Goal: Information Seeking & Learning: Learn about a topic

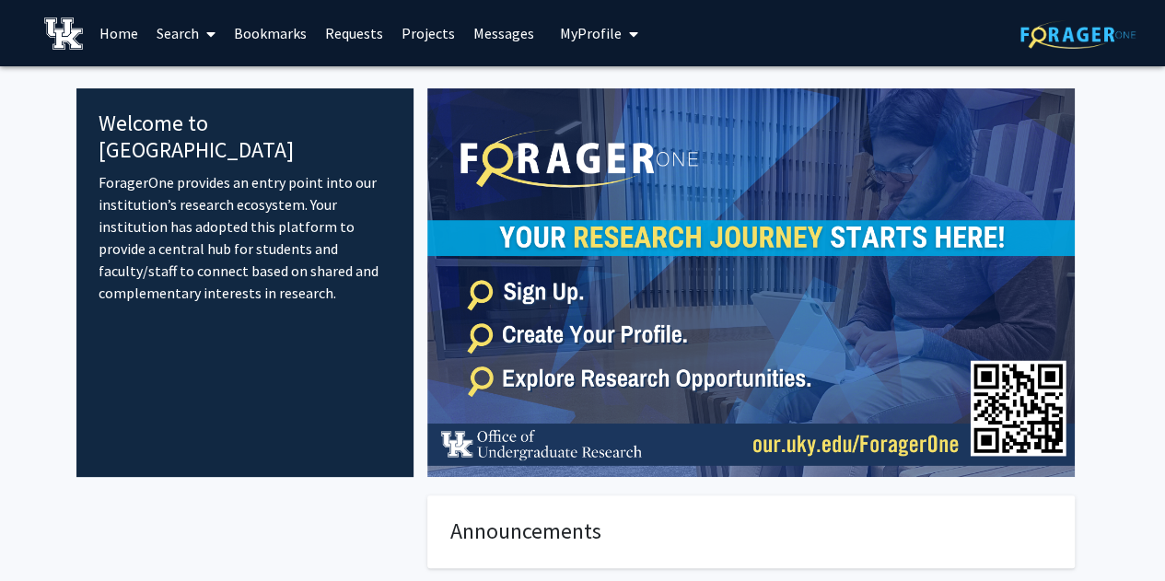
click at [190, 32] on link "Search" at bounding box center [185, 33] width 77 height 64
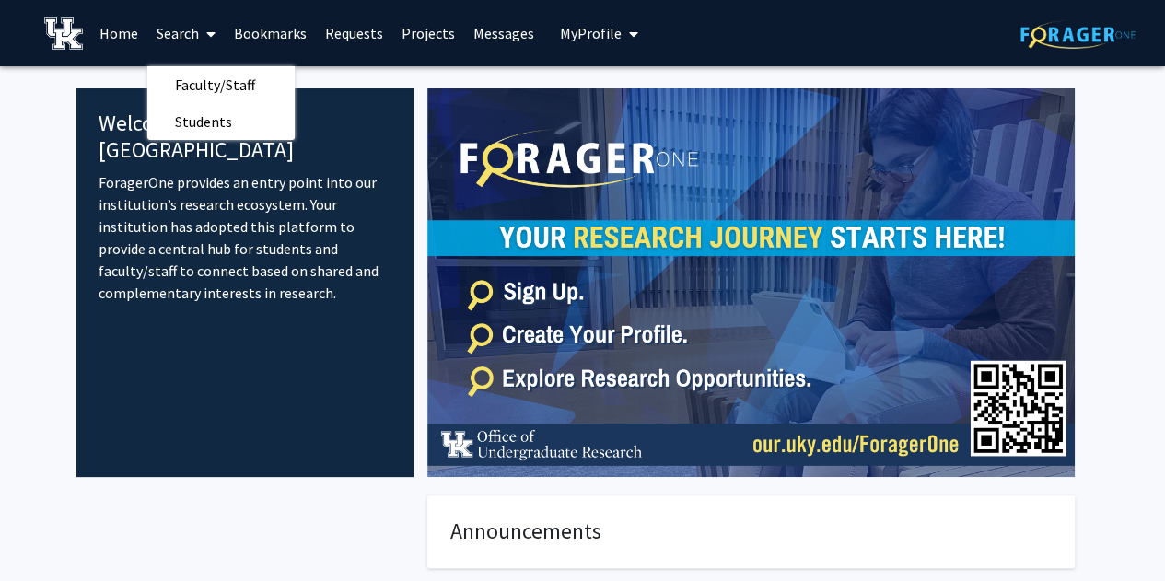
click at [283, 38] on link "Bookmarks" at bounding box center [270, 33] width 91 height 64
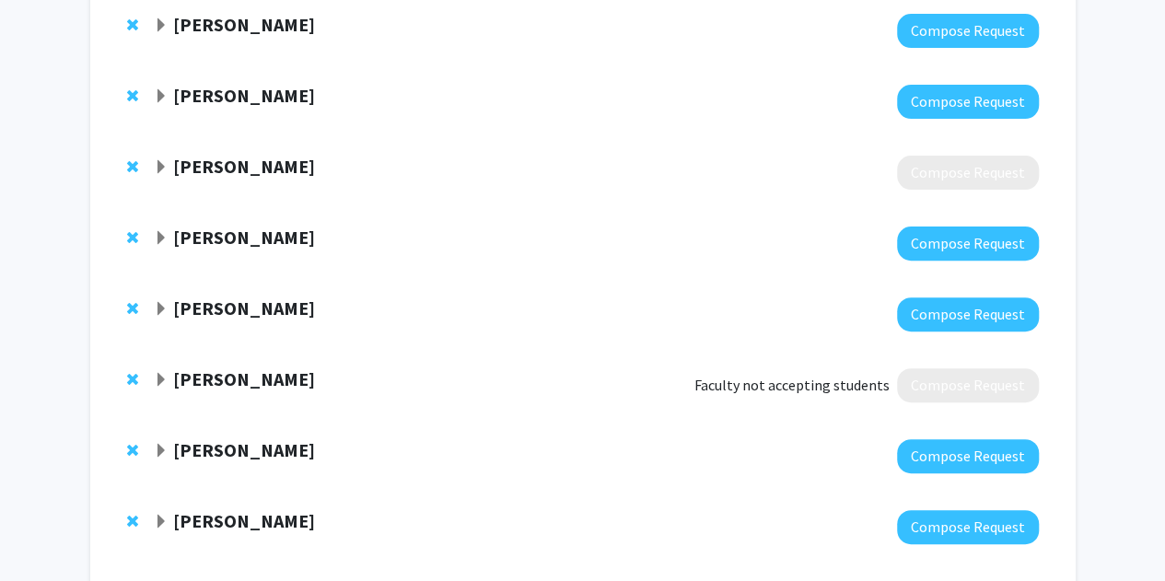
scroll to position [212, 0]
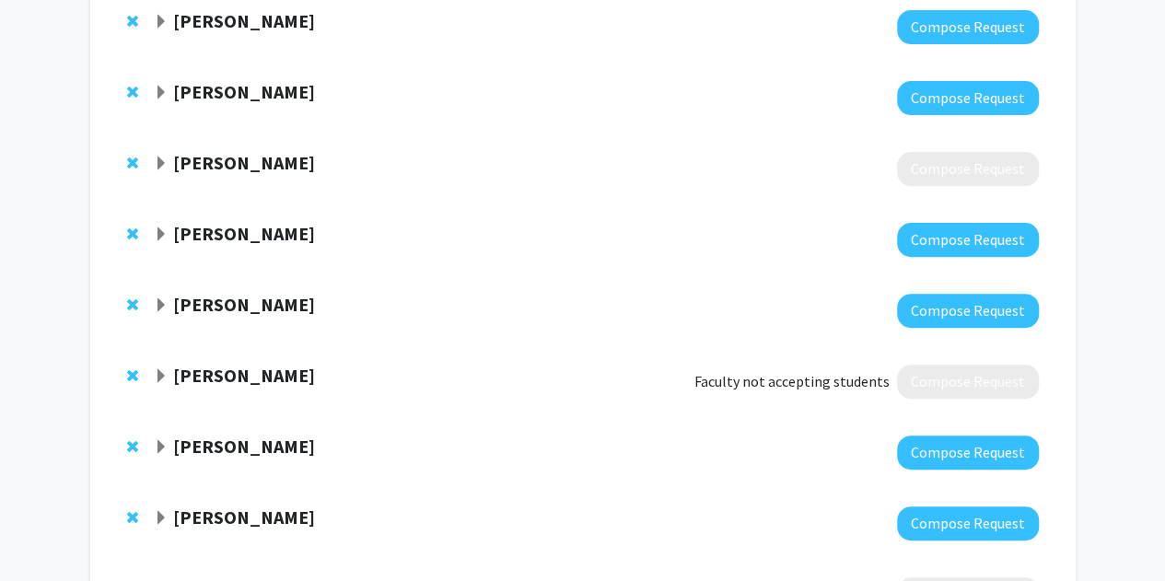
click at [132, 374] on span "Remove Eduardo Santillan-Jimenez from bookmarks" at bounding box center [132, 376] width 11 height 15
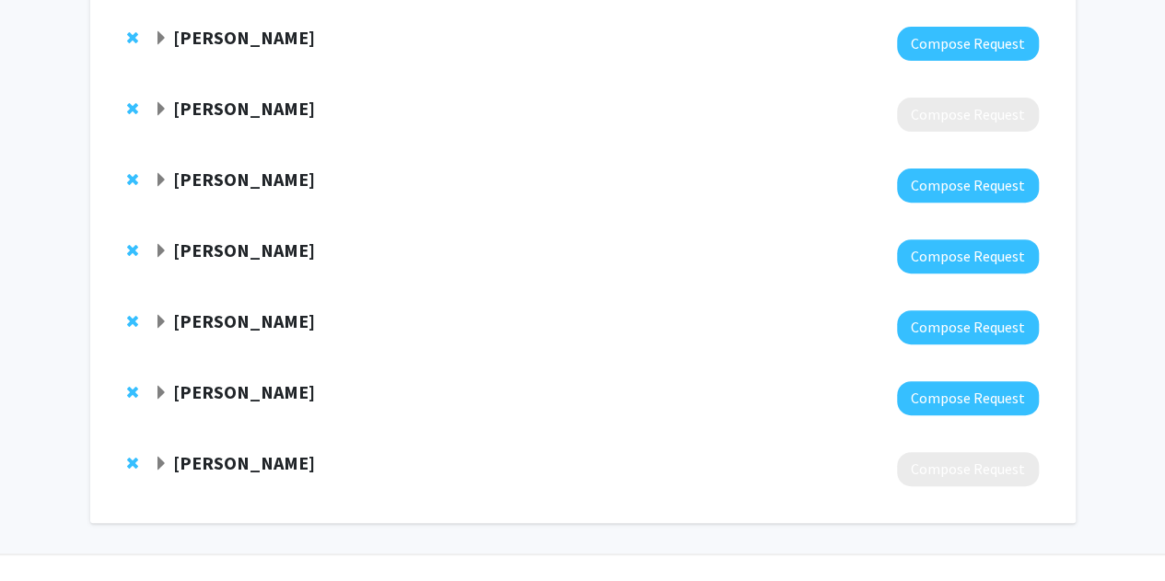
scroll to position [265, 0]
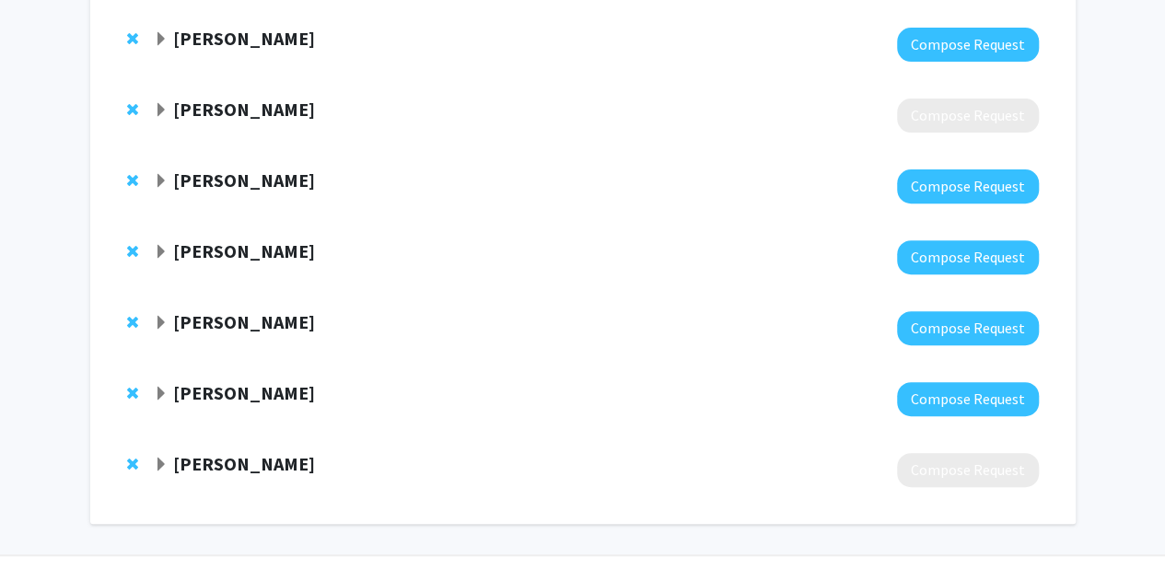
click at [266, 467] on strong "Lindsay Czuba" at bounding box center [244, 463] width 142 height 23
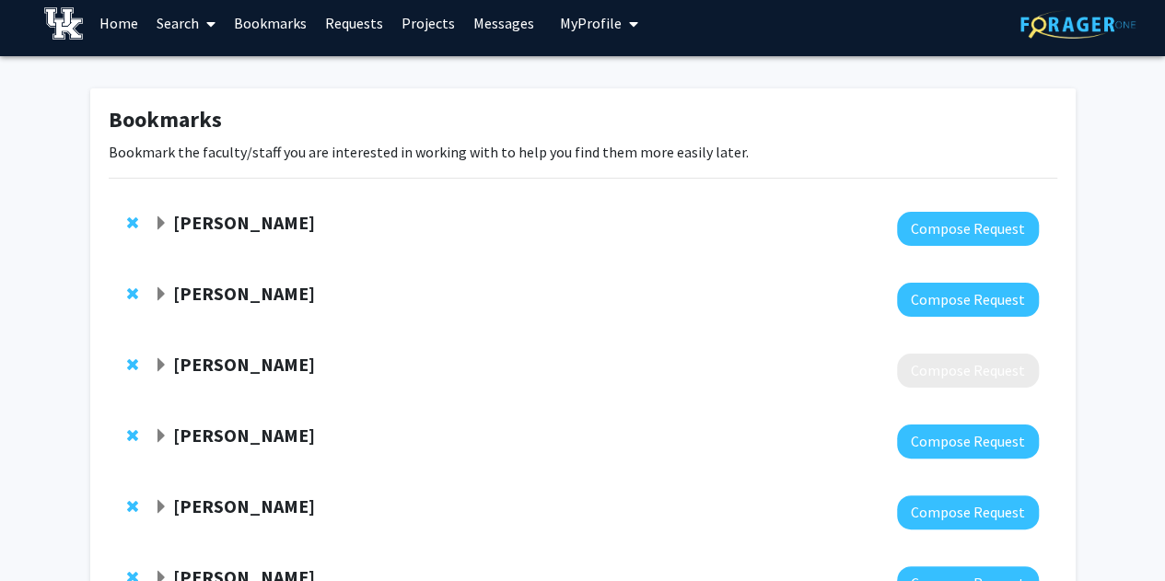
scroll to position [94, 0]
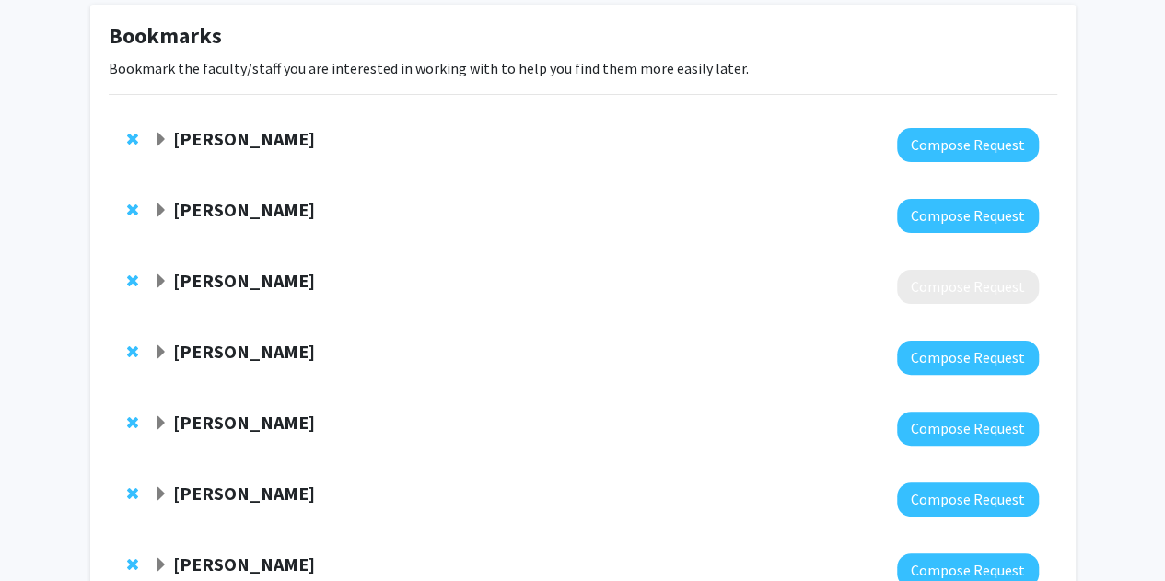
click at [230, 355] on strong "Corey Hawes" at bounding box center [244, 351] width 142 height 23
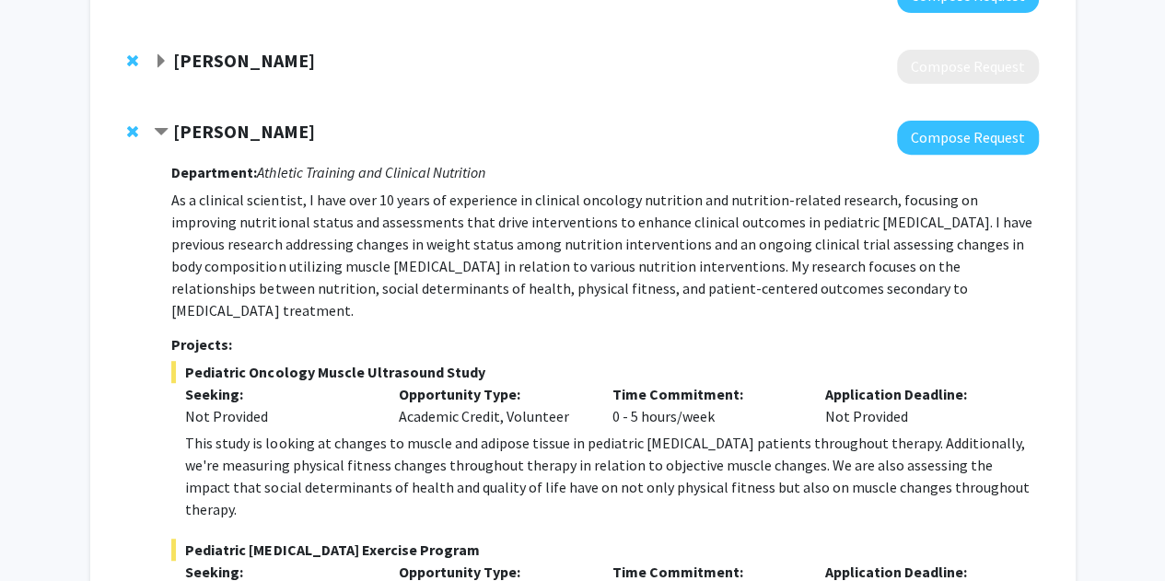
scroll to position [316, 0]
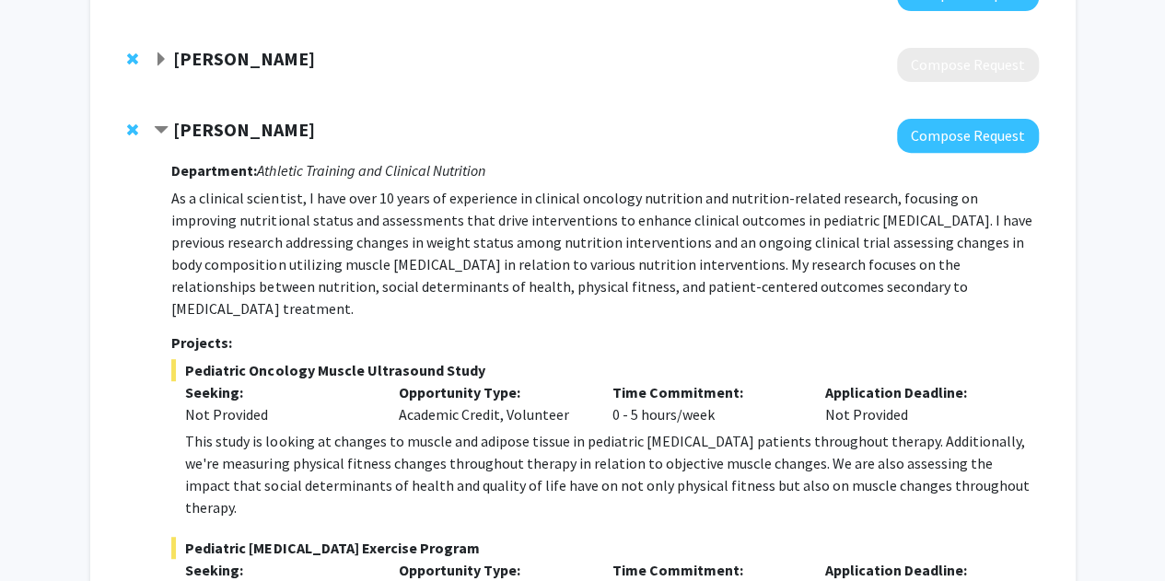
drag, startPoint x: 217, startPoint y: 135, endPoint x: 179, endPoint y: 150, distance: 41.4
click at [179, 150] on div at bounding box center [596, 136] width 884 height 34
click at [211, 126] on strong "Corey Hawes" at bounding box center [244, 129] width 142 height 23
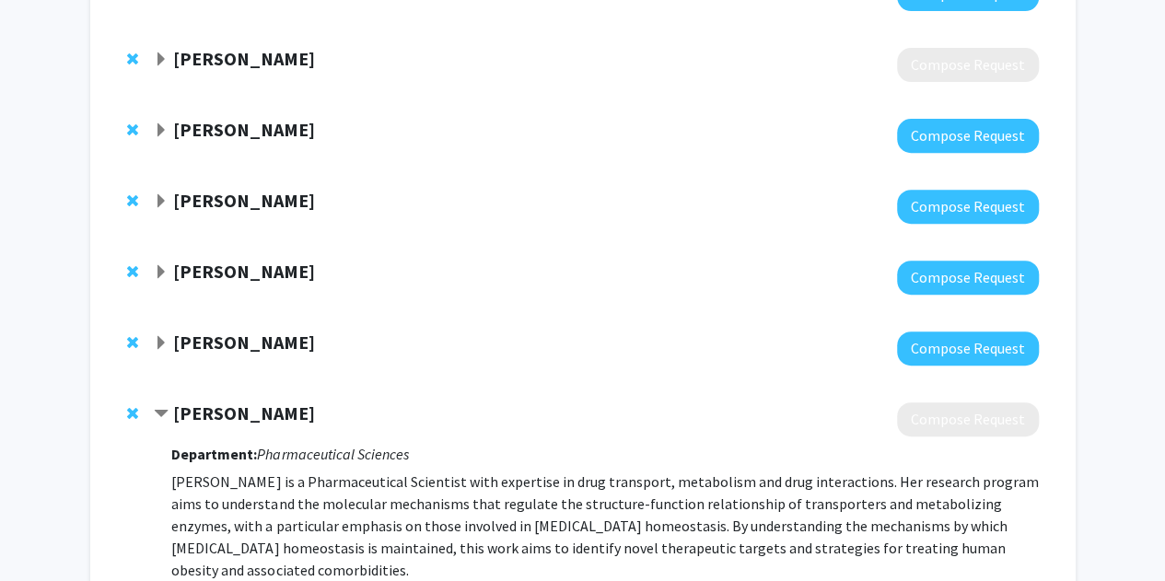
click at [211, 126] on strong "Corey Hawes" at bounding box center [244, 129] width 142 height 23
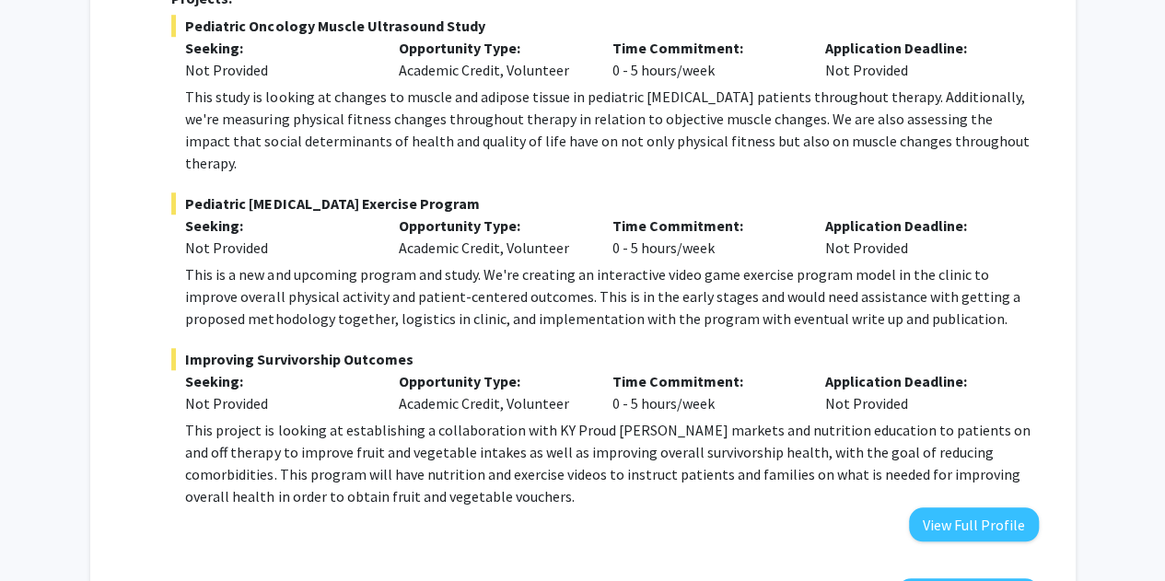
scroll to position [659, 0]
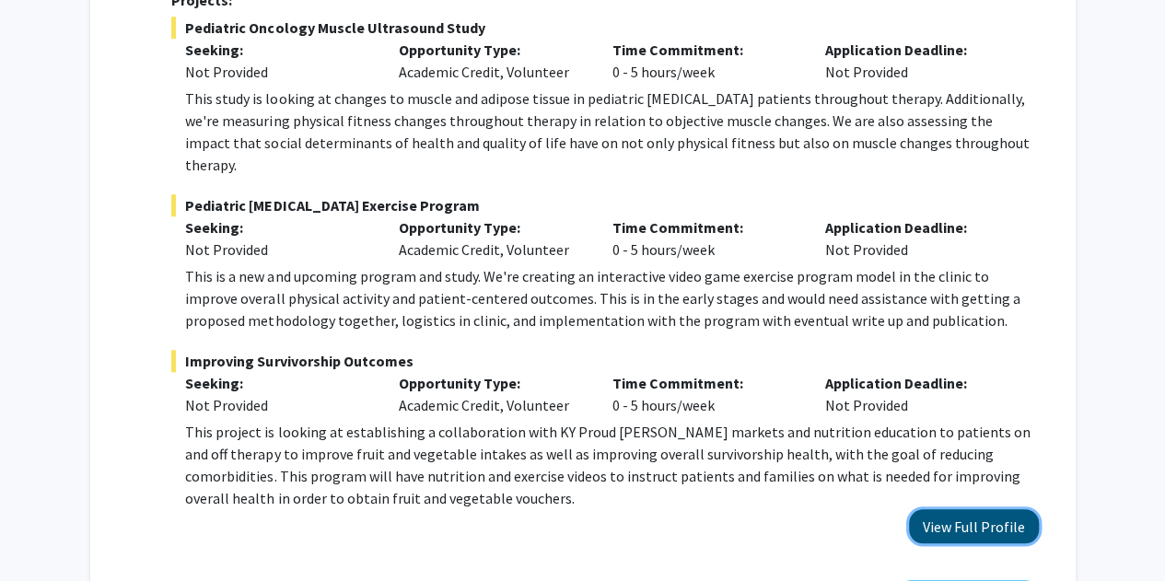
click at [963, 509] on button "View Full Profile" at bounding box center [974, 526] width 130 height 34
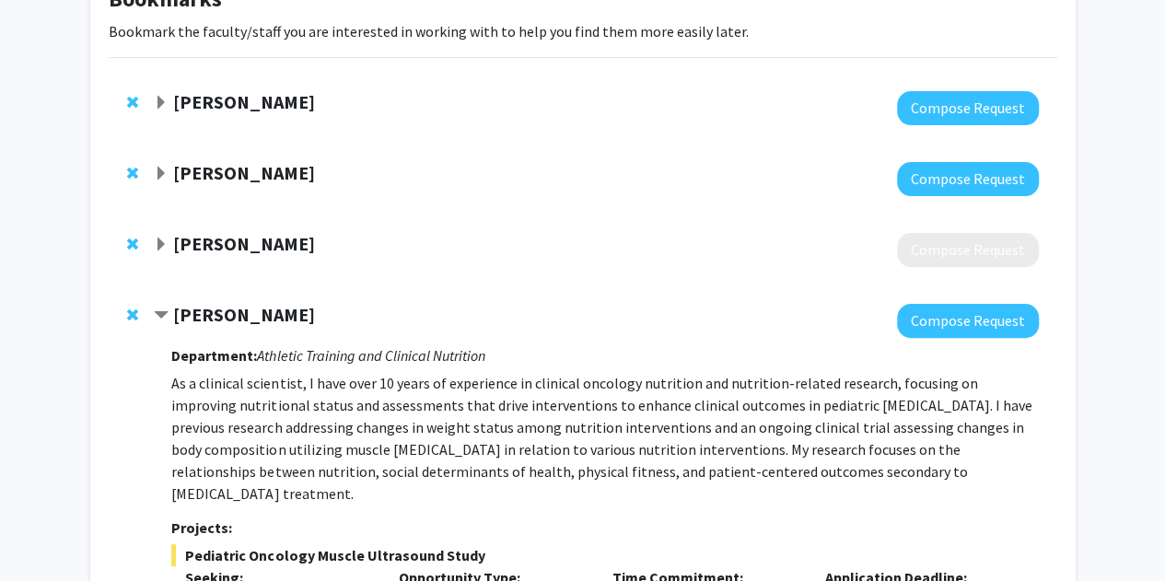
scroll to position [0, 0]
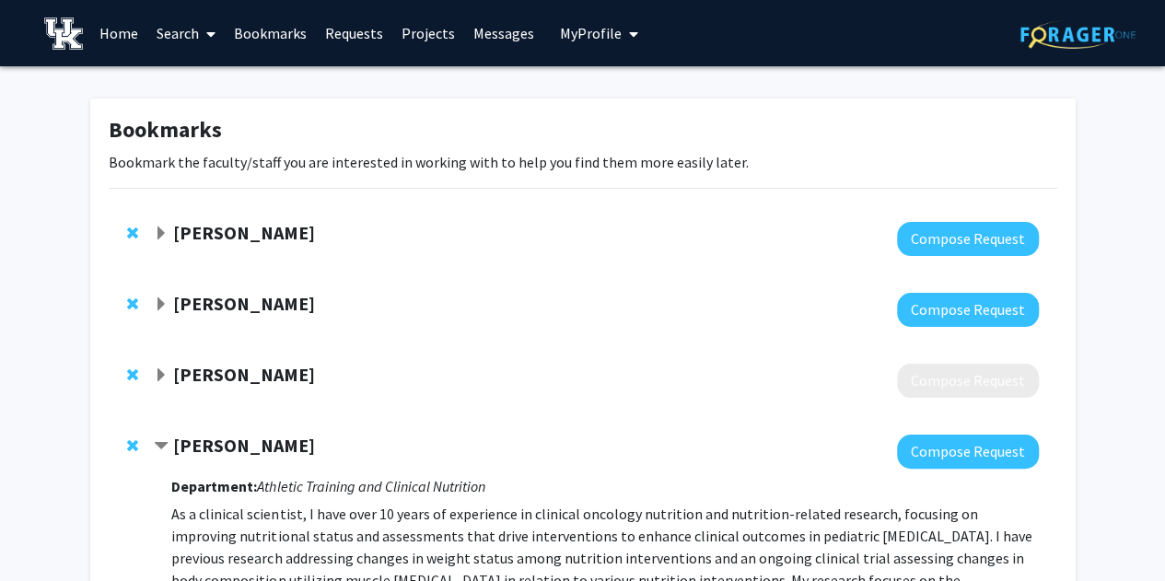
click at [221, 232] on strong "Anika Hartz" at bounding box center [244, 232] width 142 height 23
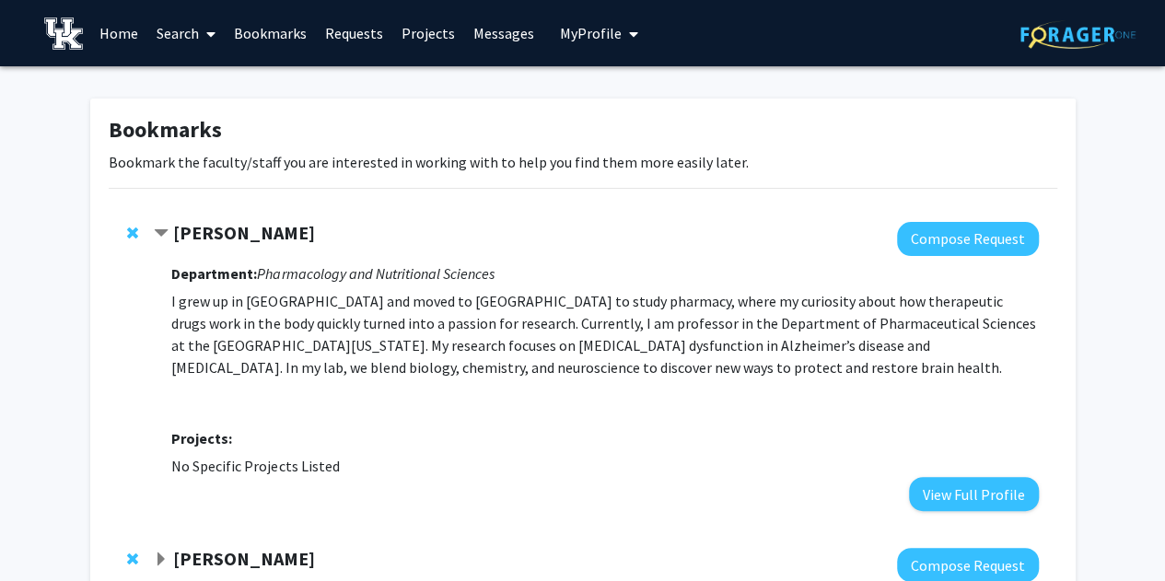
click at [241, 232] on strong "Anika Hartz" at bounding box center [244, 232] width 142 height 23
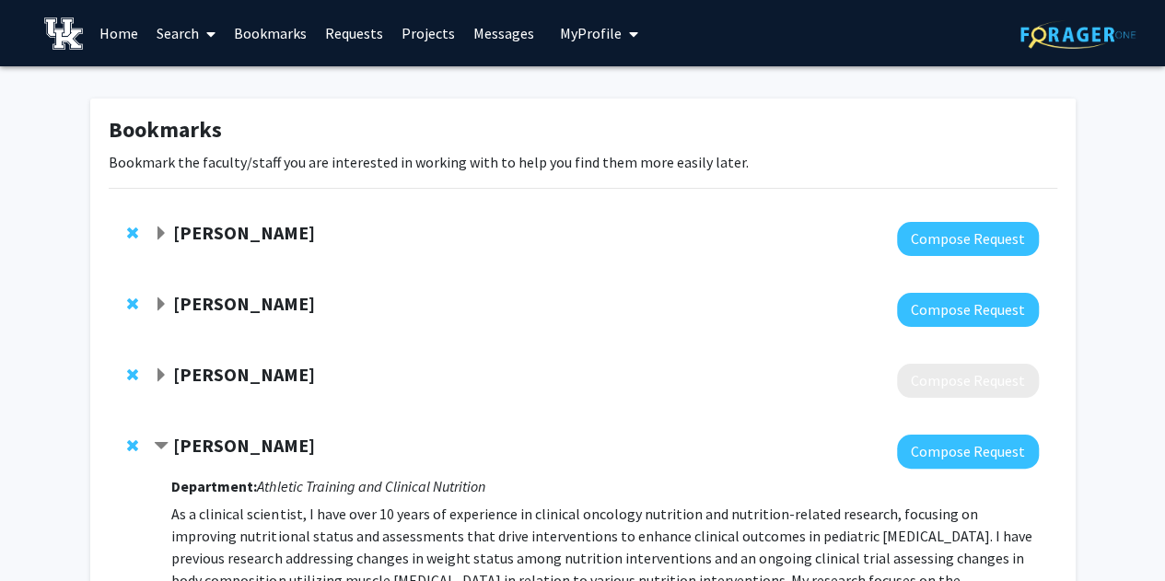
click at [356, 33] on link "Requests" at bounding box center [354, 33] width 76 height 64
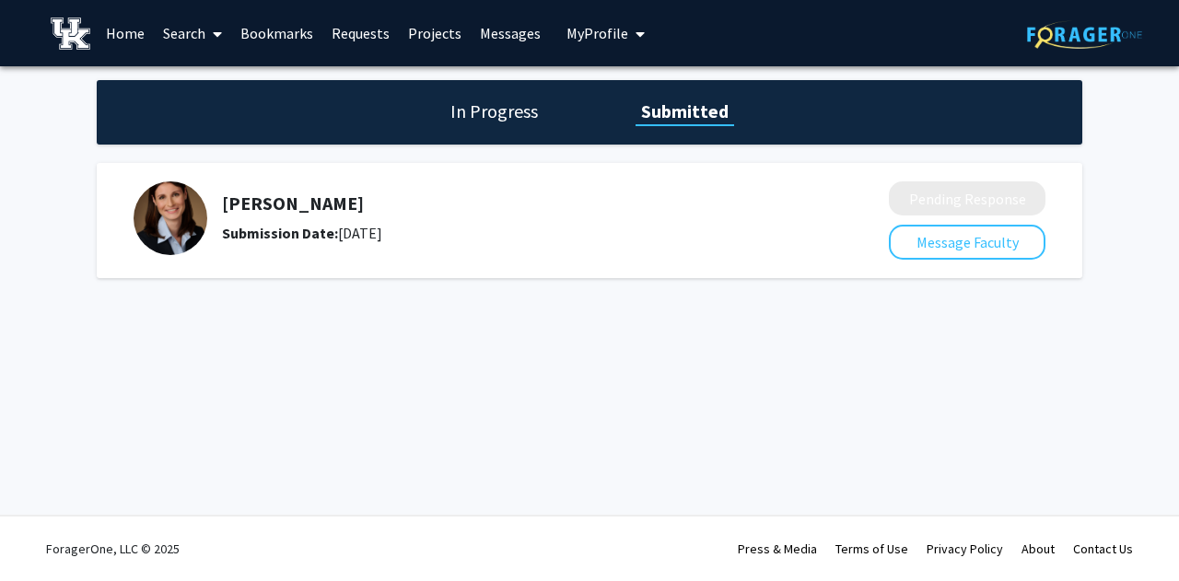
click at [285, 191] on div "Anika Hartz Submission Date: September 04, 2025" at bounding box center [499, 218] width 730 height 74
click at [184, 224] on img at bounding box center [171, 218] width 74 height 74
click at [979, 250] on button "Message Faculty" at bounding box center [967, 242] width 157 height 35
click at [278, 30] on link "Bookmarks" at bounding box center [276, 33] width 91 height 64
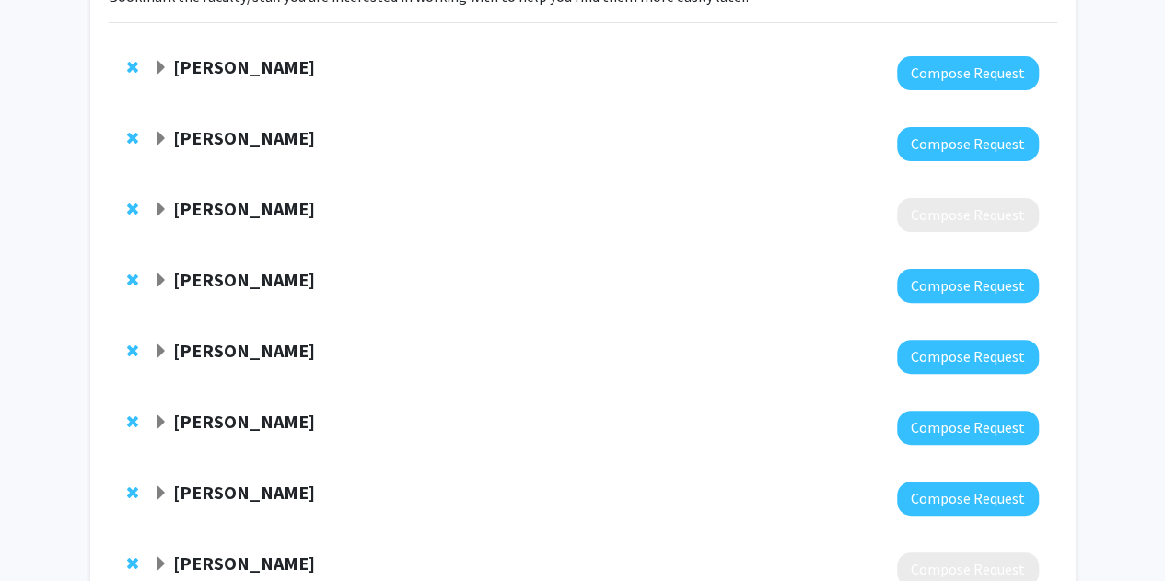
scroll to position [170, 0]
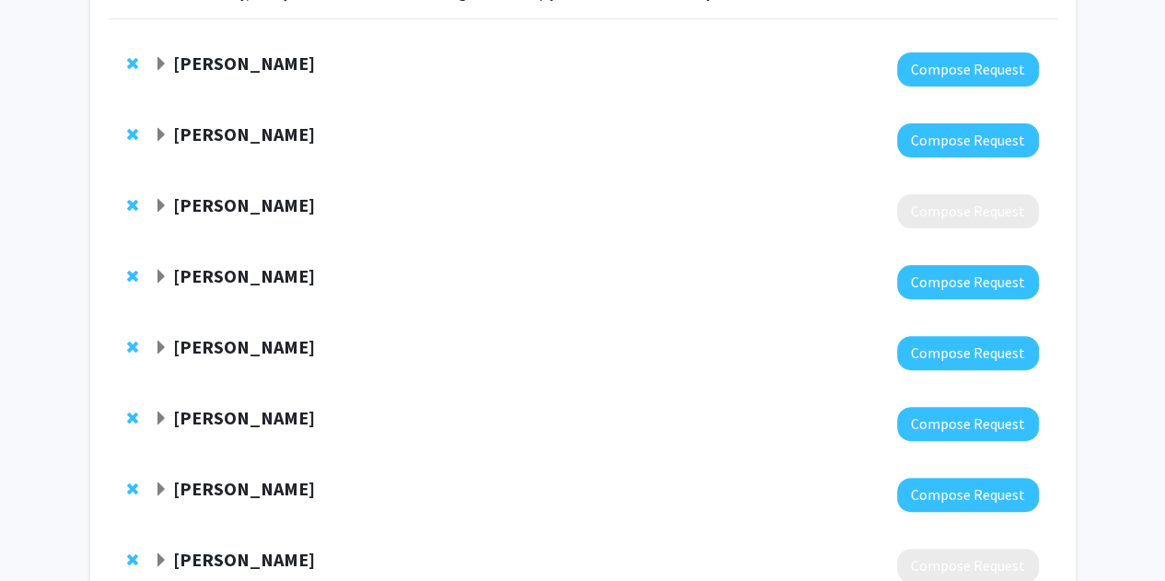
click at [166, 342] on span "Expand John D'Orazio Bookmark" at bounding box center [161, 348] width 15 height 15
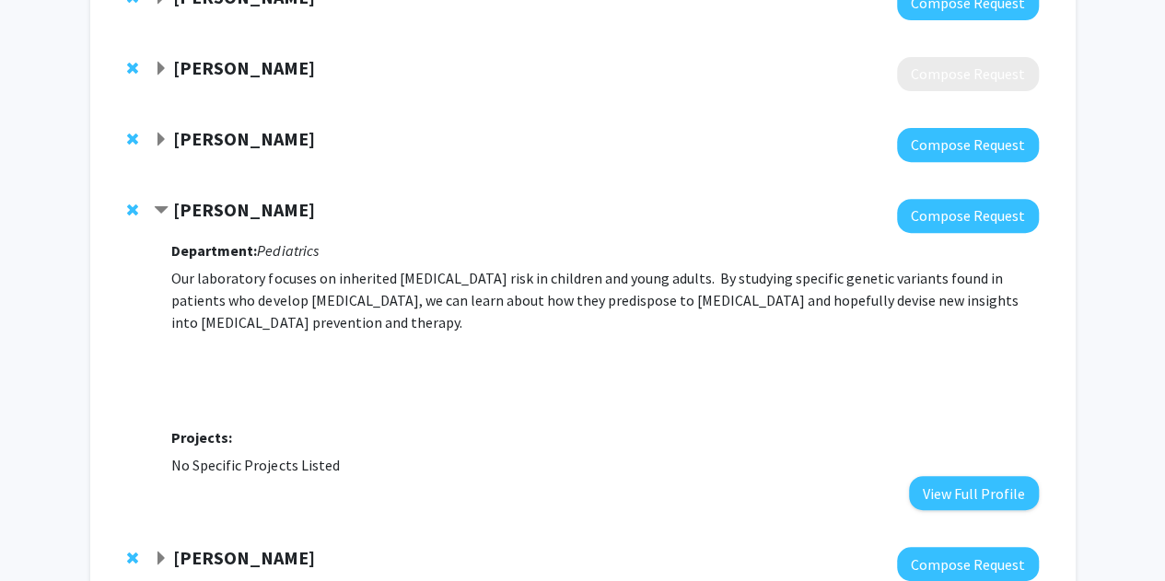
scroll to position [308, 0]
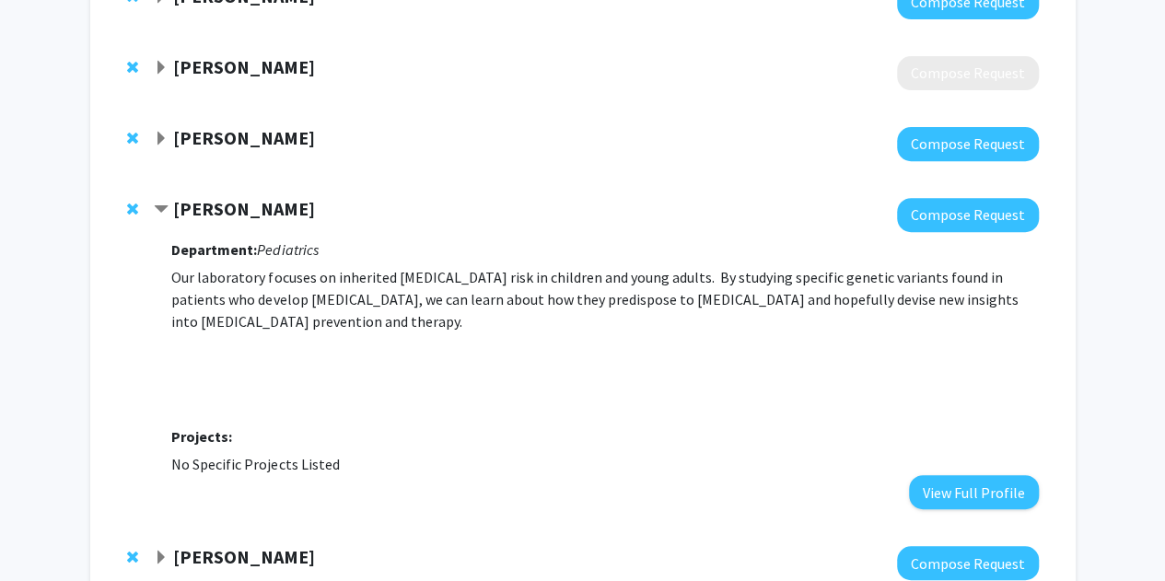
drag, startPoint x: 969, startPoint y: 473, endPoint x: 586, endPoint y: 456, distance: 383.6
click at [586, 456] on div "Department: Pediatrics Our laboratory focuses on inherited cancer risk in child…" at bounding box center [604, 370] width 867 height 277
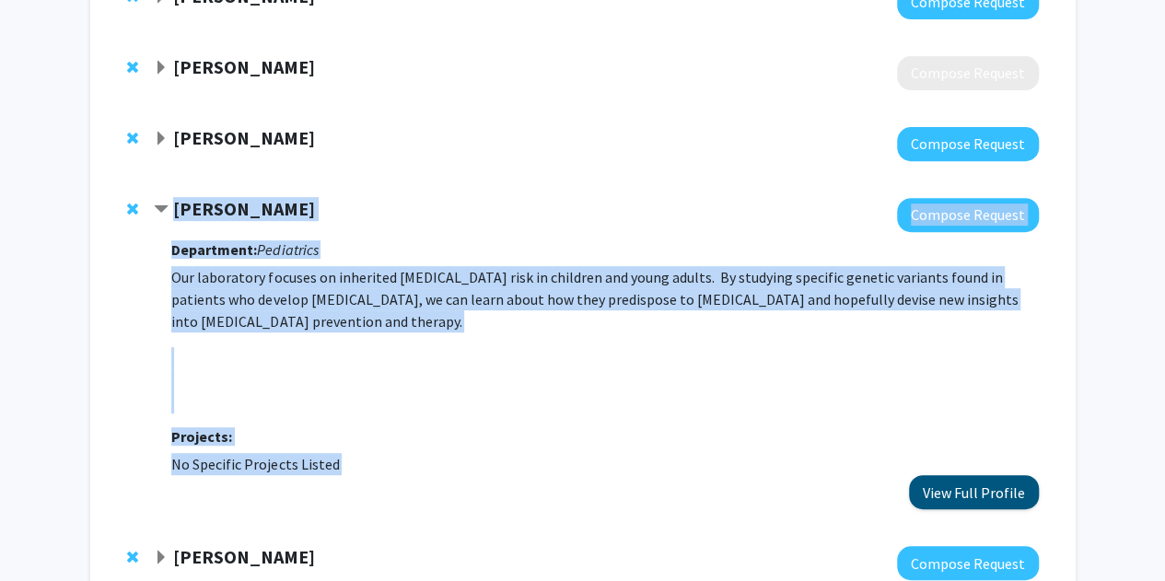
drag, startPoint x: 964, startPoint y: 462, endPoint x: 986, endPoint y: 474, distance: 25.1
click at [986, 474] on div "Bookmarks Bookmark the faculty/staff you are interested in working with to help…" at bounding box center [582, 280] width 1165 height 1042
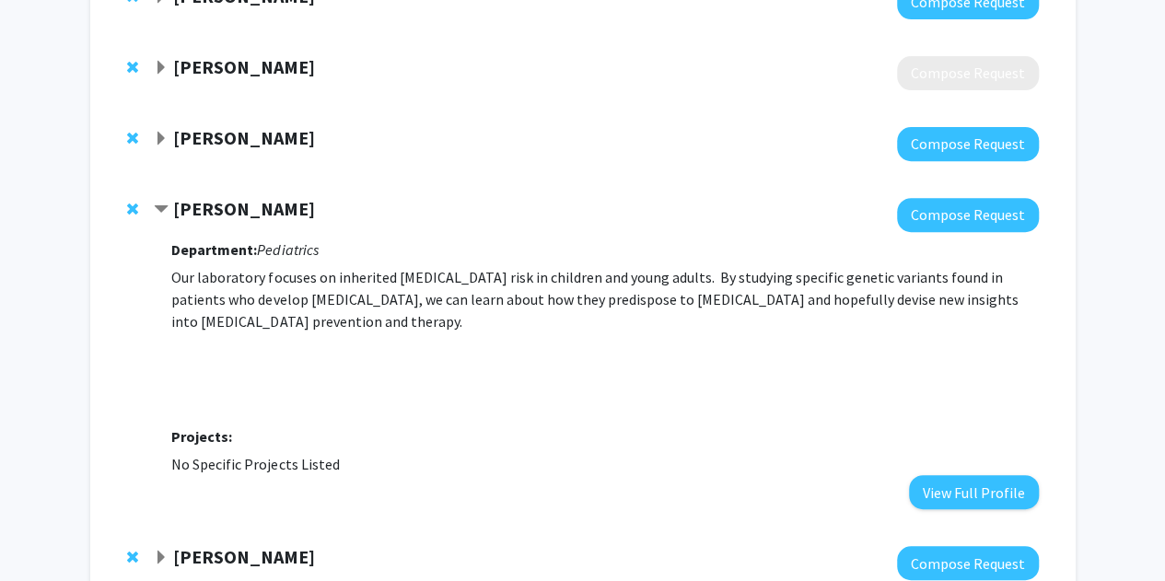
click at [1071, 404] on div "Bookmarks Bookmark the faculty/staff you are interested in working with to help…" at bounding box center [583, 275] width 986 height 968
click at [992, 475] on button "View Full Profile" at bounding box center [974, 492] width 130 height 34
click at [162, 203] on span "Contract John D'Orazio Bookmark" at bounding box center [161, 210] width 15 height 15
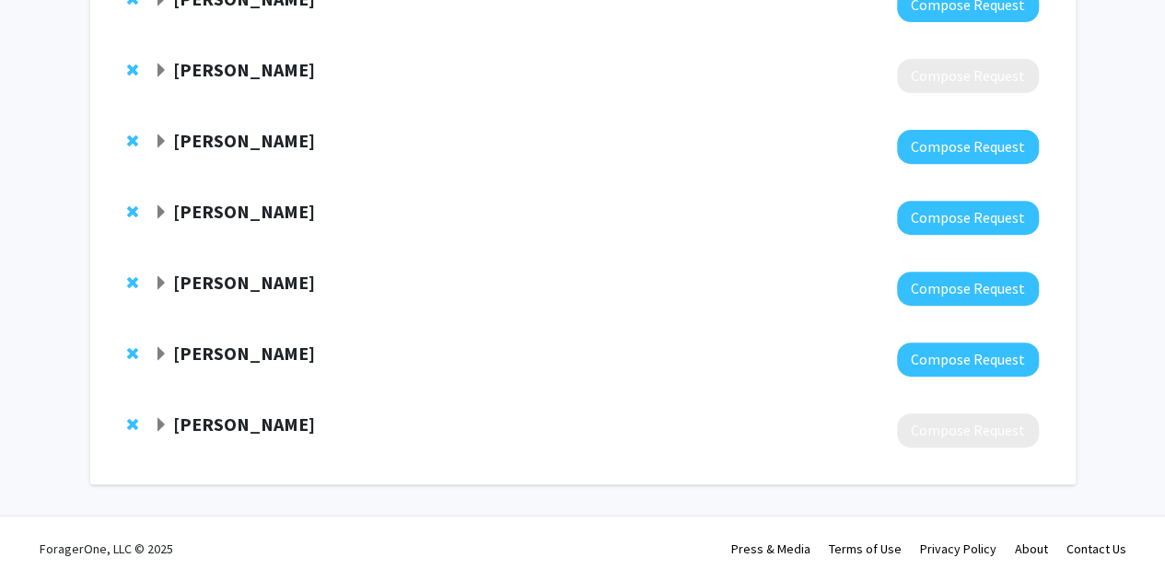
scroll to position [304, 0]
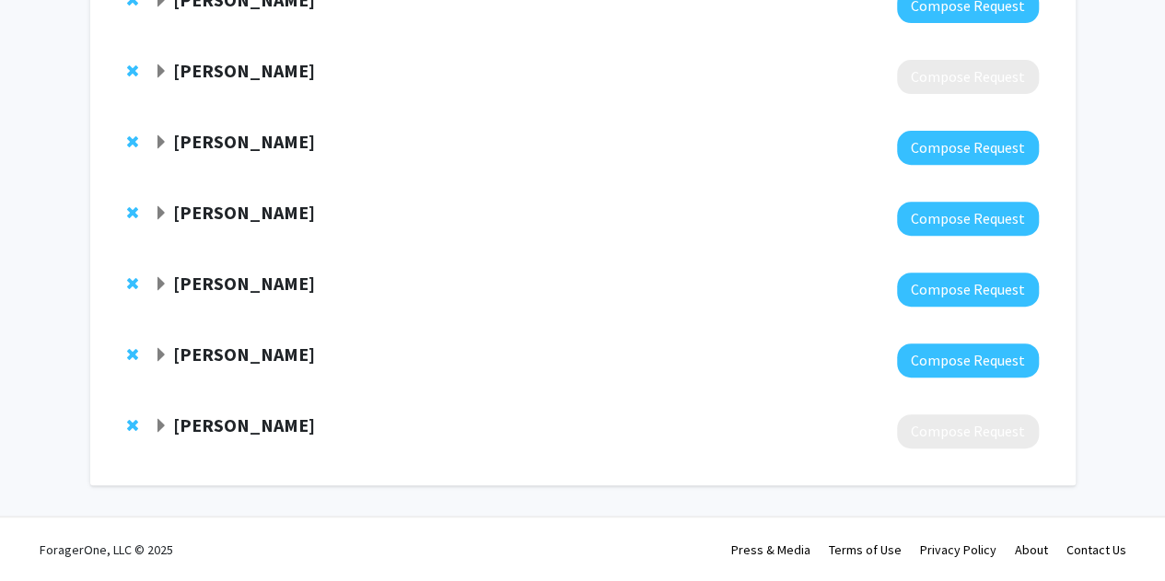
click at [161, 277] on span "Expand Caroline Geisler Bookmark" at bounding box center [161, 284] width 15 height 15
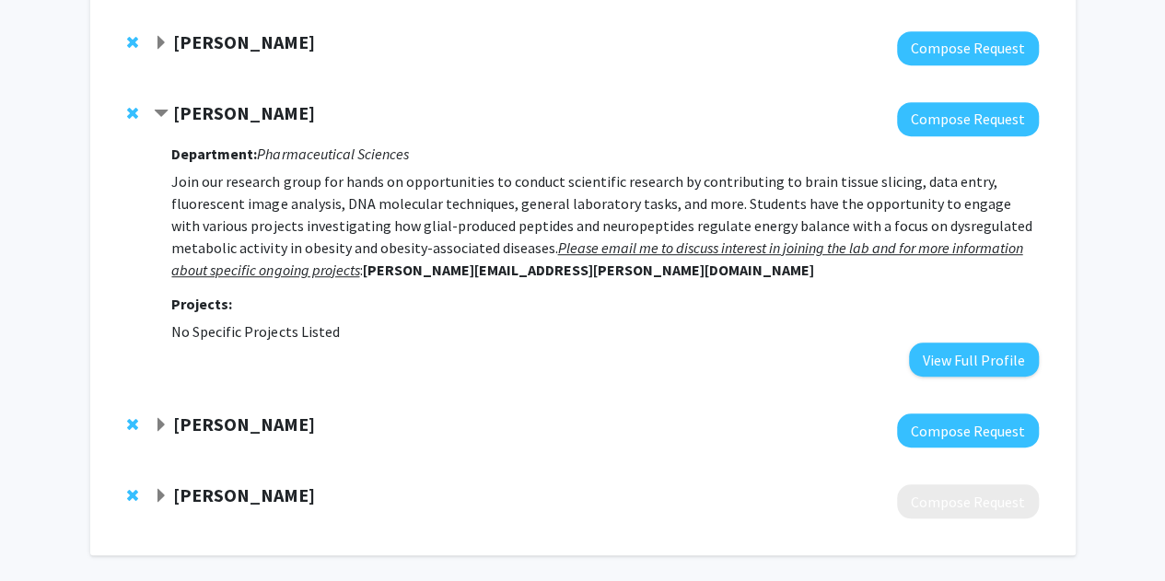
scroll to position [475, 0]
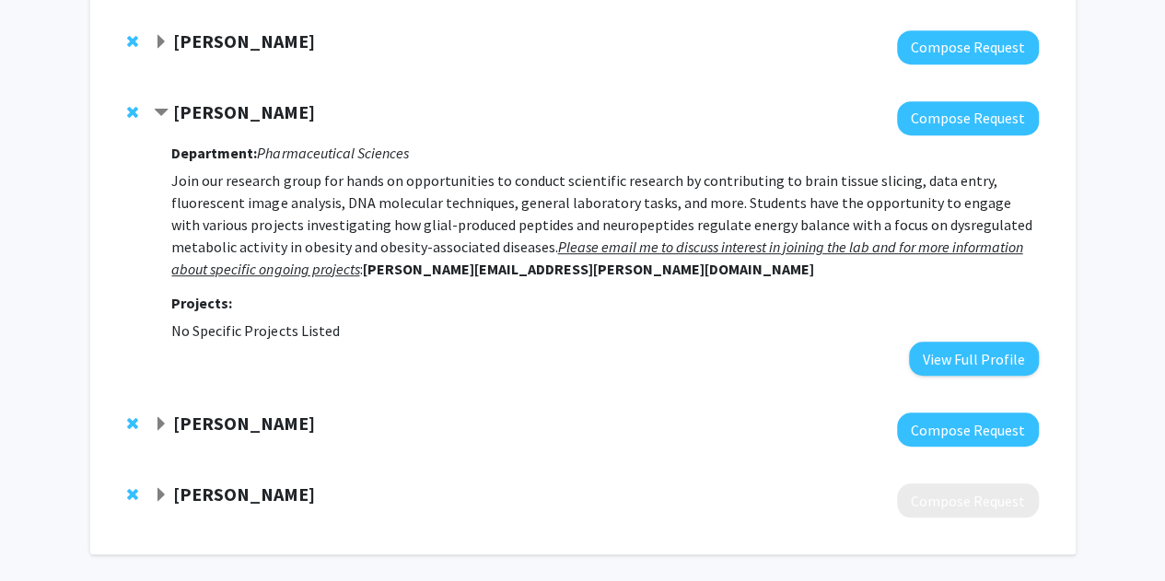
click at [198, 414] on strong "[PERSON_NAME]" at bounding box center [244, 423] width 142 height 23
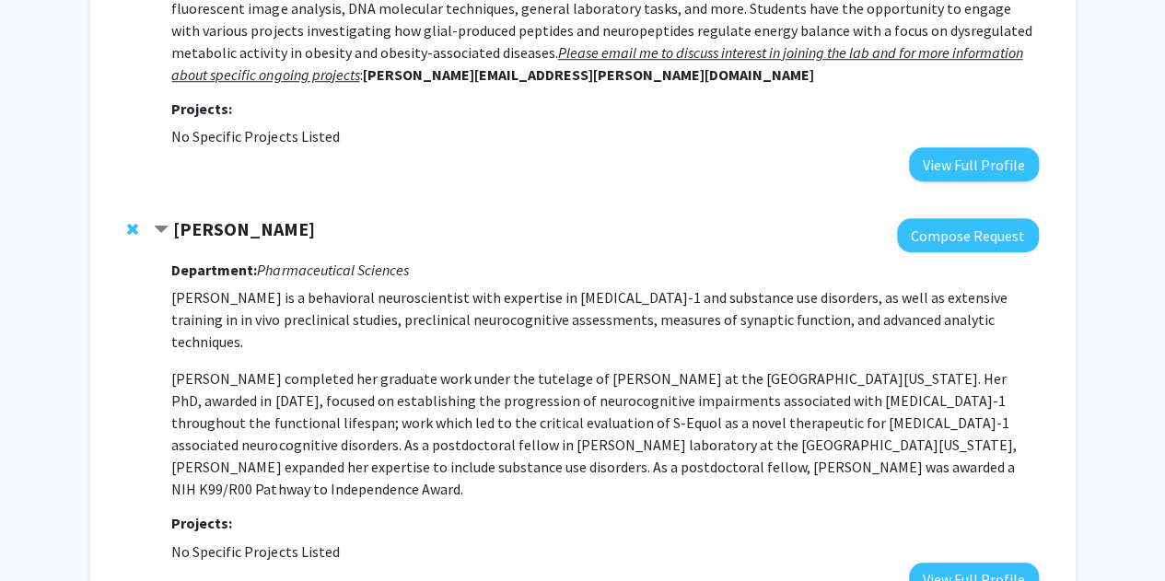
scroll to position [671, 0]
click at [339, 367] on p "[PERSON_NAME] completed her graduate work under the tutelage of [PERSON_NAME] a…" at bounding box center [604, 433] width 867 height 133
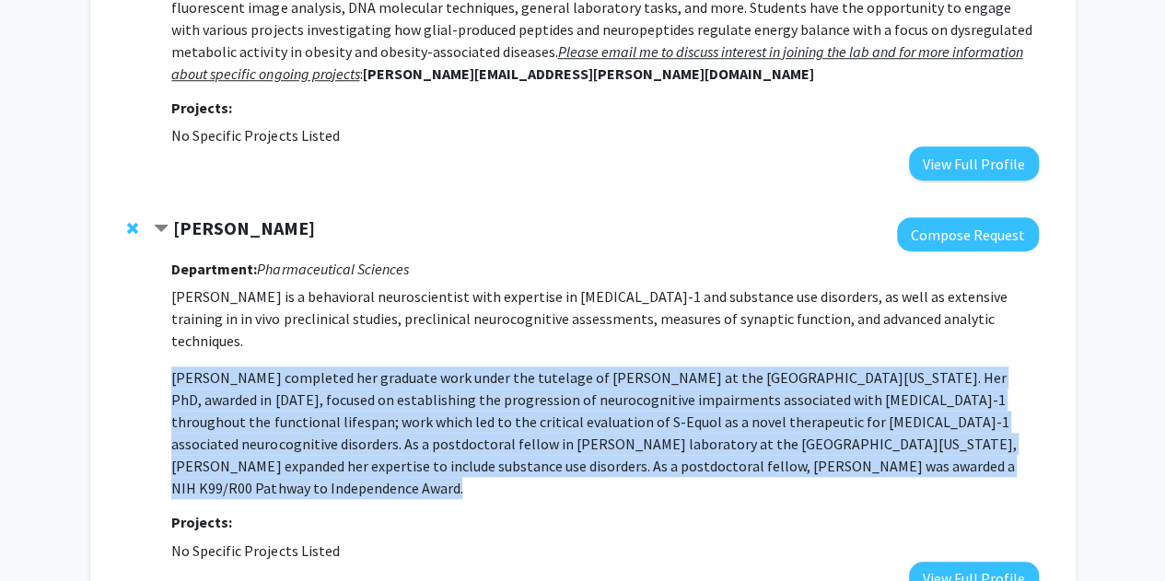
click at [339, 367] on p "[PERSON_NAME] completed her graduate work under the tutelage of [PERSON_NAME] a…" at bounding box center [604, 433] width 867 height 133
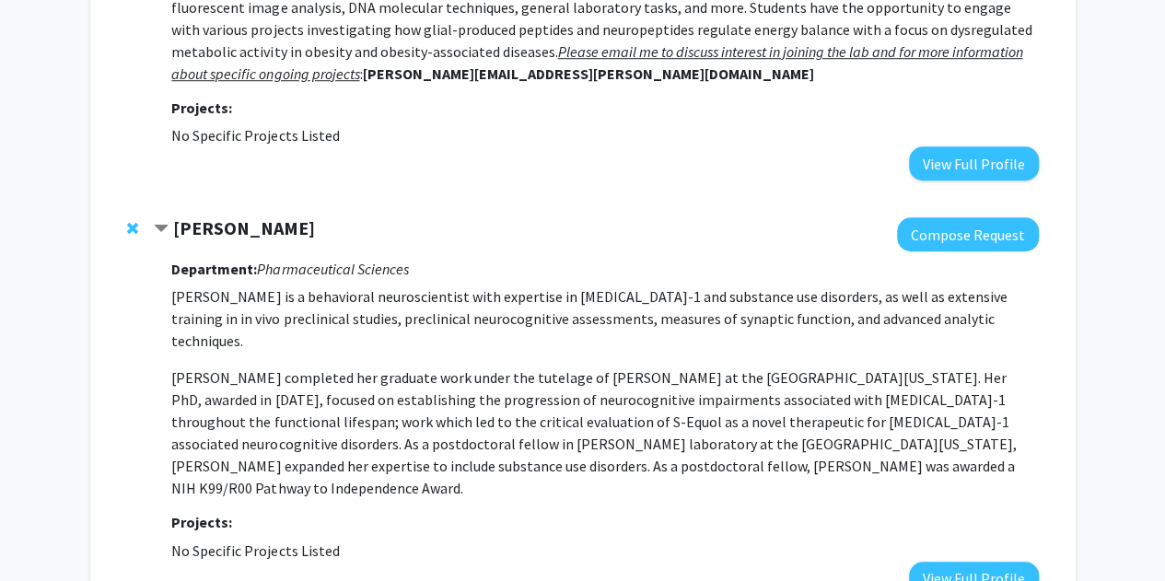
click at [408, 312] on p "[PERSON_NAME] is a behavioral neuroscientist with expertise in [MEDICAL_DATA]-1…" at bounding box center [604, 319] width 867 height 66
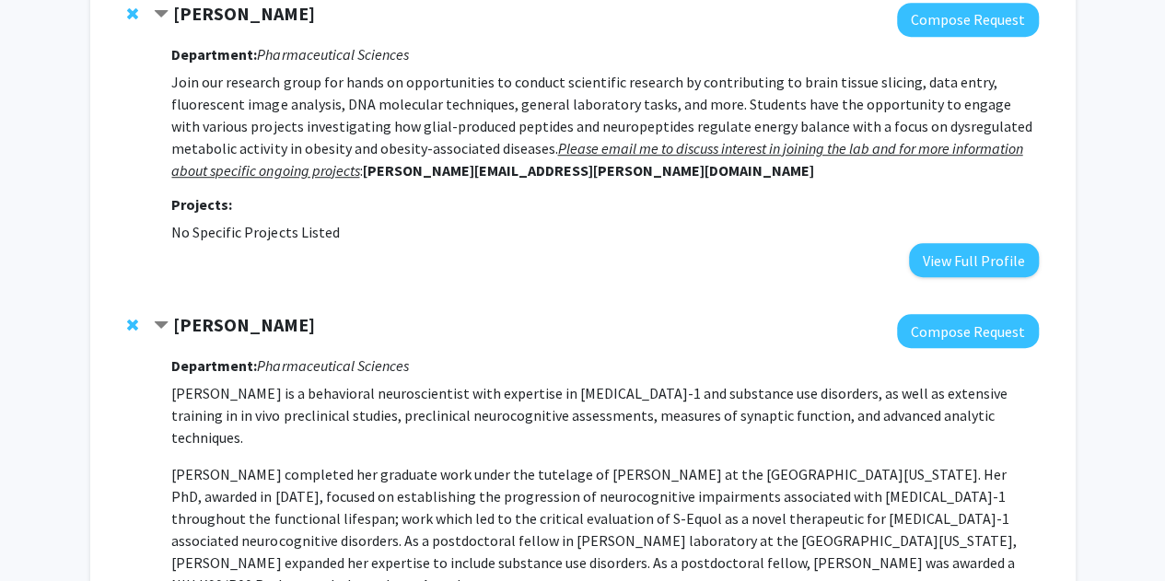
scroll to position [571, 0]
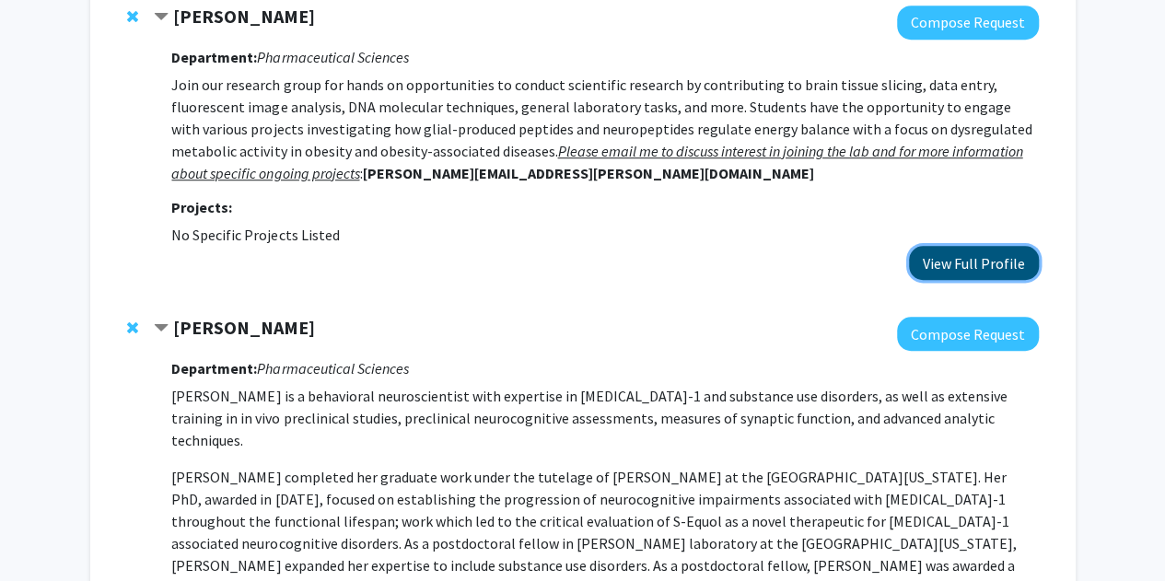
click at [921, 253] on button "View Full Profile" at bounding box center [974, 263] width 130 height 34
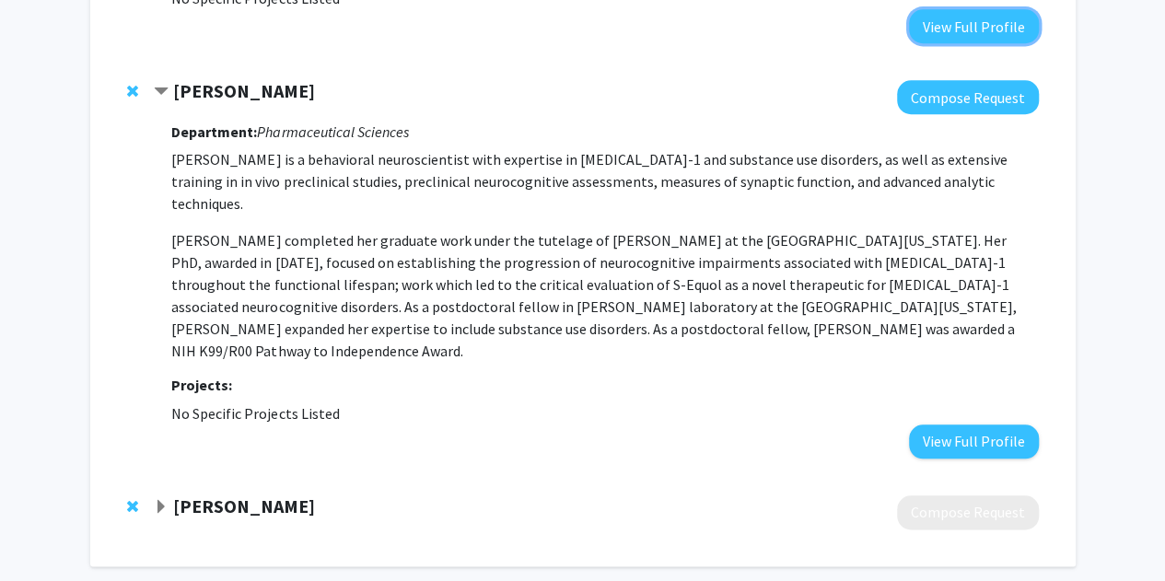
scroll to position [806, 0]
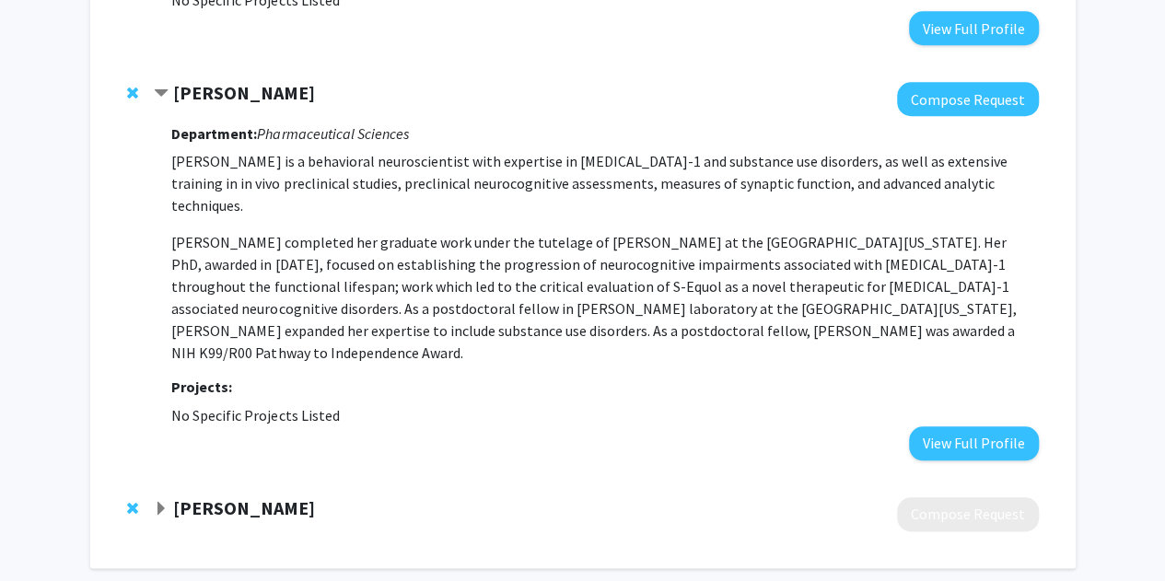
click at [964, 419] on div "Kristen McLaurin Compose Request Department: Pharmaceutical Sciences Dr. Kriste…" at bounding box center [583, 271] width 949 height 415
click at [949, 427] on button "View Full Profile" at bounding box center [974, 444] width 130 height 34
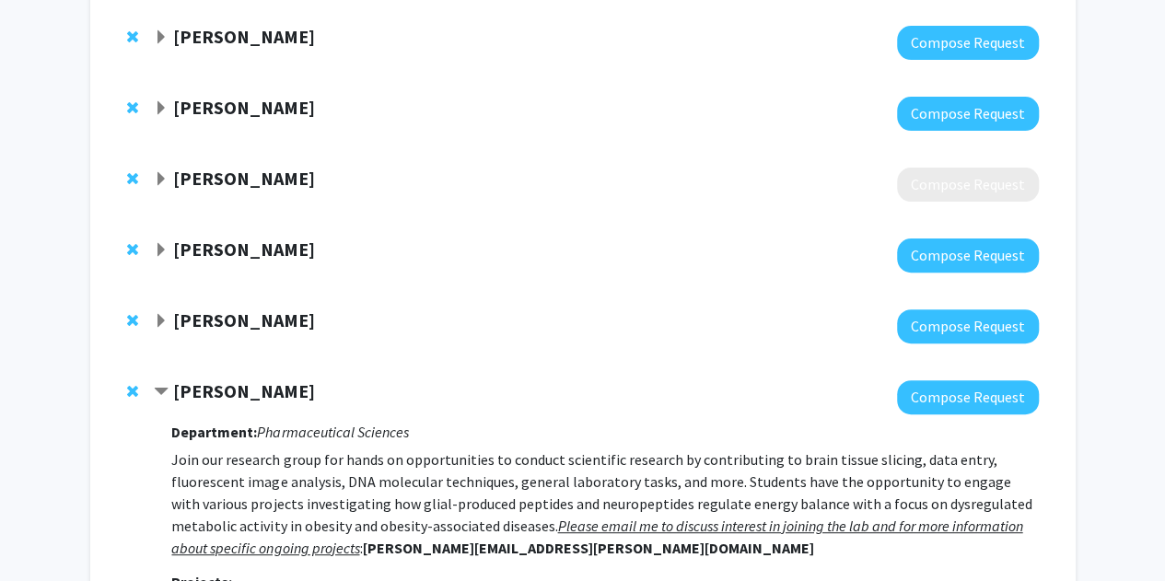
scroll to position [0, 0]
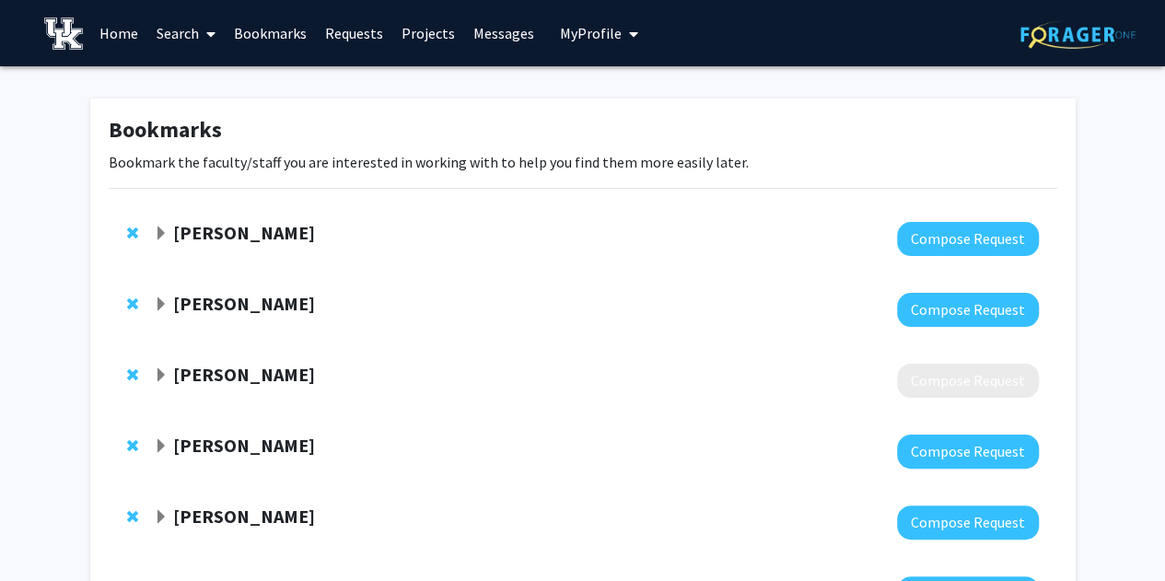
click at [568, 47] on button "My Profile" at bounding box center [599, 33] width 89 height 66
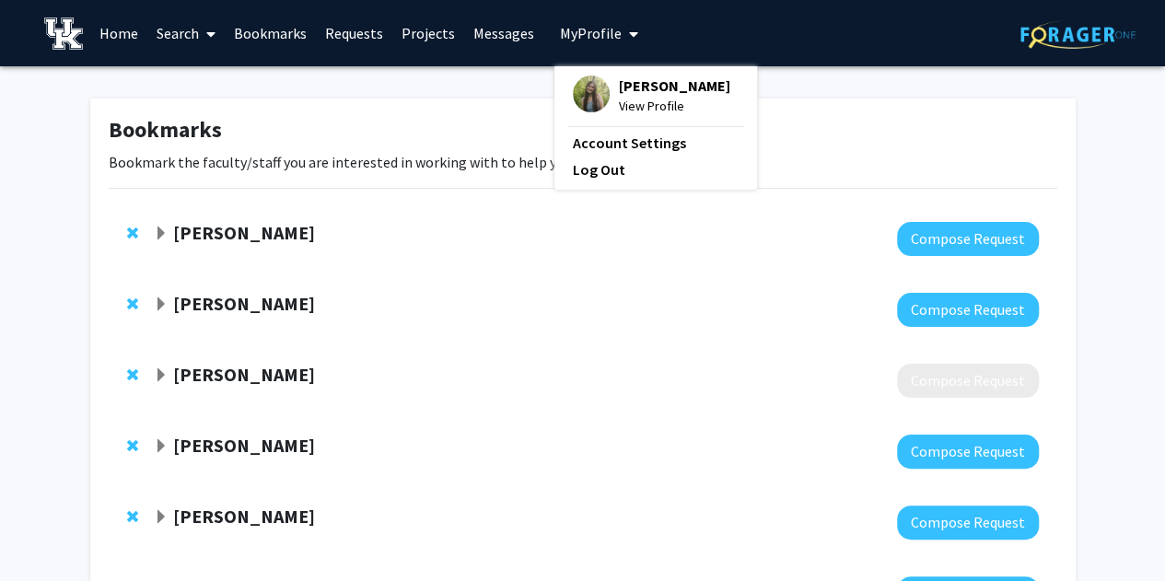
click at [619, 86] on span "[PERSON_NAME]" at bounding box center [674, 86] width 111 height 20
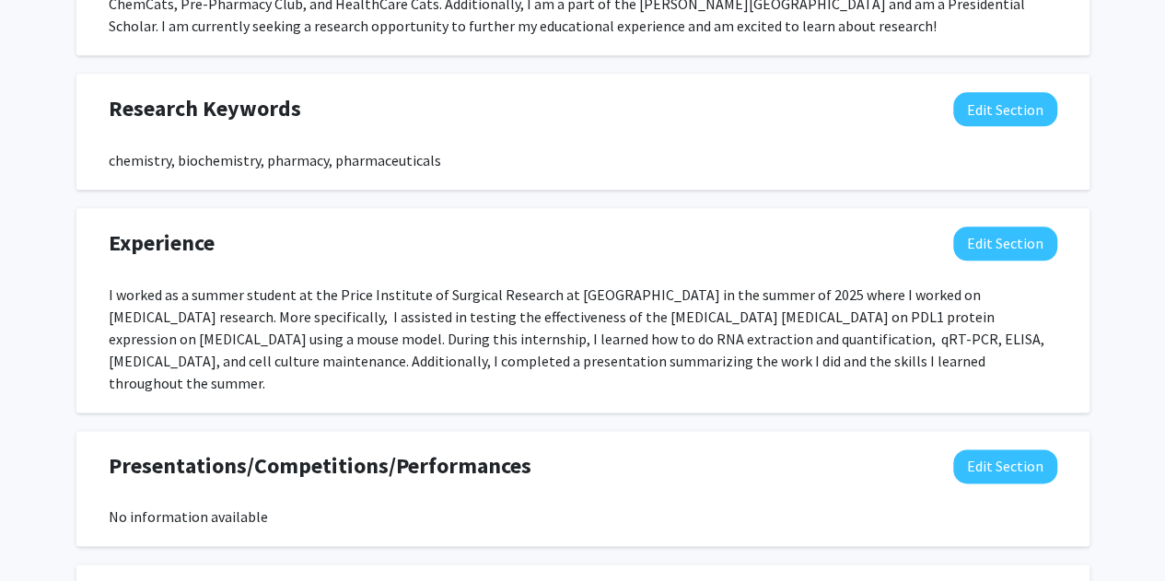
scroll to position [984, 0]
click at [629, 314] on div "I worked as a summer student at the Price Institute of Surgical Research at Uof…" at bounding box center [583, 338] width 949 height 111
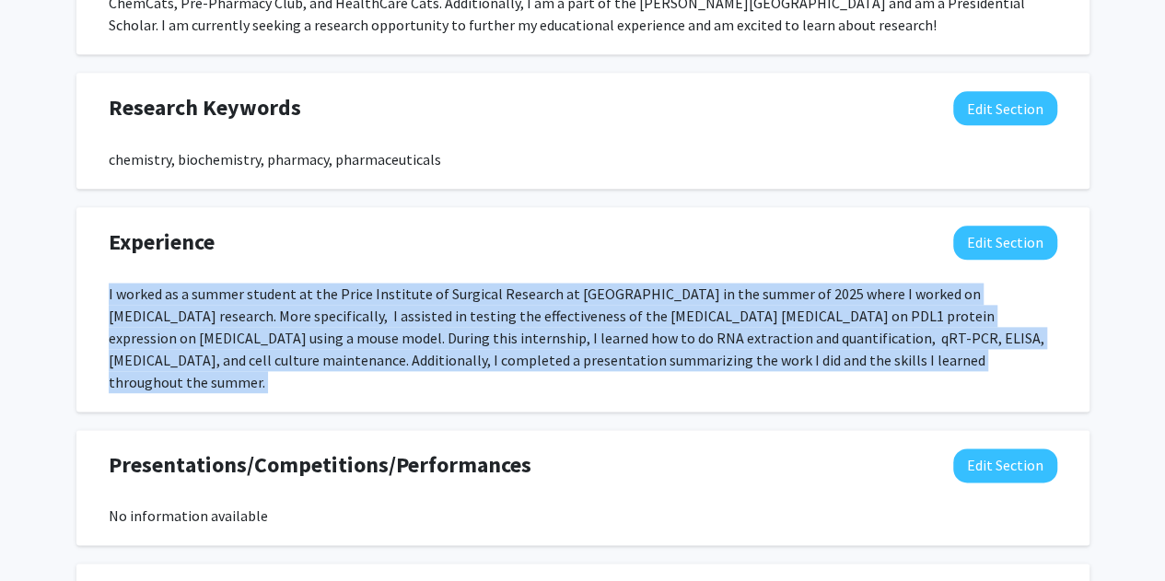
click at [629, 314] on div "I worked as a summer student at the Price Institute of Surgical Research at Uof…" at bounding box center [583, 338] width 949 height 111
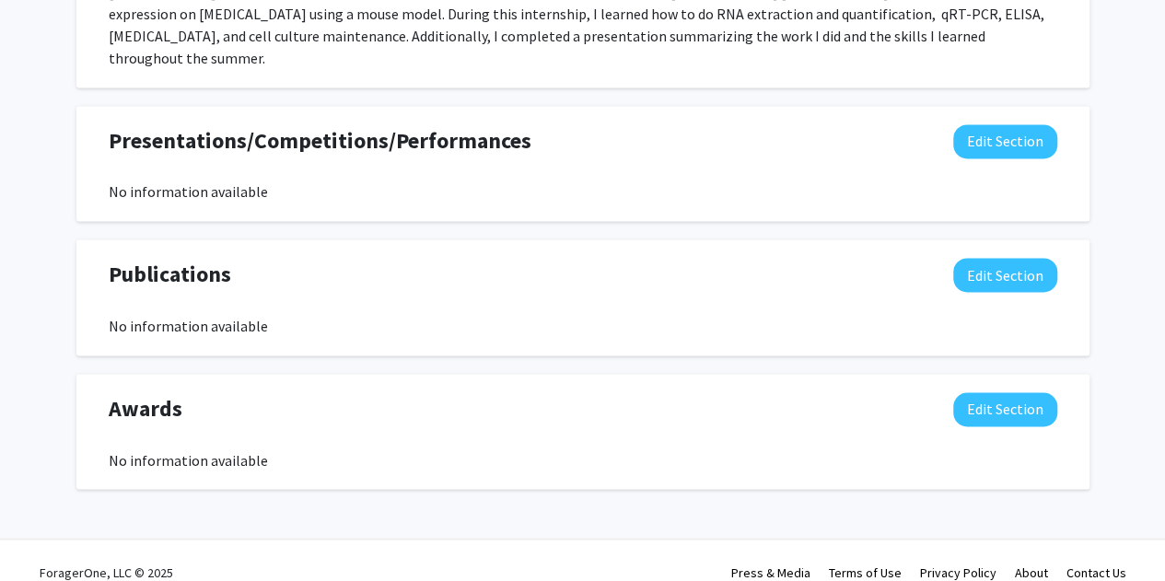
click at [629, 314] on div "Publications Edit Section No information available You may write a maximum of 1…" at bounding box center [582, 298] width 1013 height 116
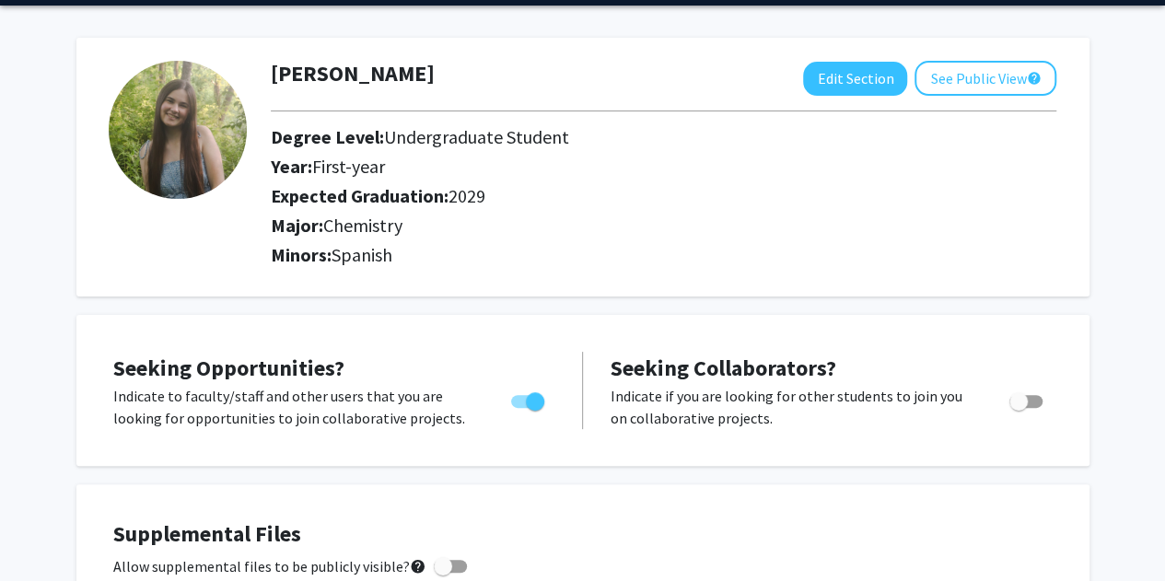
scroll to position [0, 0]
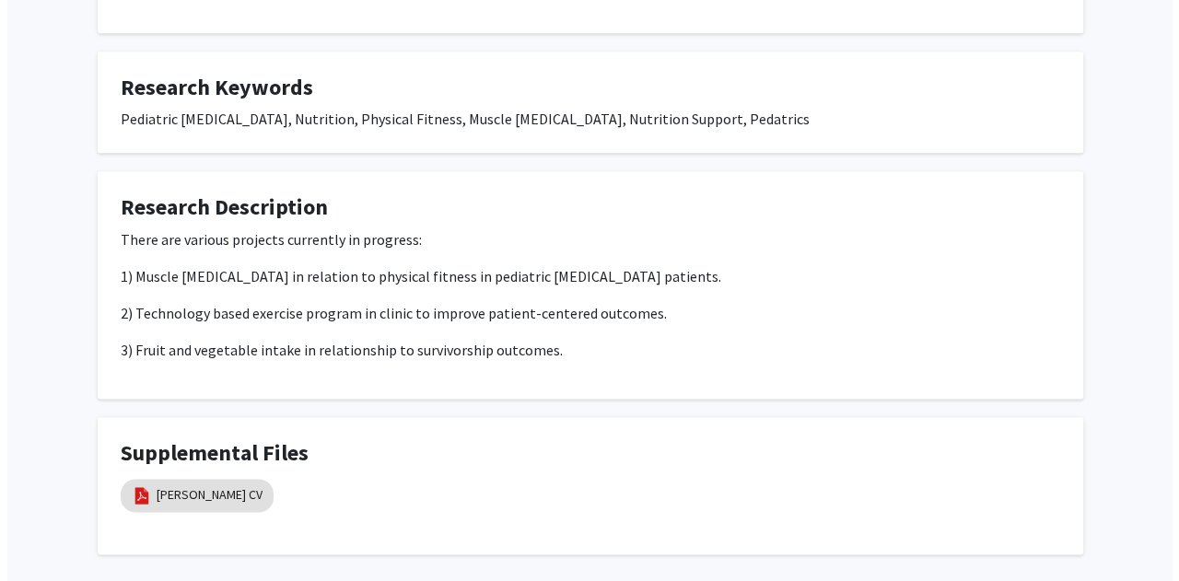
scroll to position [1141, 0]
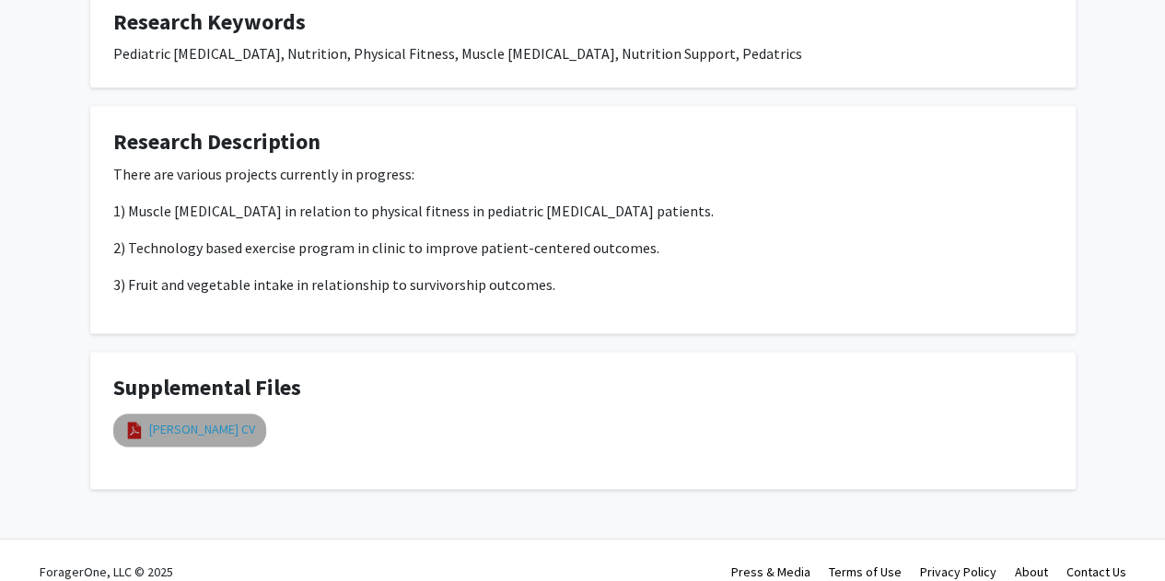
click at [190, 420] on link "Dr. Hawes CV" at bounding box center [202, 429] width 106 height 19
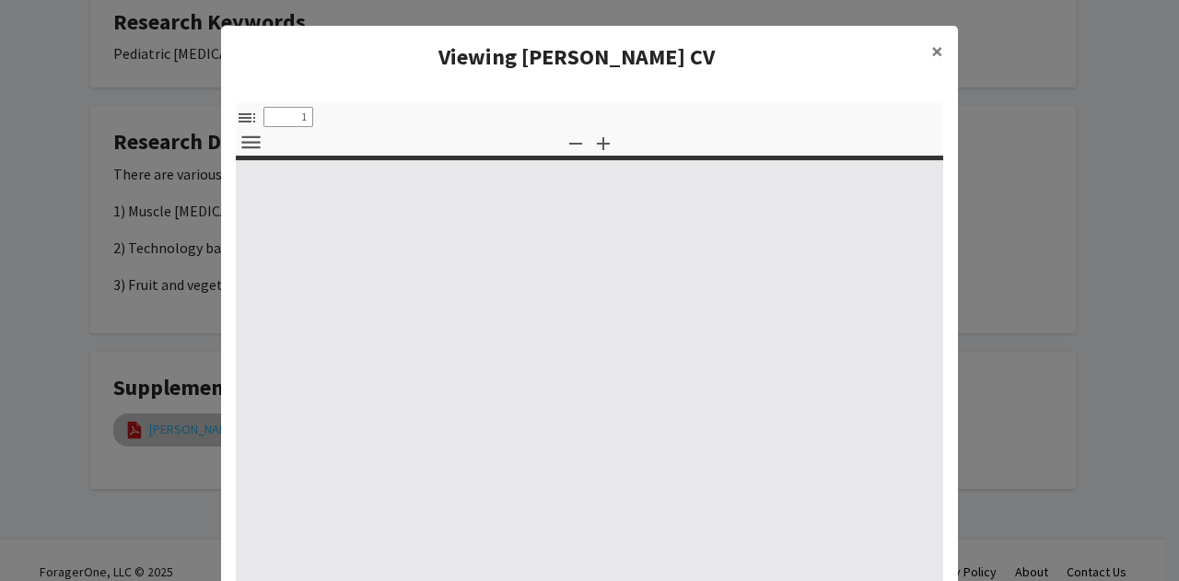
select select "custom"
type input "0"
select select "custom"
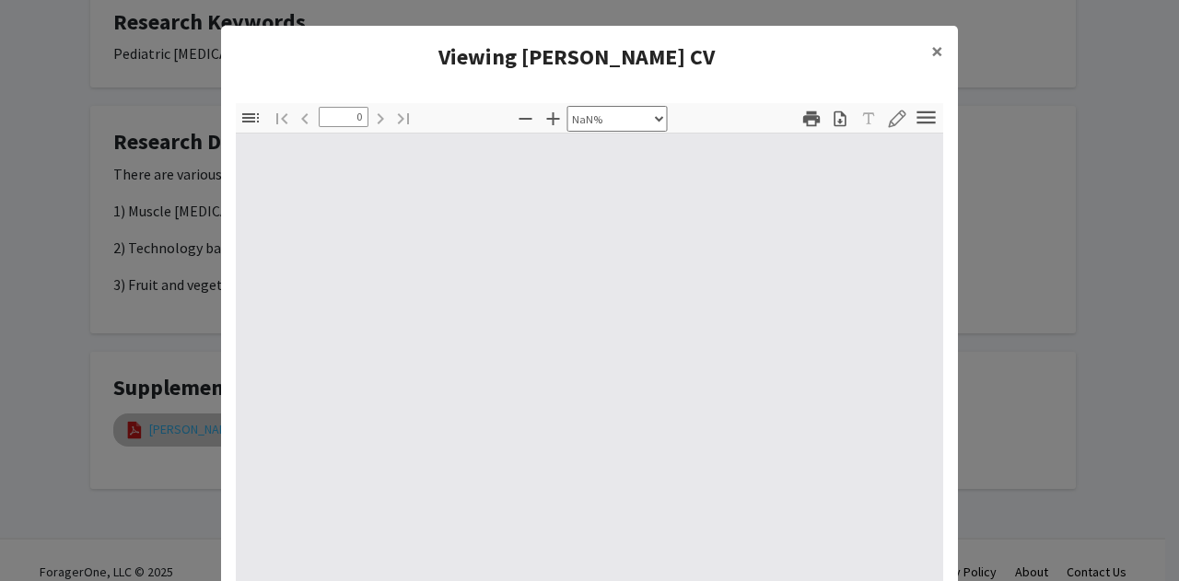
type input "1"
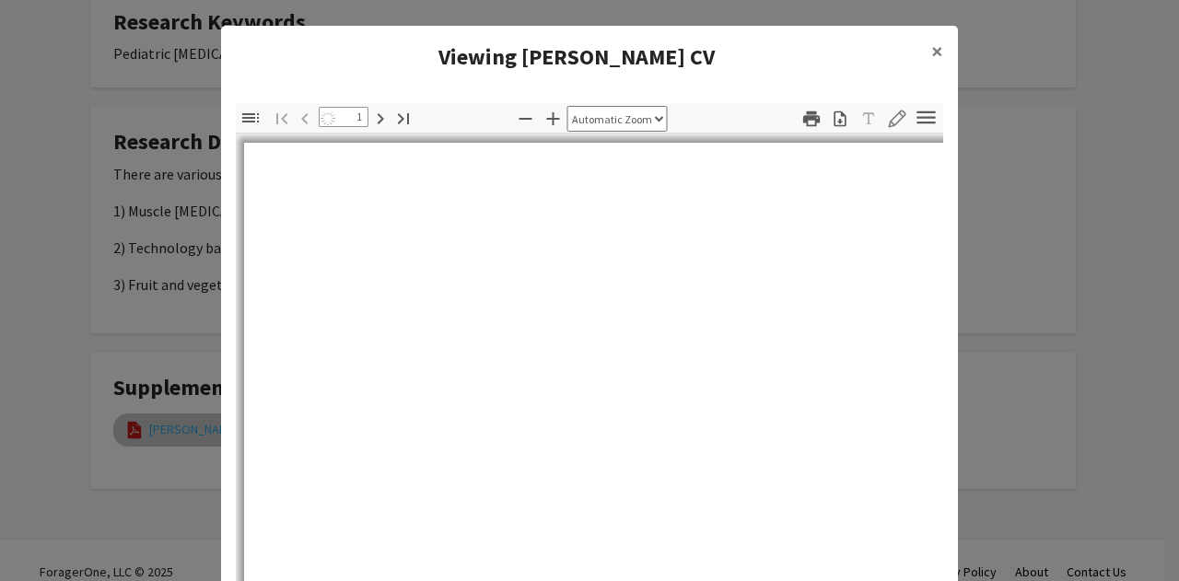
select select "auto"
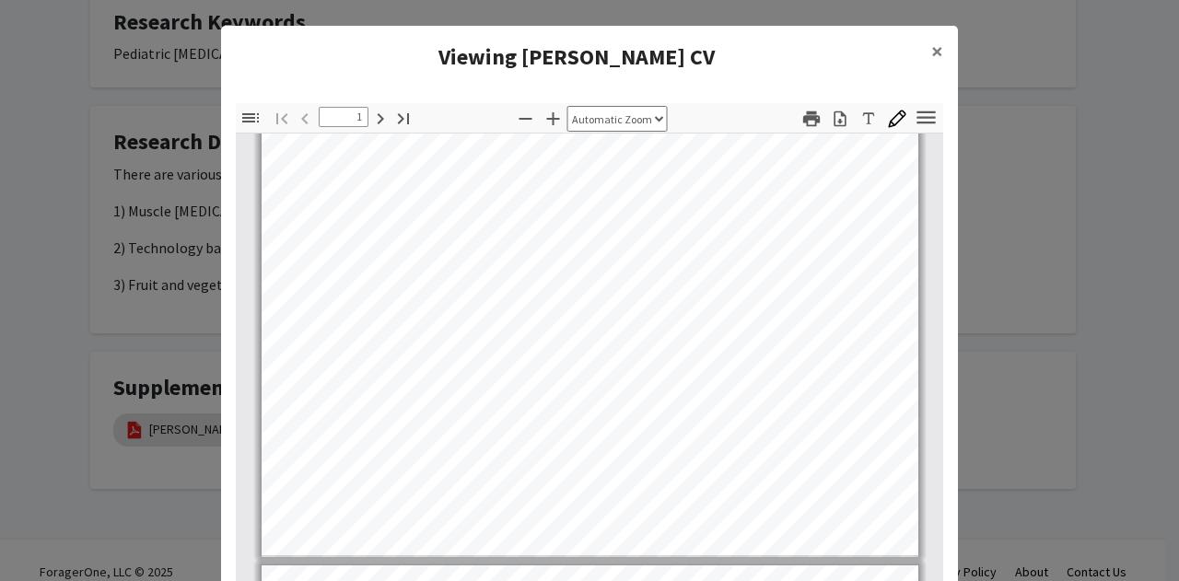
scroll to position [527, 0]
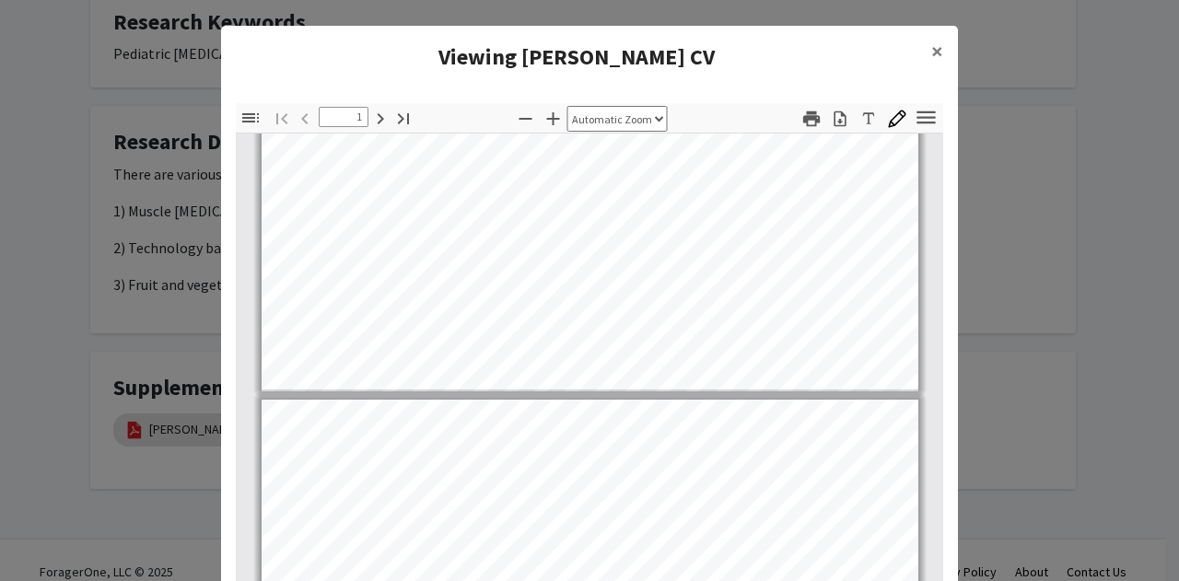
type input "2"
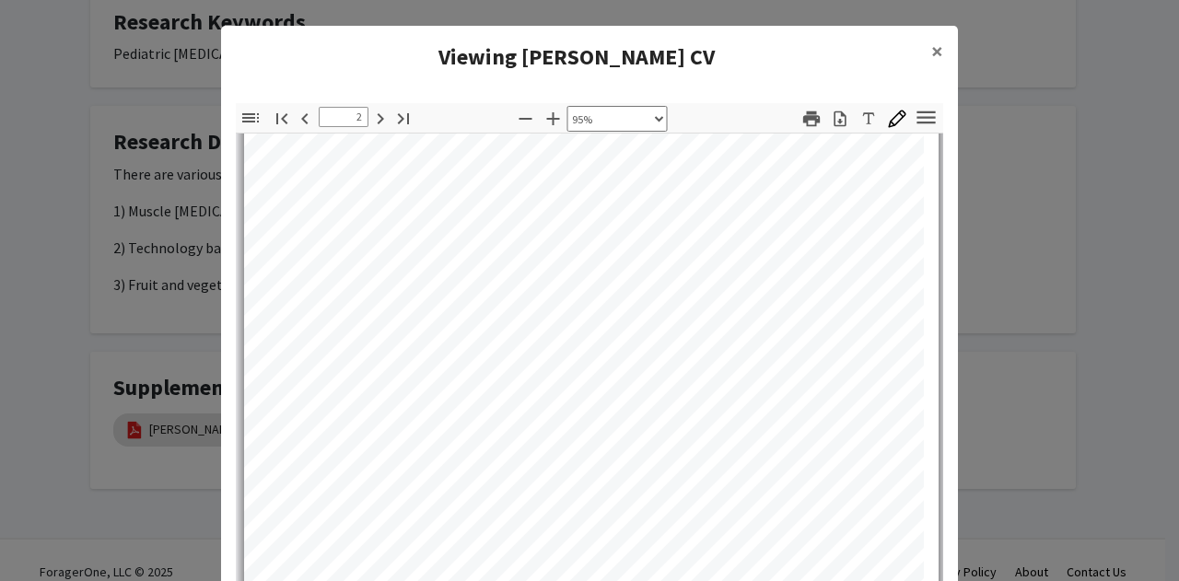
scroll to position [1164, 46]
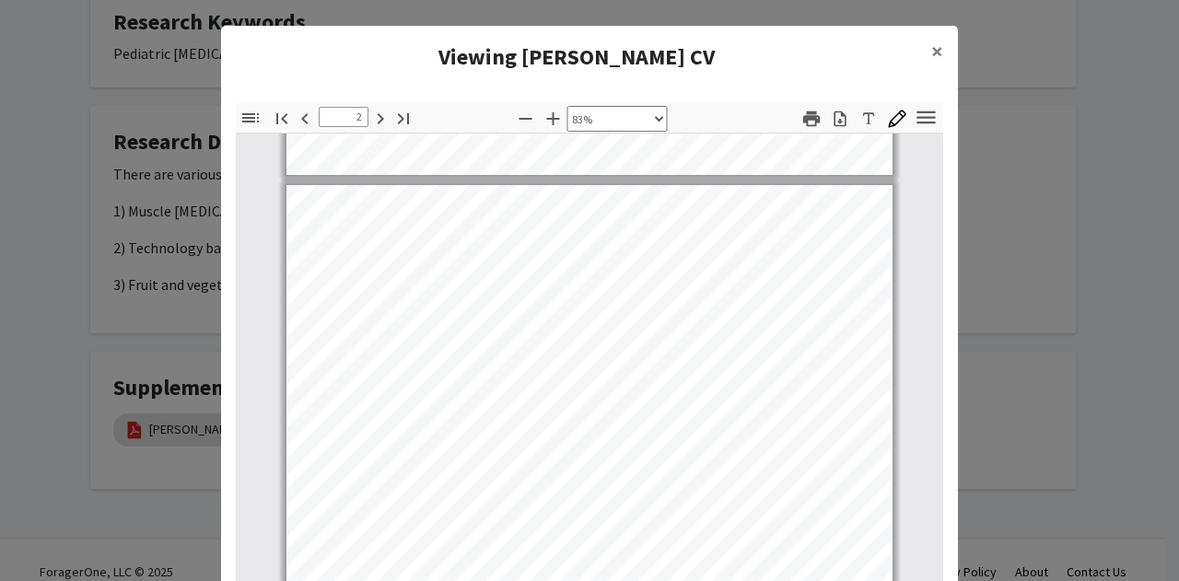
select select "custom"
type input "2"
select select "custom"
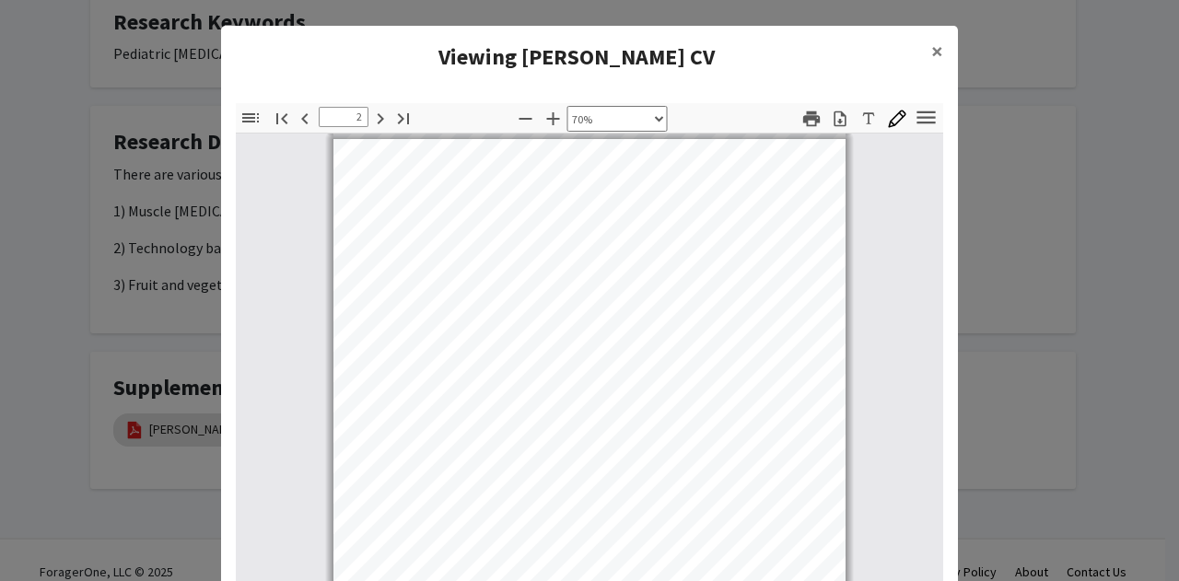
type input "2"
select select "custom"
type input "2"
select select "custom"
type input "2"
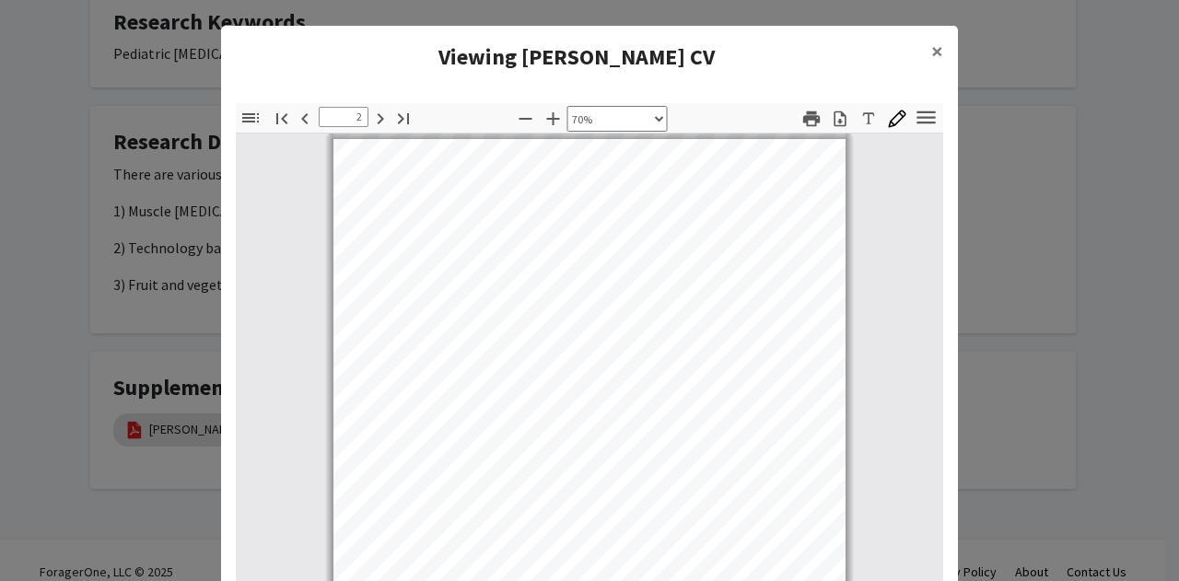
select select "custom"
type input "2"
select select "custom"
type input "2"
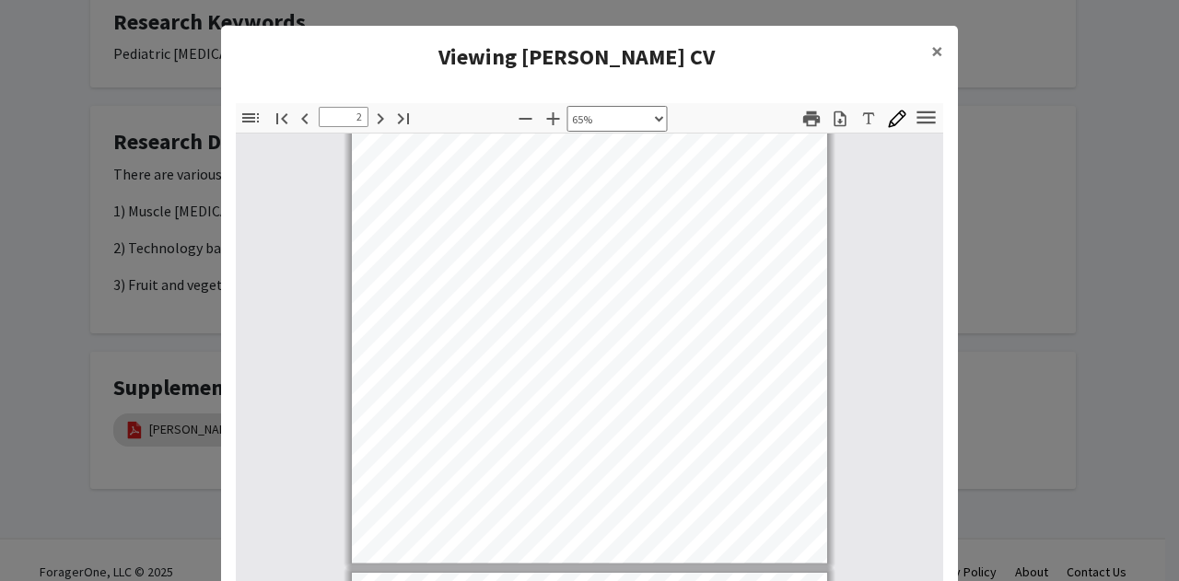
scroll to position [935, 0]
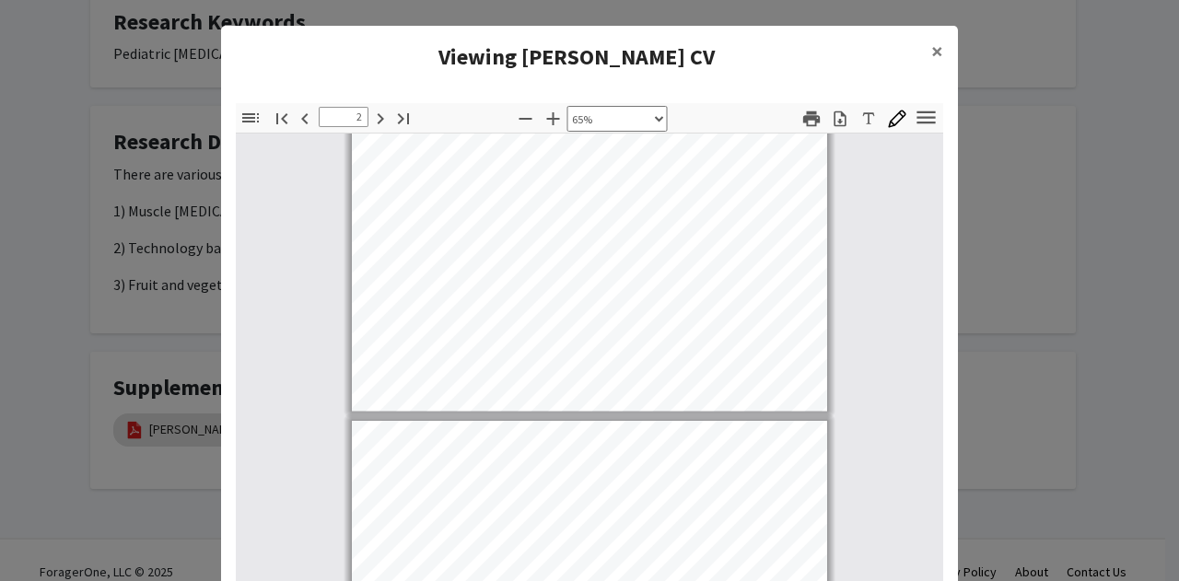
select select "custom"
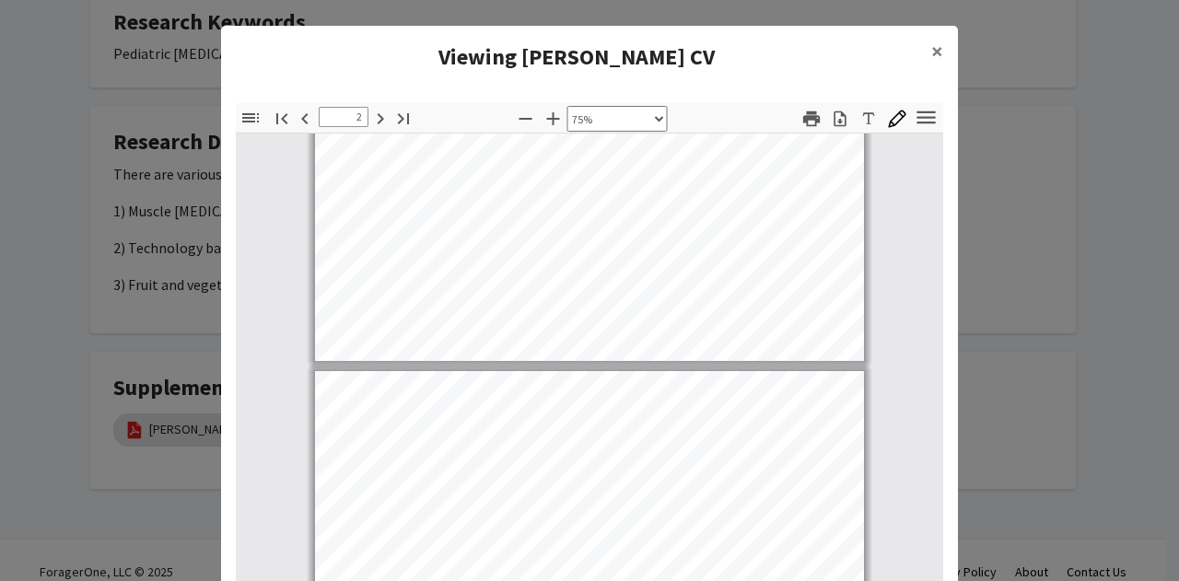
type input "3"
select select "custom"
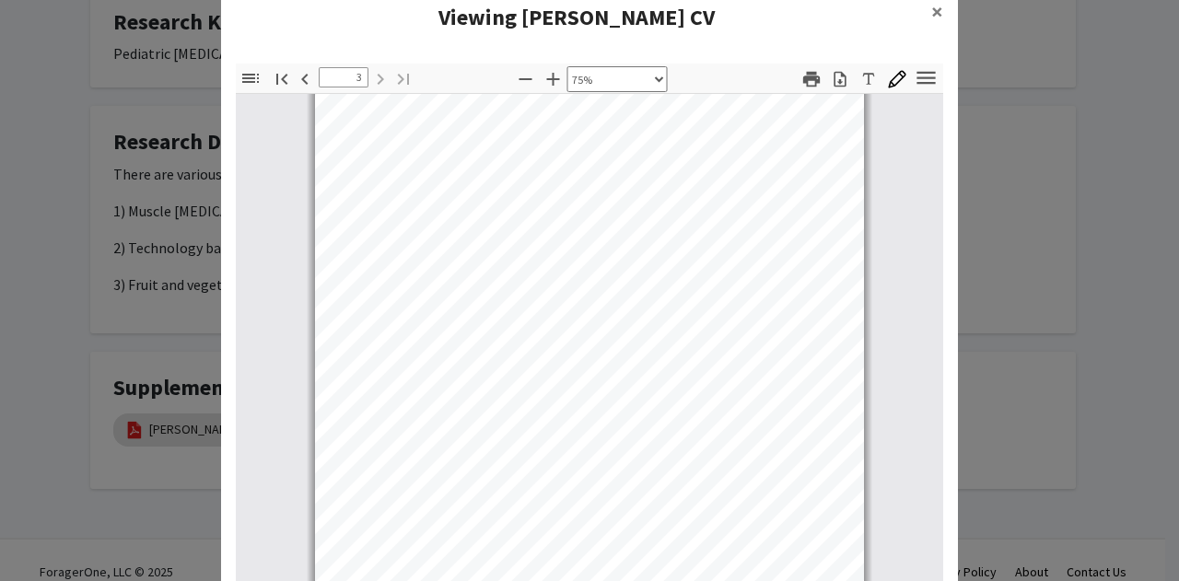
scroll to position [41, 0]
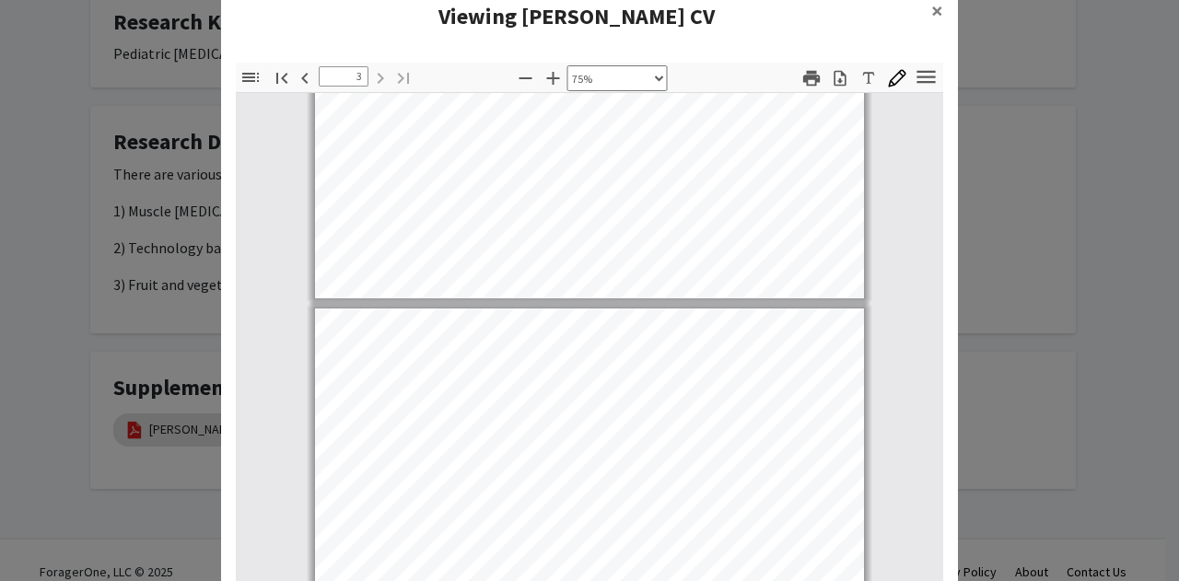
type input "2"
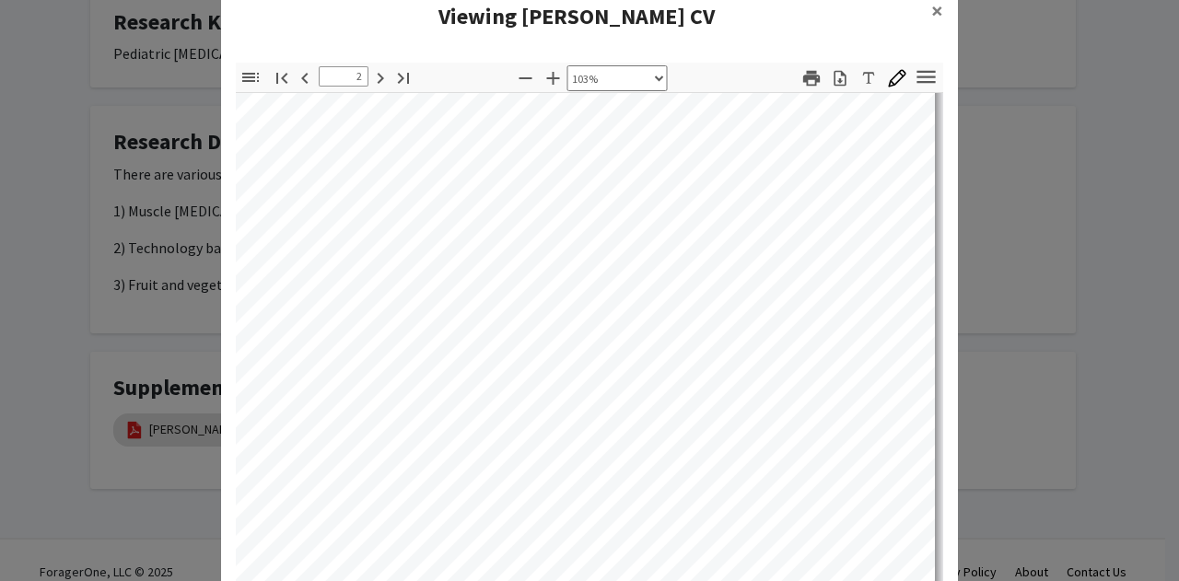
scroll to position [1164, 1]
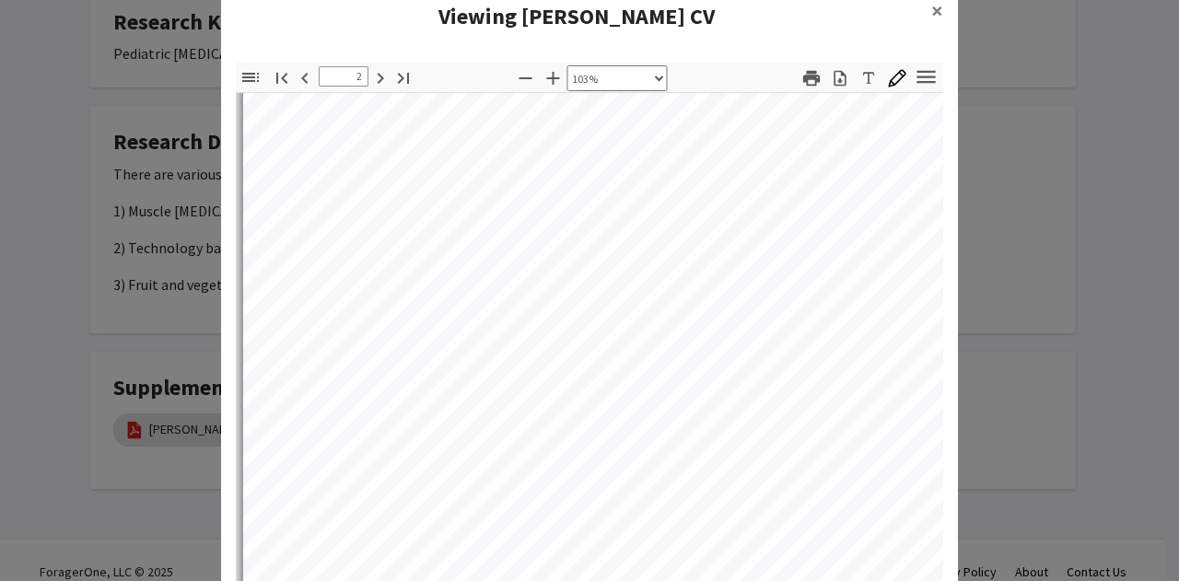
select select "custom"
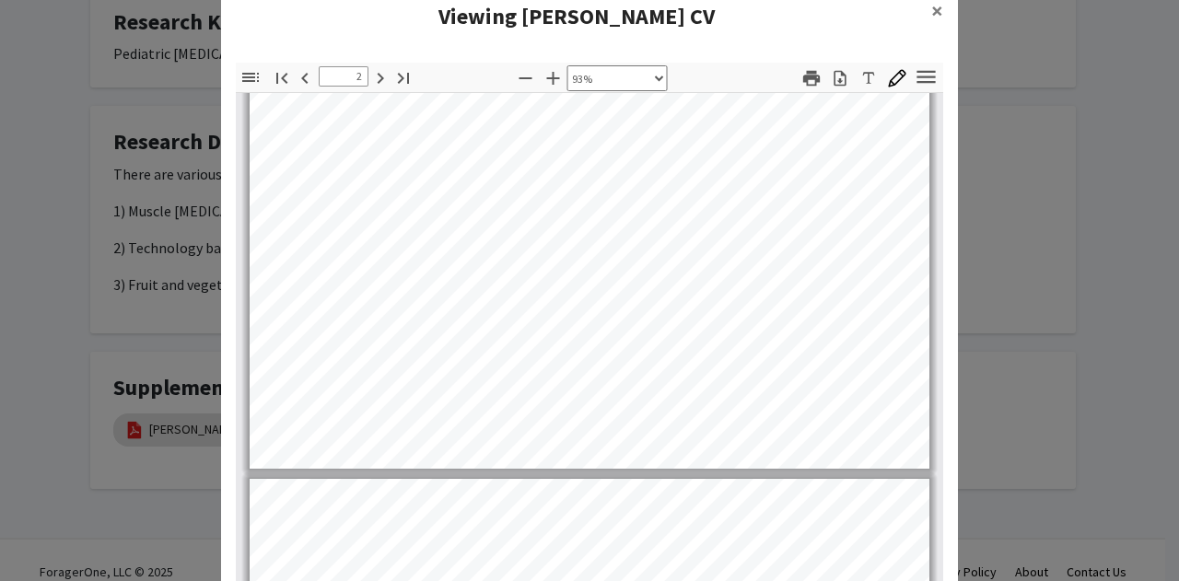
scroll to position [1568, 0]
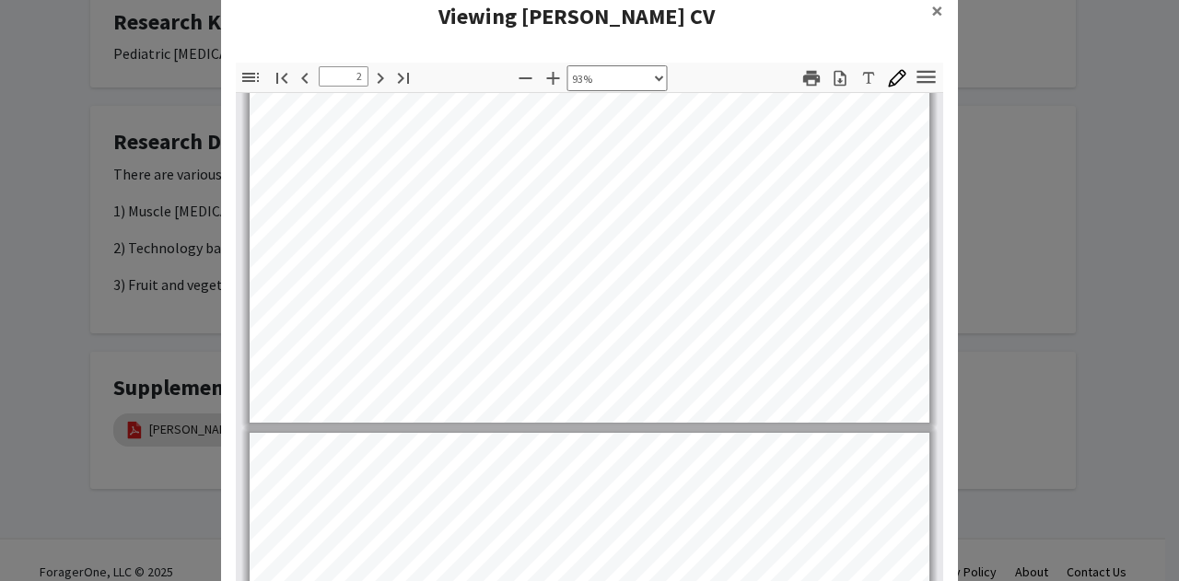
type input "3"
select select "custom"
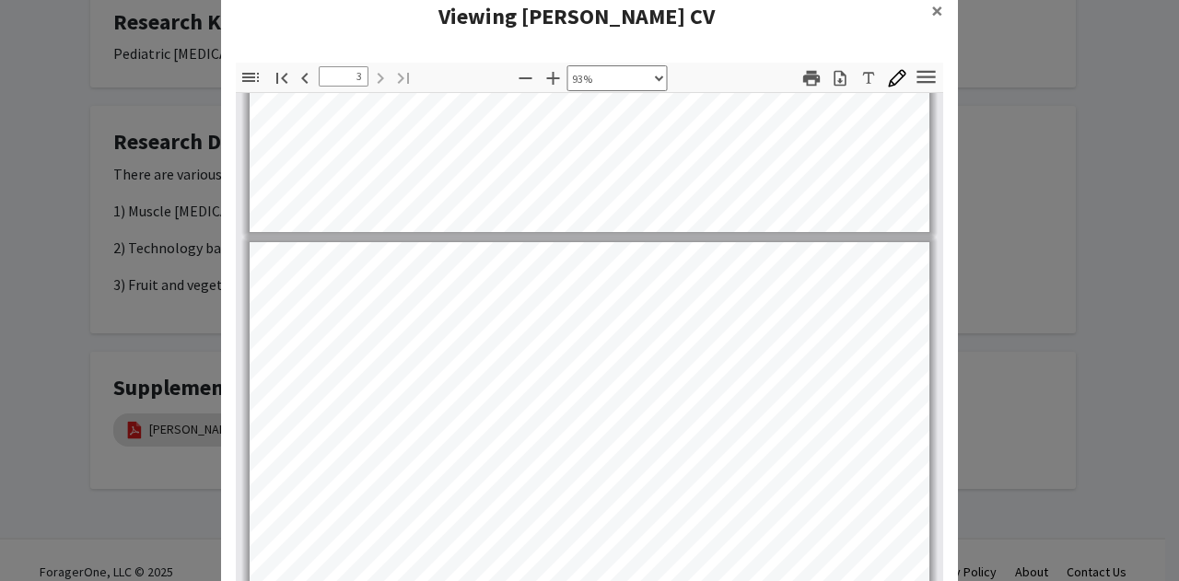
scroll to position [1803, 2]
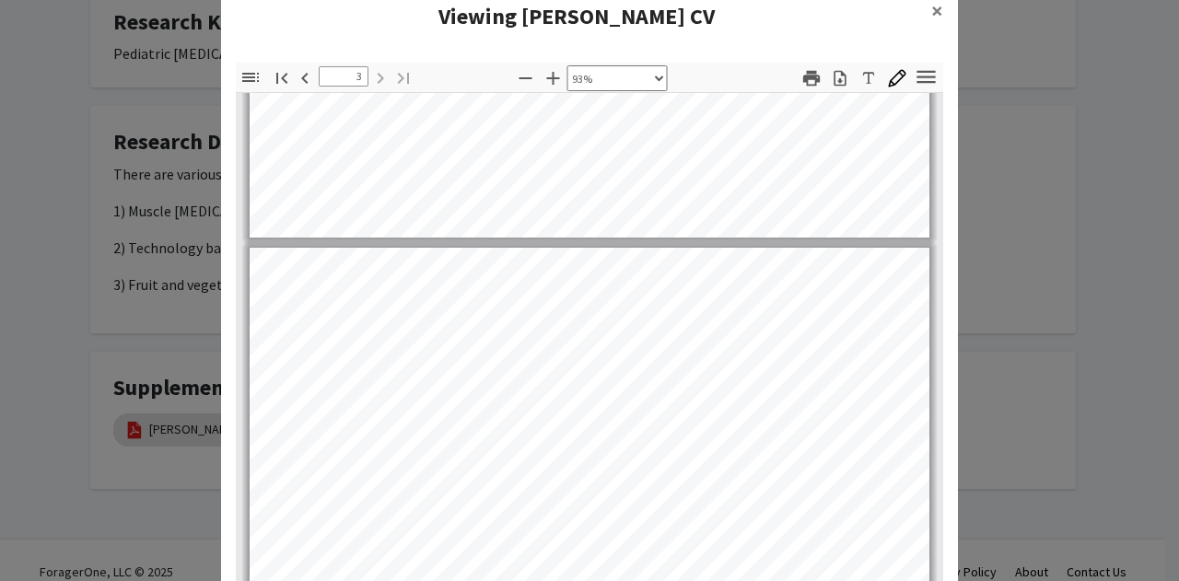
type input "2"
select select "custom"
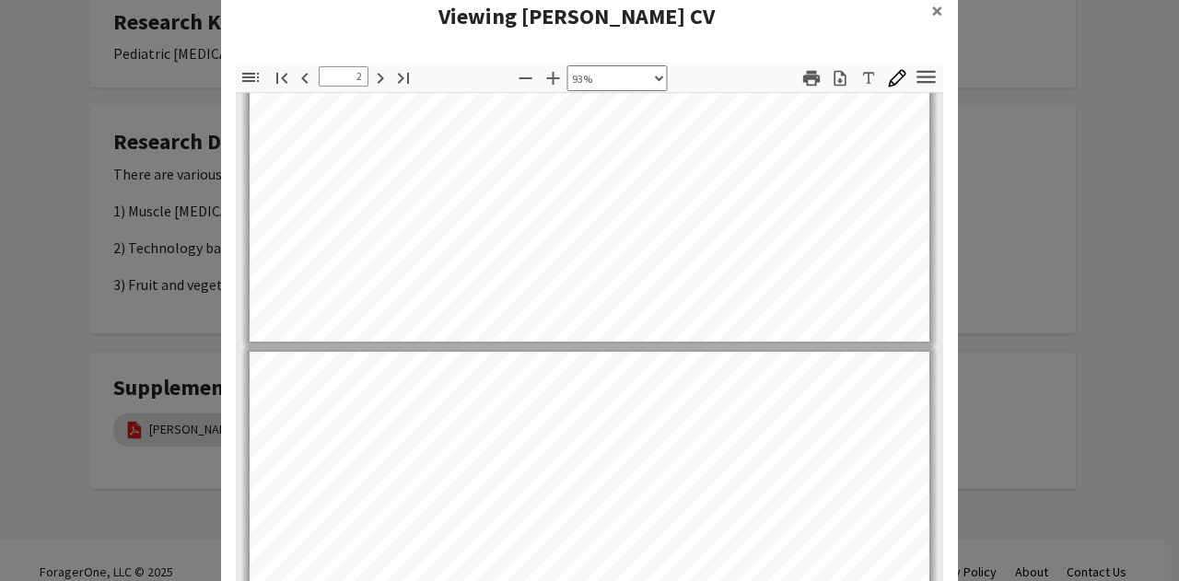
type input "3"
select select "custom"
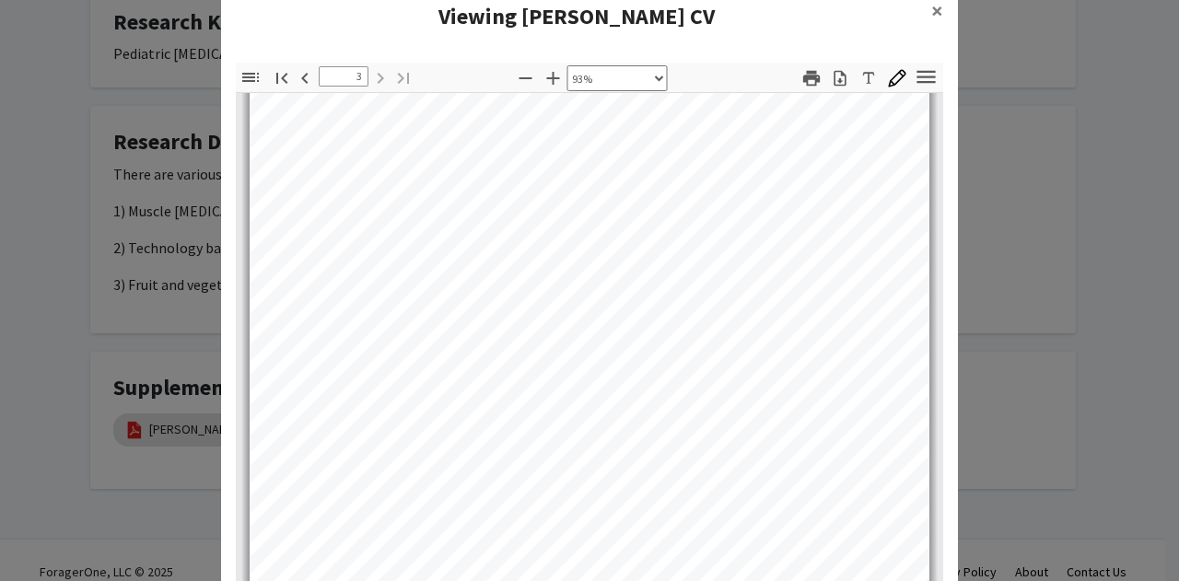
scroll to position [151, 0]
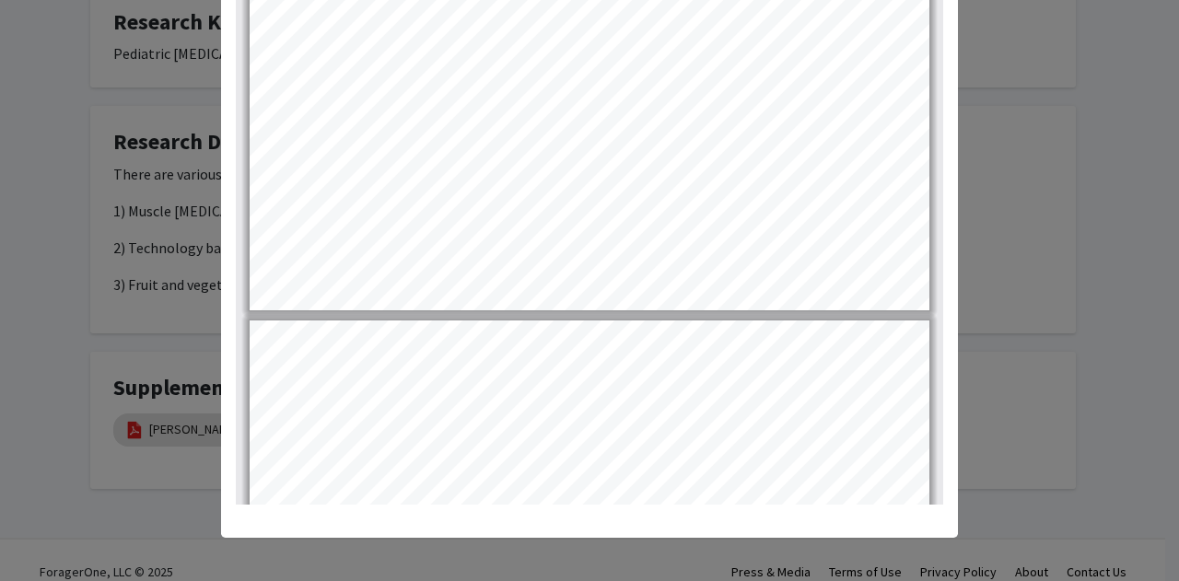
type input "2"
select select "custom"
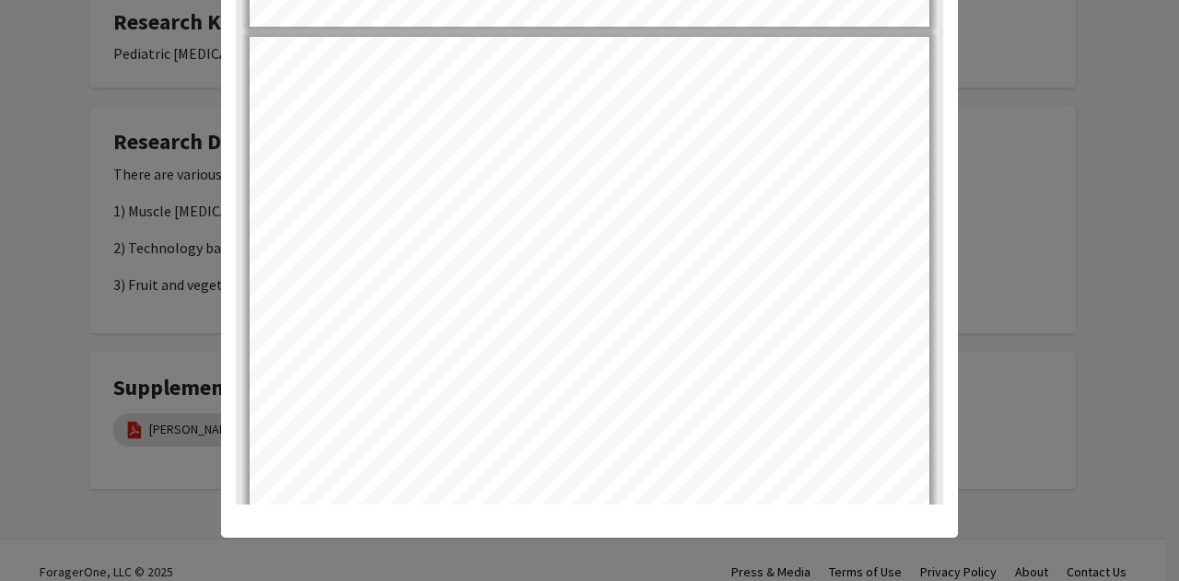
type input "1"
select select "custom"
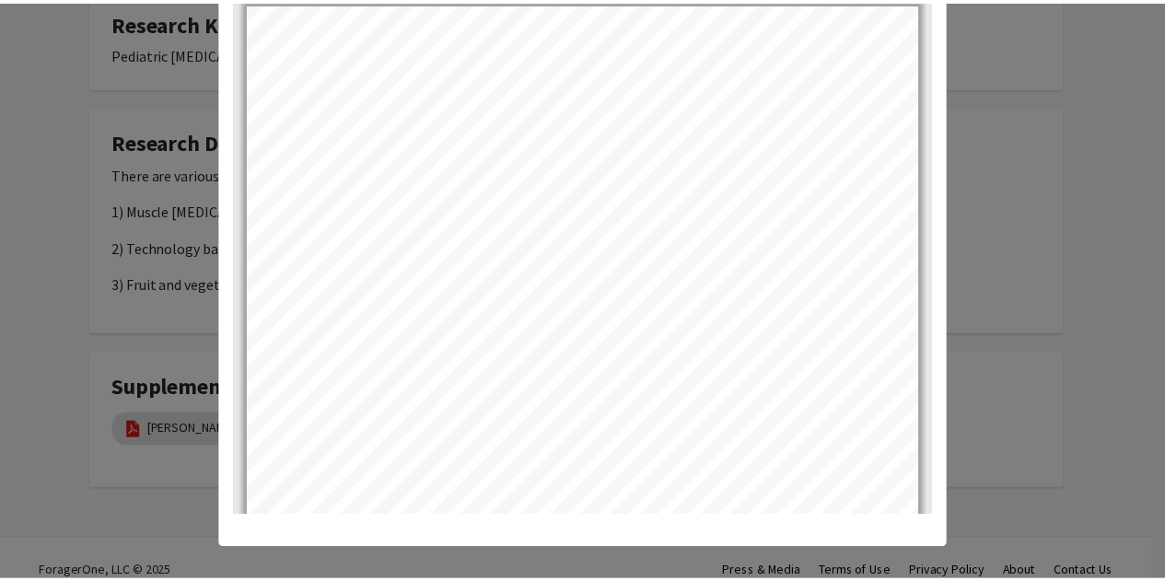
scroll to position [0, 0]
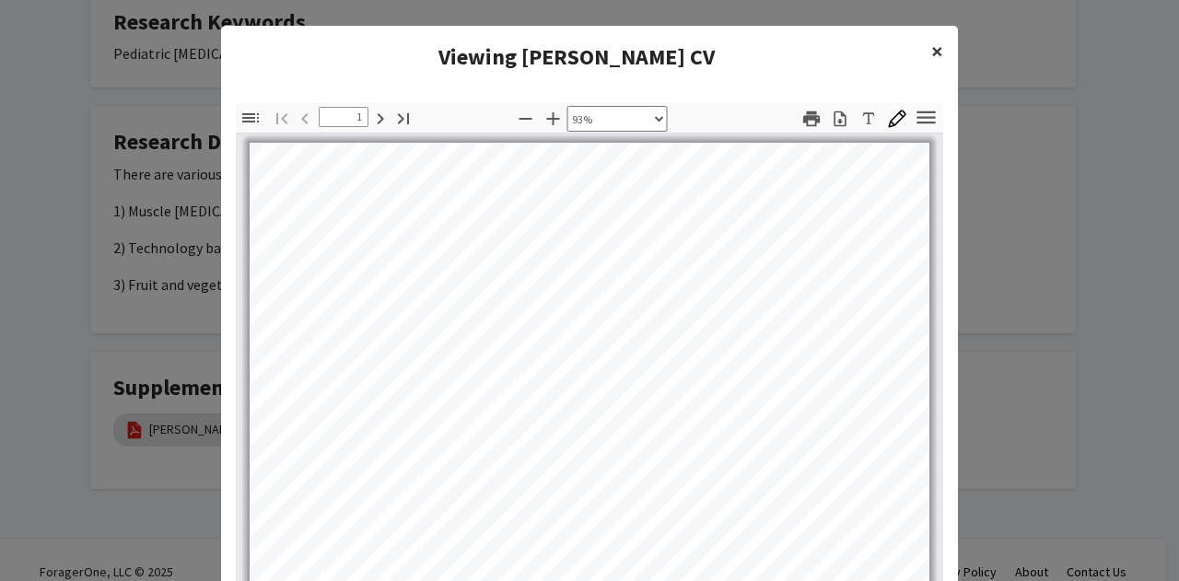
click at [931, 43] on span "×" at bounding box center [937, 51] width 12 height 29
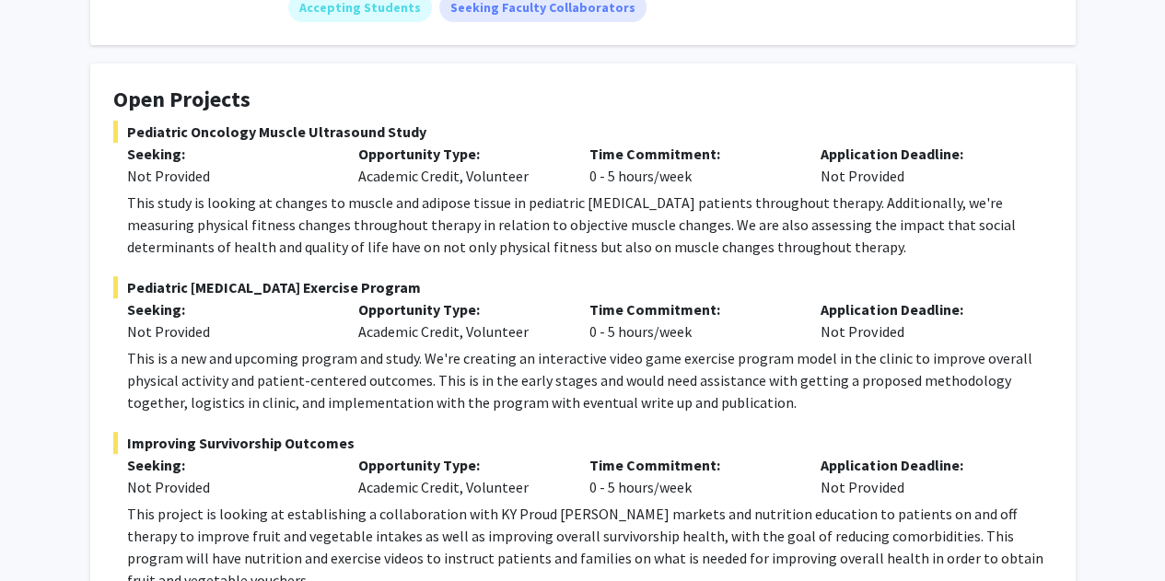
scroll to position [272, 0]
click at [604, 198] on p "This study is looking at changes to muscle and adipose tissue in pediatric canc…" at bounding box center [590, 224] width 926 height 66
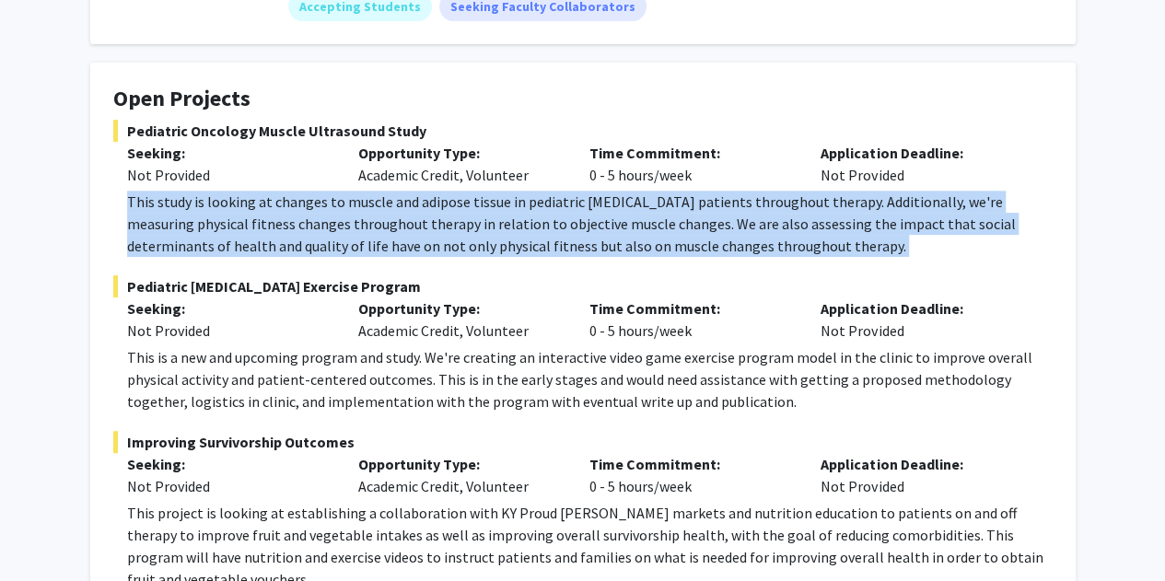
click at [604, 198] on p "This study is looking at changes to muscle and adipose tissue in pediatric canc…" at bounding box center [590, 224] width 926 height 66
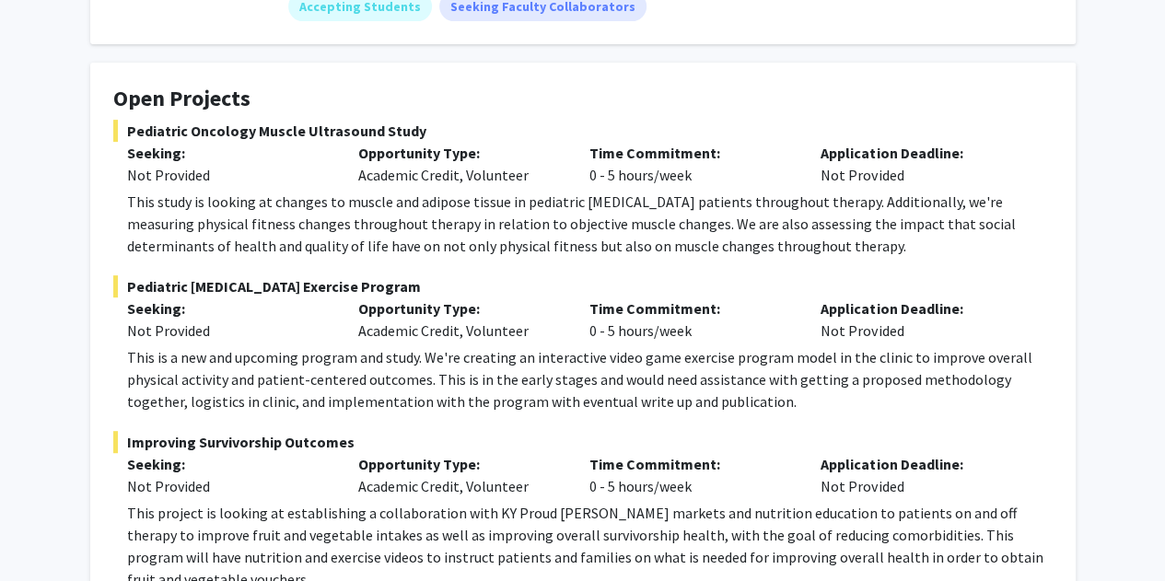
click at [604, 198] on p "This study is looking at changes to muscle and adipose tissue in pediatric canc…" at bounding box center [590, 224] width 926 height 66
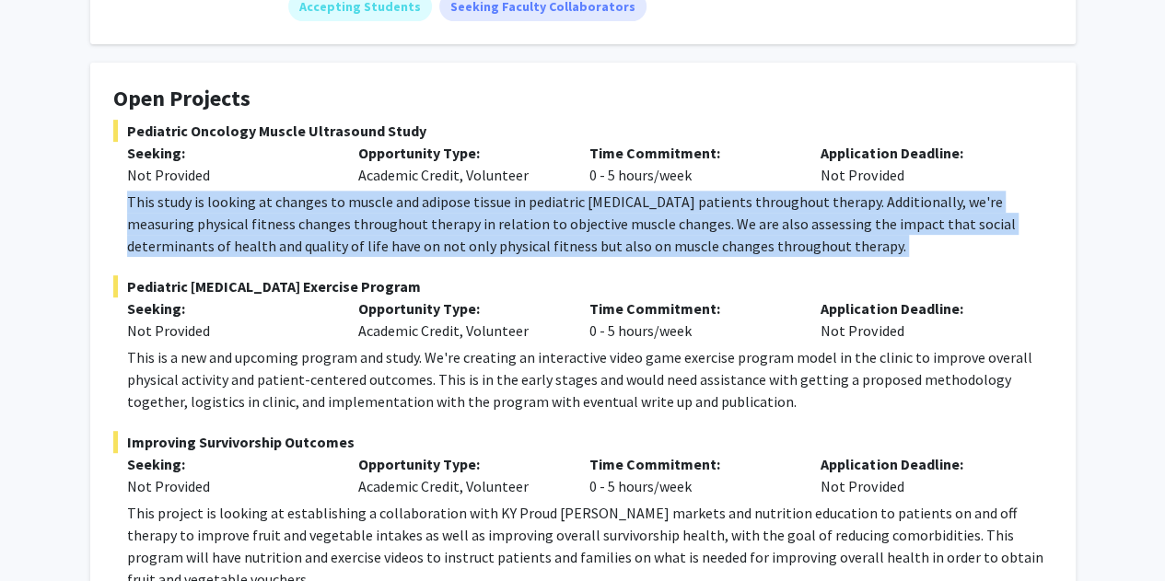
click at [604, 198] on p "This study is looking at changes to muscle and adipose tissue in pediatric canc…" at bounding box center [590, 224] width 926 height 66
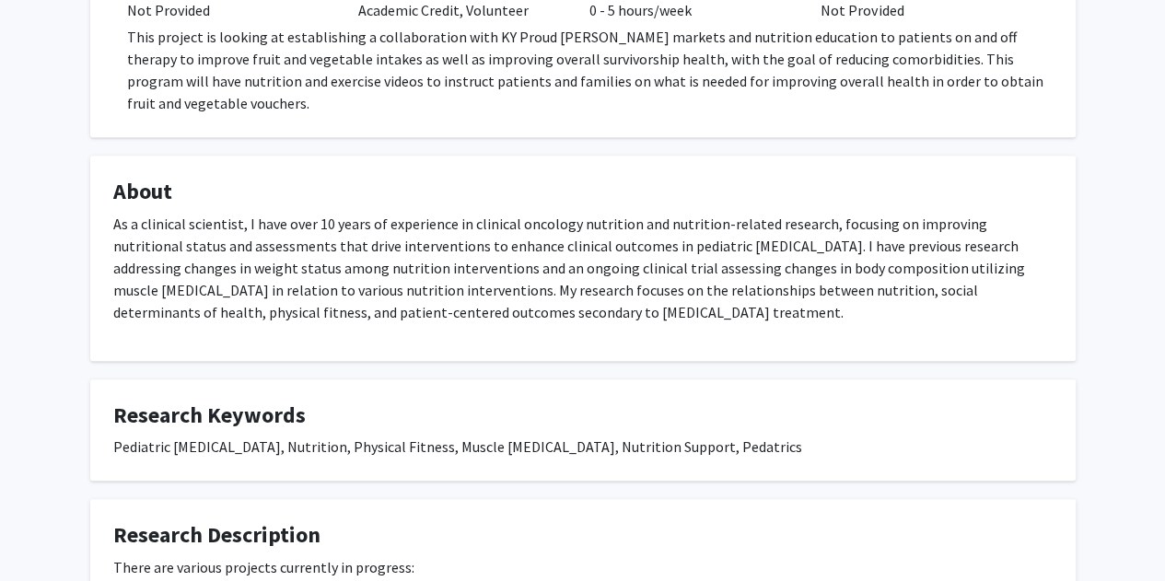
scroll to position [749, 0]
click at [604, 212] on p "As a clinical scientist, I have over 10 years of experience in clinical oncolog…" at bounding box center [583, 267] width 940 height 111
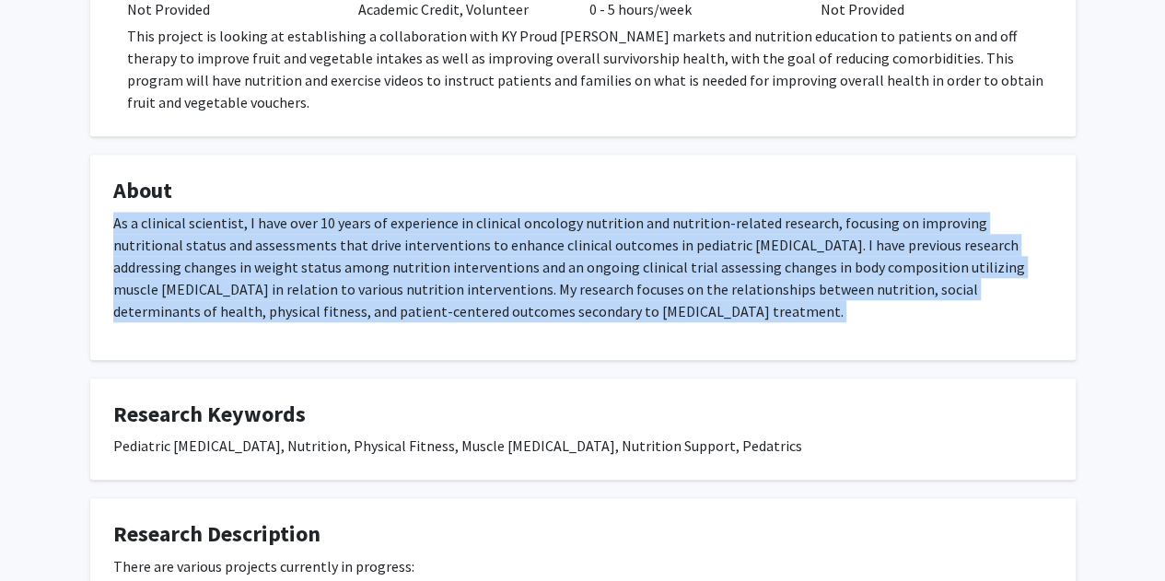
click at [604, 212] on p "As a clinical scientist, I have over 10 years of experience in clinical oncolog…" at bounding box center [583, 267] width 940 height 111
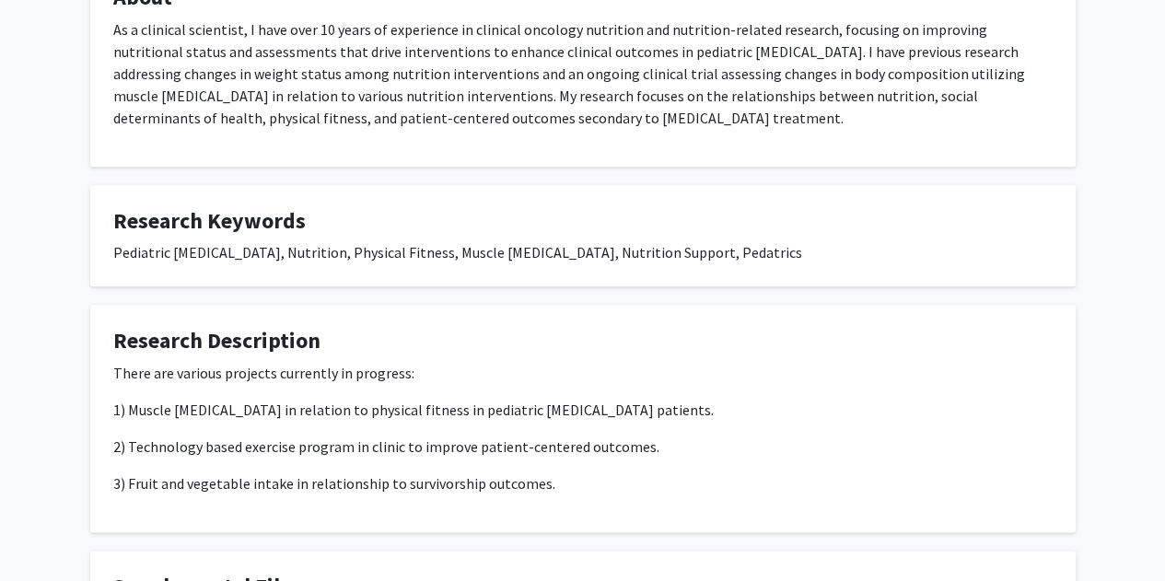
scroll to position [945, 0]
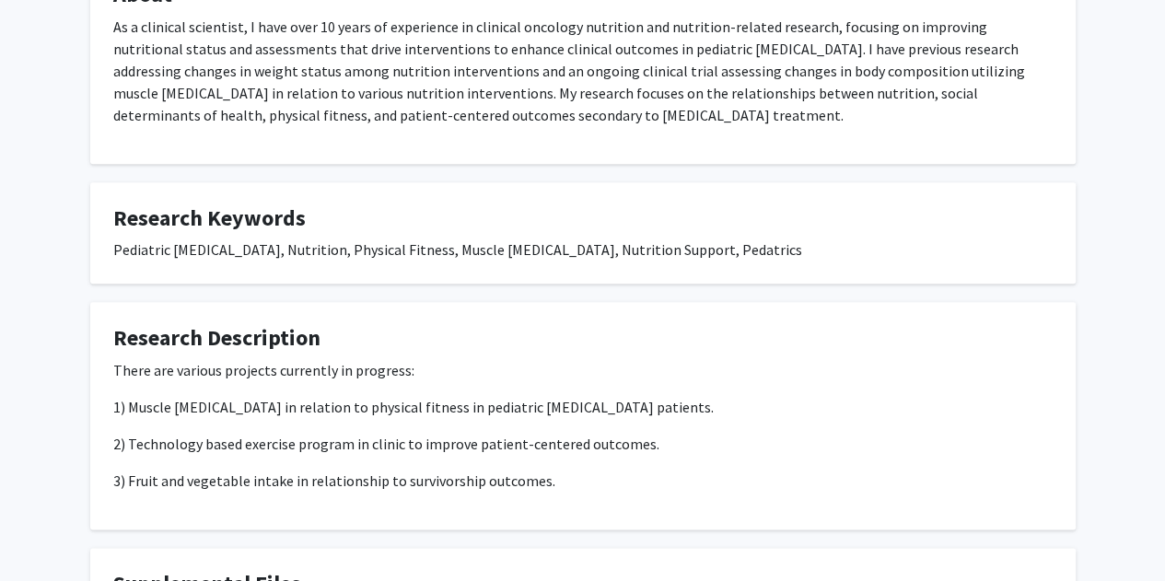
click at [396, 396] on p "1) Muscle ultrasonography in relation to physical fitness in pediatric cancer p…" at bounding box center [583, 407] width 940 height 22
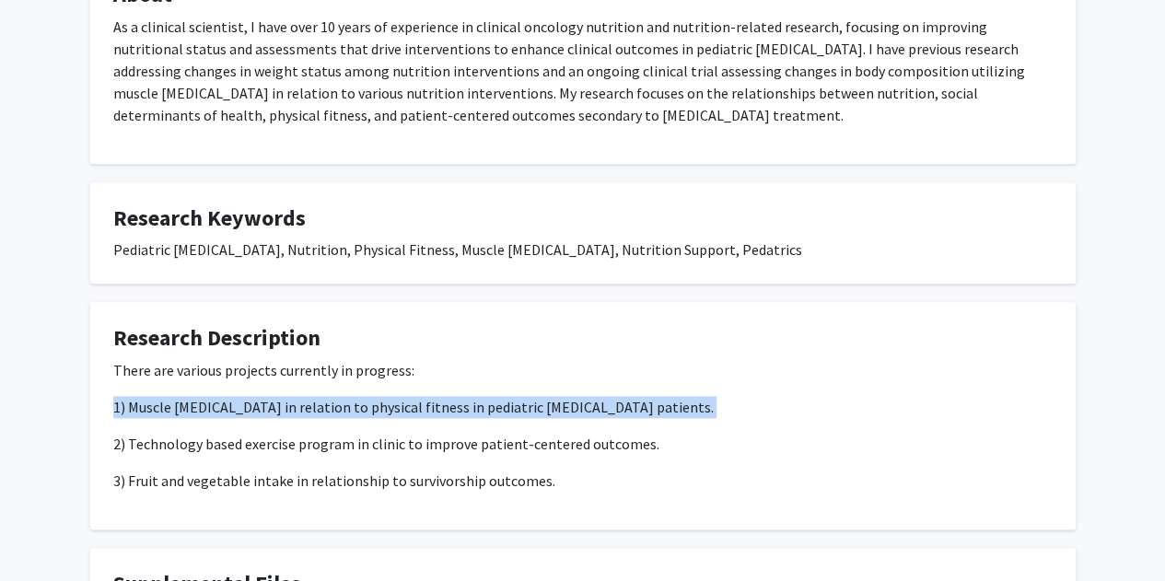
click at [396, 396] on p "1) Muscle ultrasonography in relation to physical fitness in pediatric cancer p…" at bounding box center [583, 407] width 940 height 22
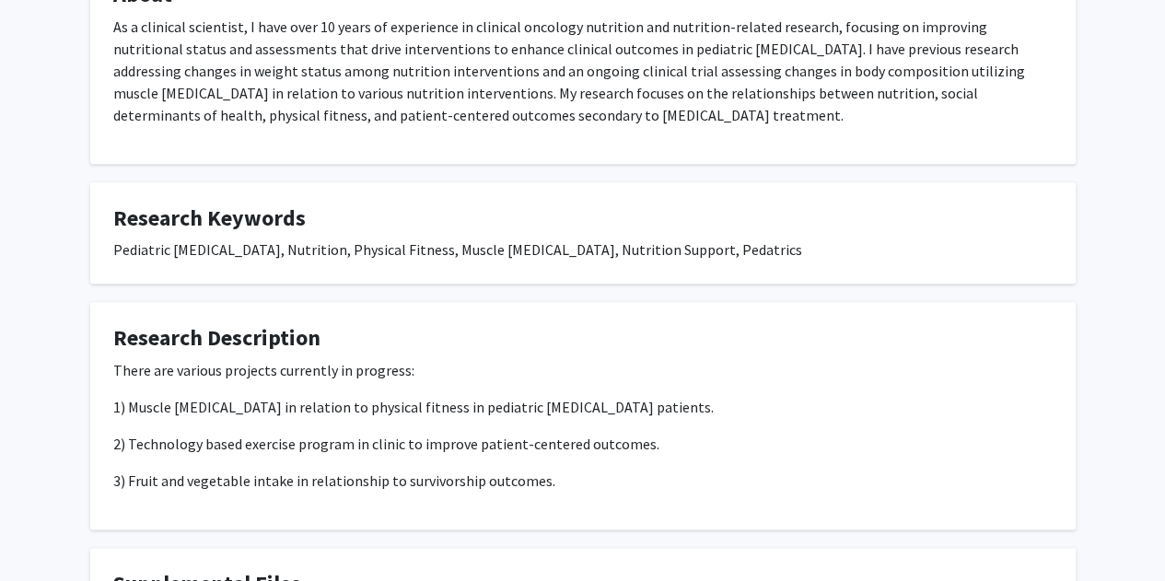
click at [396, 396] on p "1) Muscle ultrasonography in relation to physical fitness in pediatric cancer p…" at bounding box center [583, 407] width 940 height 22
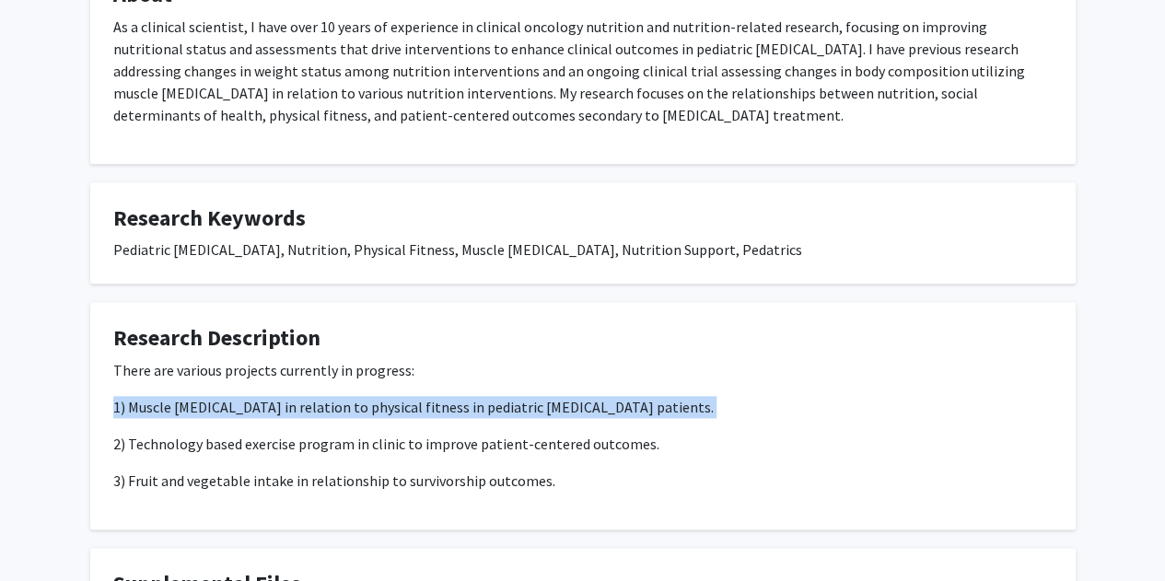
click at [396, 396] on p "1) Muscle ultrasonography in relation to physical fitness in pediatric cancer p…" at bounding box center [583, 407] width 940 height 22
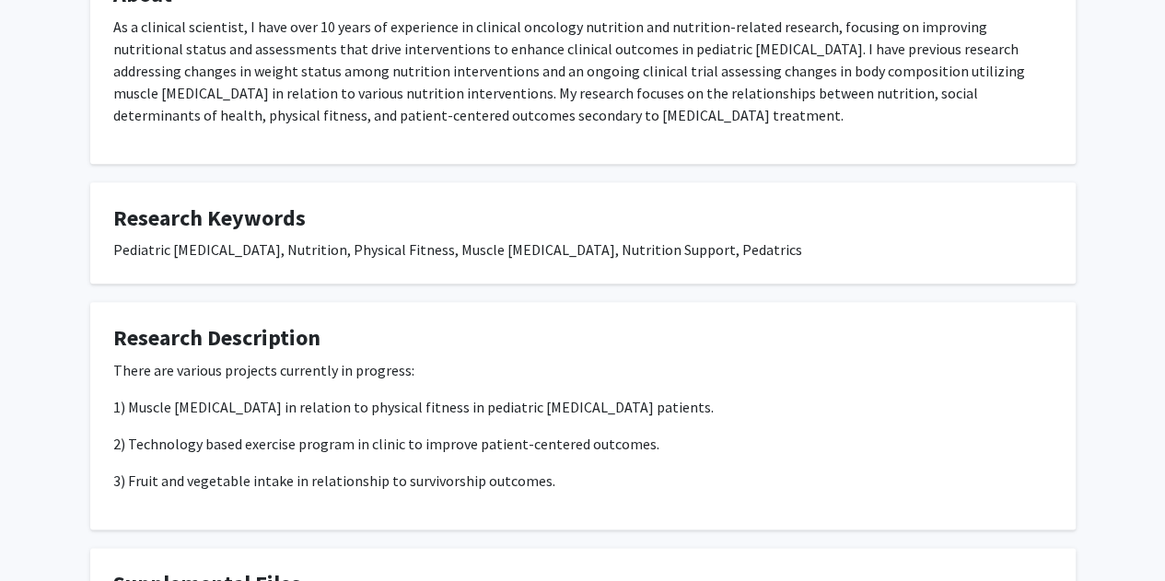
click at [407, 475] on div "There are various projects currently in progress: 1) Muscle ultrasonography in …" at bounding box center [583, 432] width 940 height 147
click at [428, 432] on div "There are various projects currently in progress: 1) Muscle ultrasonography in …" at bounding box center [583, 425] width 940 height 133
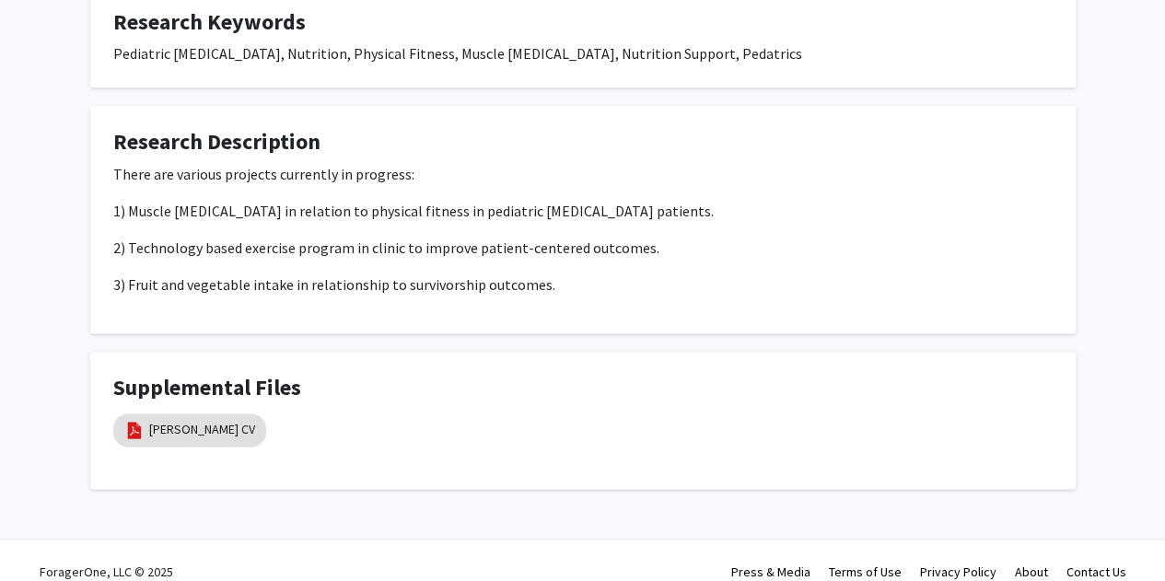
click at [428, 432] on div "Supplemental Files Dr. Hawes CV" at bounding box center [583, 420] width 940 height 91
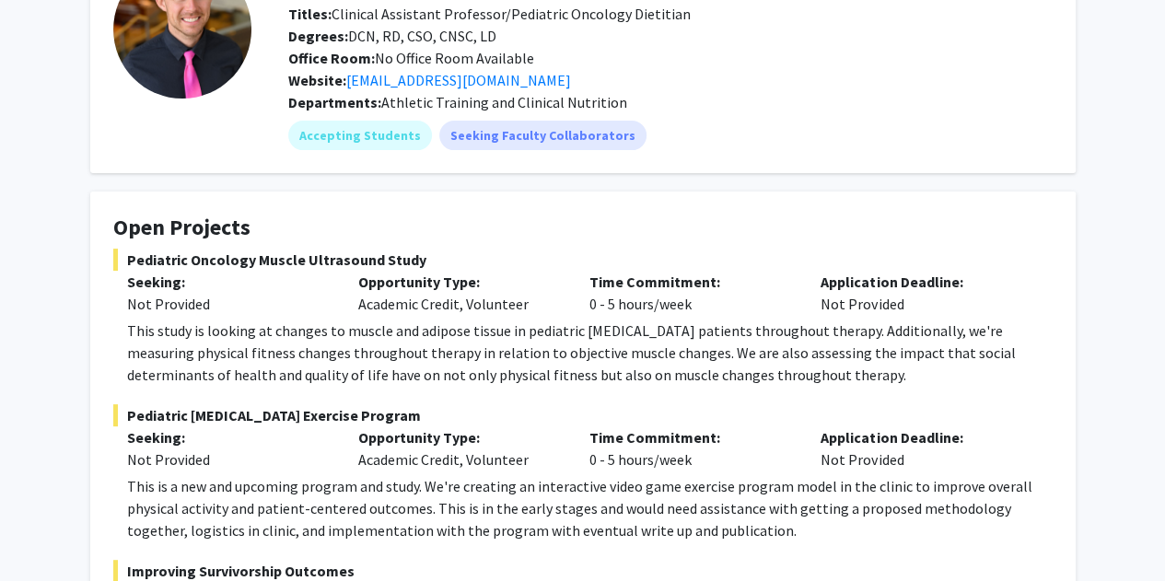
scroll to position [47, 0]
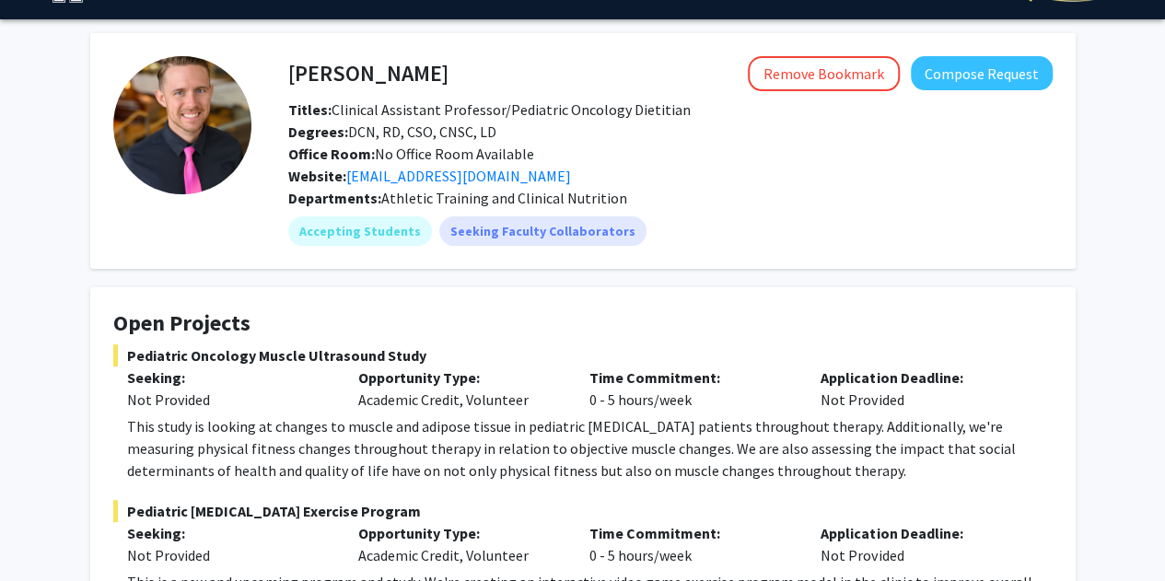
click at [467, 124] on span "Degrees: DCN, RD, CSO, CNSC, LD" at bounding box center [392, 132] width 208 height 18
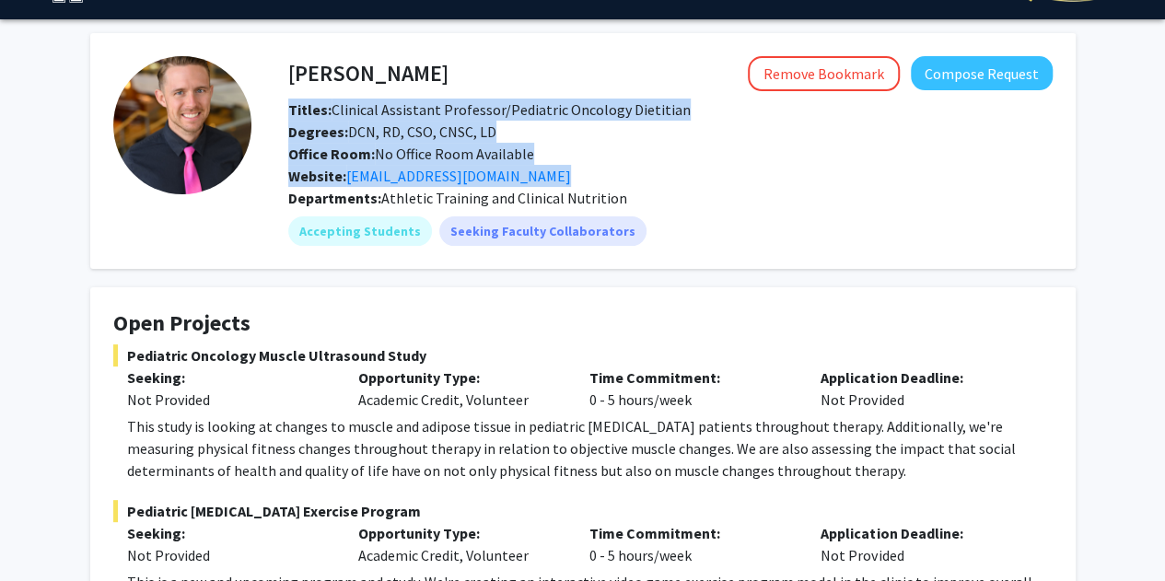
click at [467, 124] on span "Degrees: DCN, RD, CSO, CNSC, LD" at bounding box center [392, 132] width 208 height 18
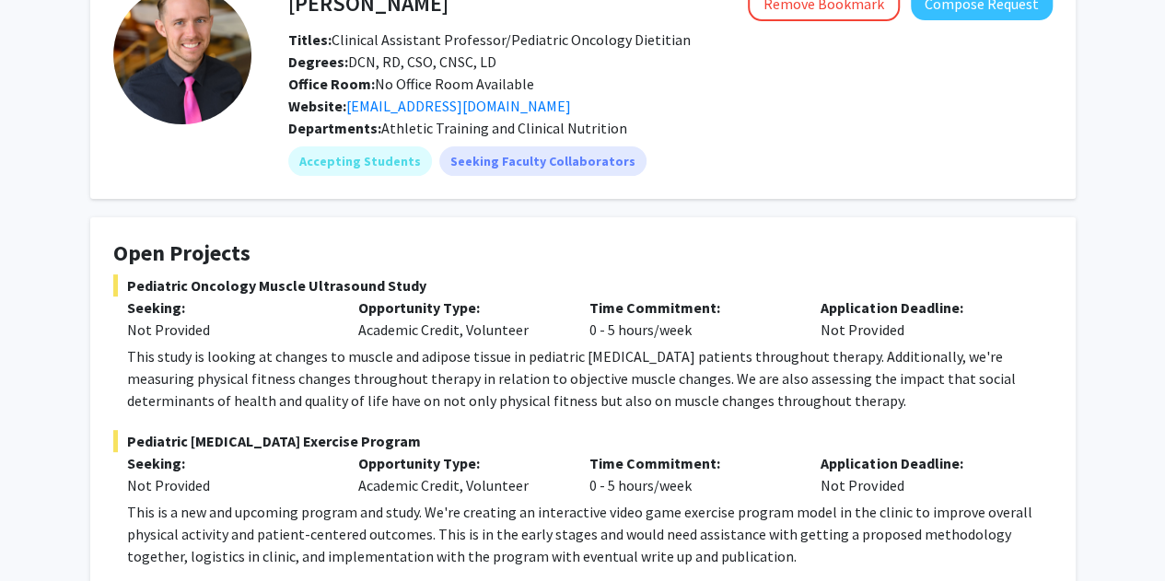
scroll to position [0, 0]
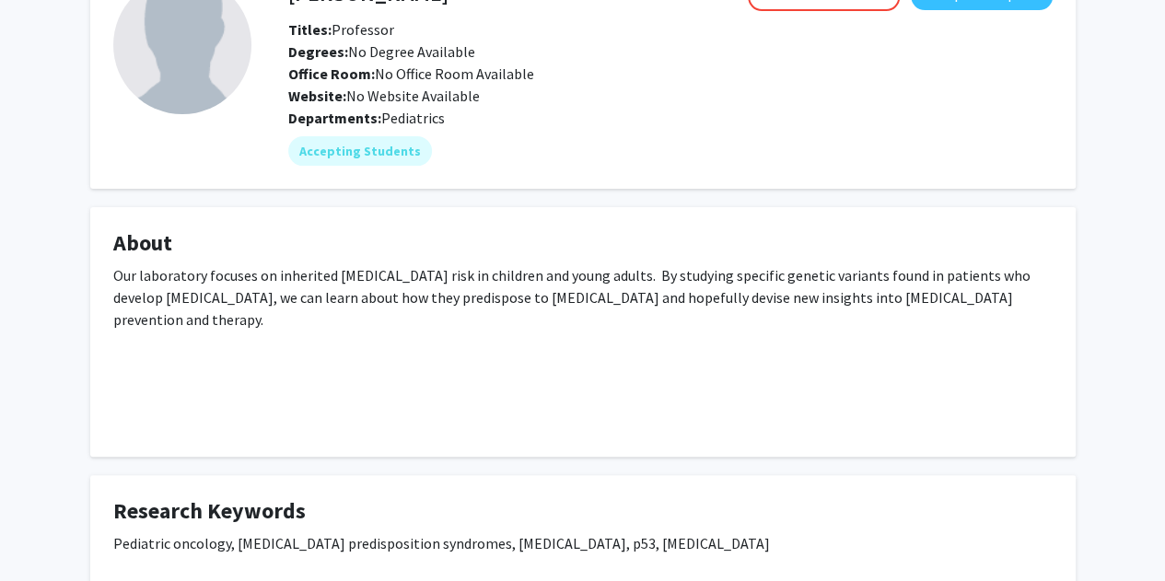
scroll to position [130, 0]
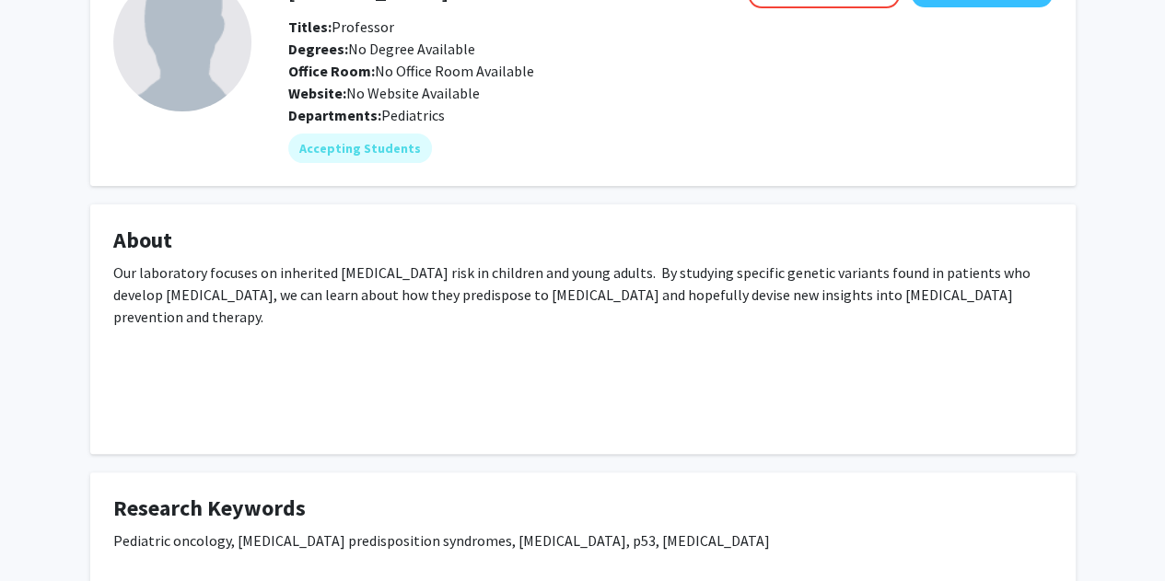
click at [304, 265] on div "Our laboratory focuses on inherited [MEDICAL_DATA] risk in children and young a…" at bounding box center [583, 347] width 940 height 170
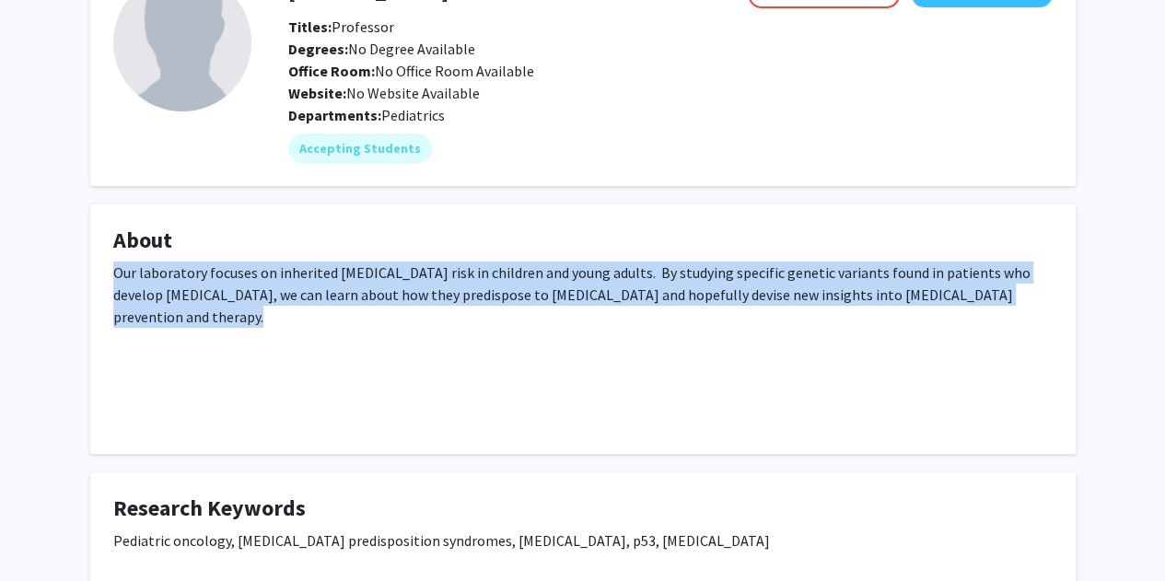
click at [304, 265] on div "Our laboratory focuses on inherited [MEDICAL_DATA] risk in children and young a…" at bounding box center [583, 347] width 940 height 170
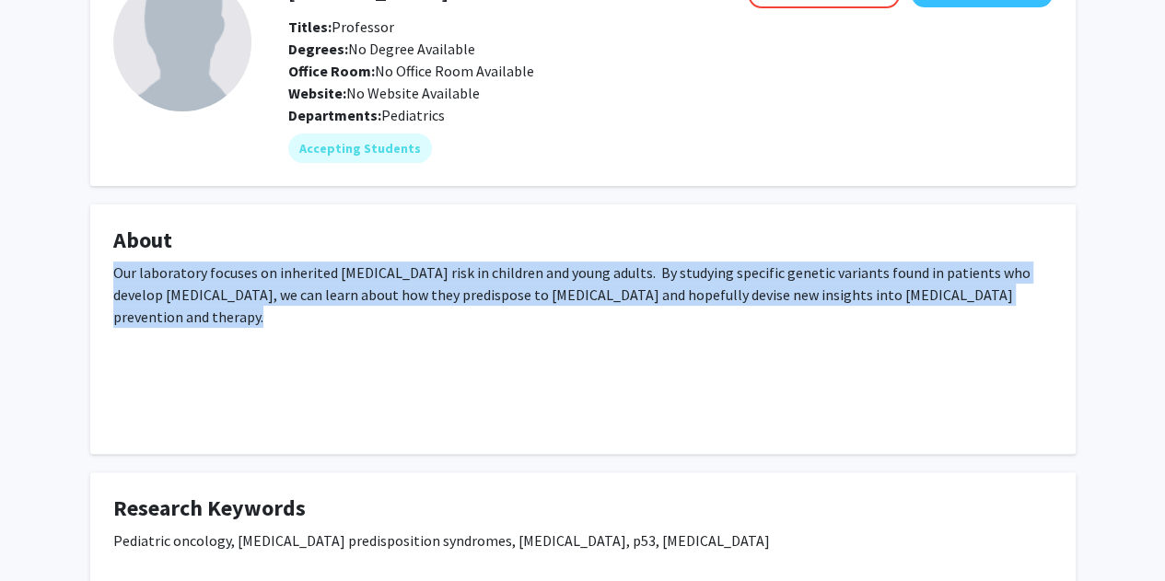
click at [304, 265] on div "Our laboratory focuses on inherited [MEDICAL_DATA] risk in children and young a…" at bounding box center [583, 347] width 940 height 170
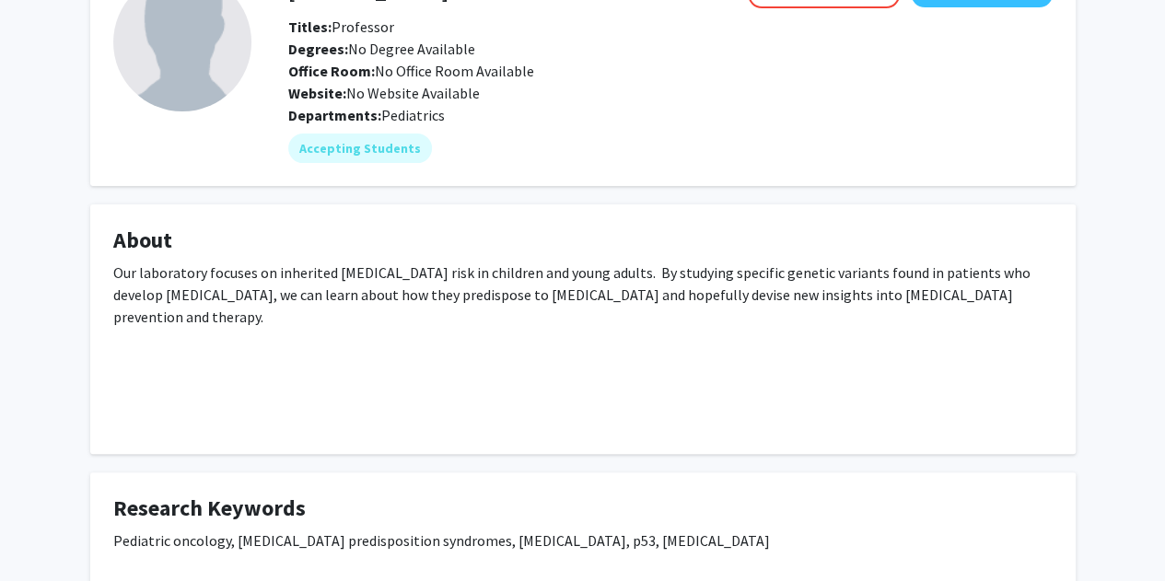
click at [302, 351] on div "Our laboratory focuses on inherited [MEDICAL_DATA] risk in children and young a…" at bounding box center [583, 347] width 940 height 170
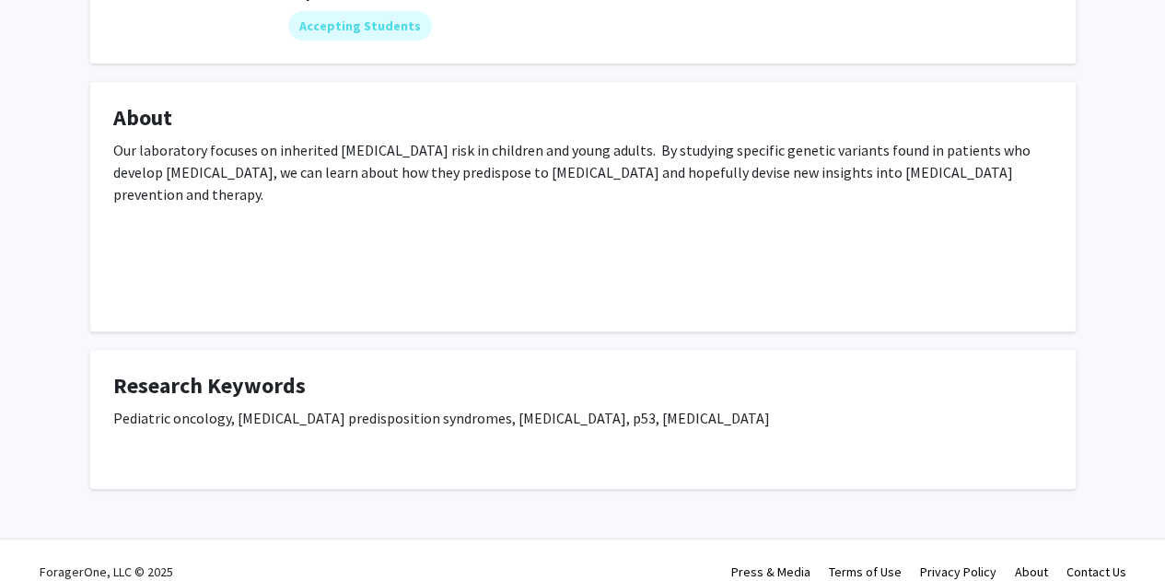
scroll to position [0, 0]
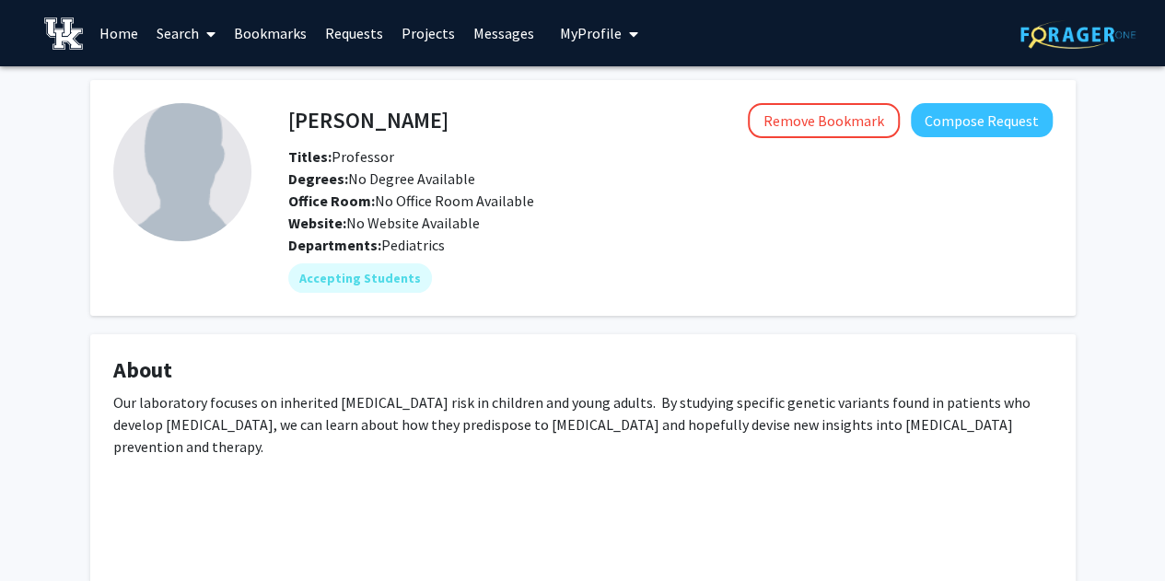
drag, startPoint x: 287, startPoint y: 127, endPoint x: 284, endPoint y: 110, distance: 17.7
click at [284, 110] on div "[PERSON_NAME] Remove Bookmark Compose Request" at bounding box center [671, 120] width 792 height 35
drag, startPoint x: 287, startPoint y: 121, endPoint x: 421, endPoint y: 124, distance: 133.6
click at [421, 124] on h4 "[PERSON_NAME]" at bounding box center [368, 120] width 160 height 34
copy h4 "[PERSON_NAME]"
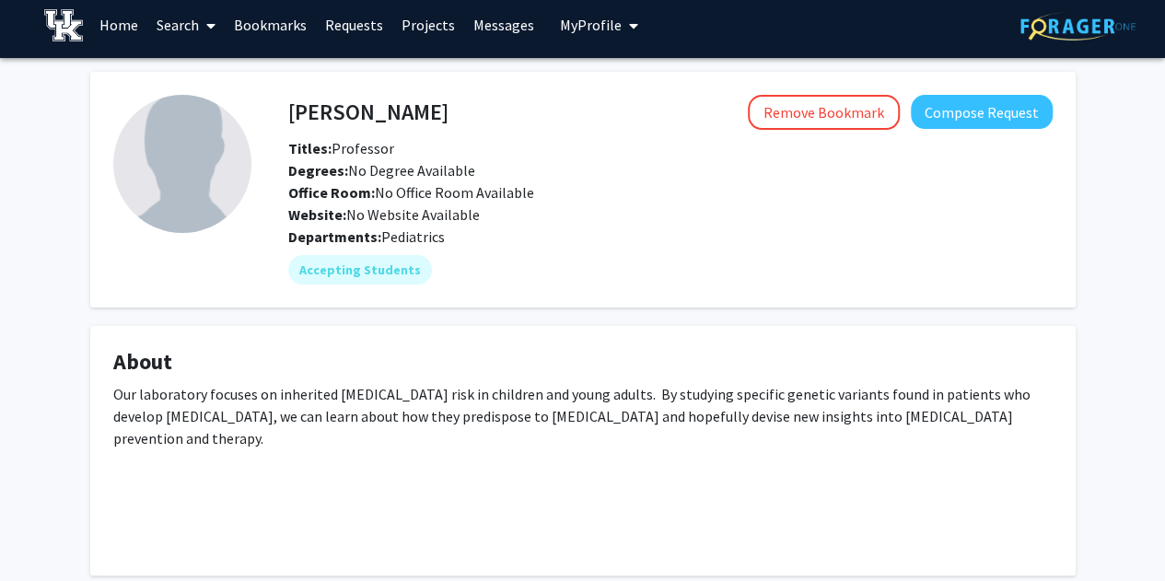
click at [352, 216] on span "Website: No Website Available" at bounding box center [384, 214] width 192 height 18
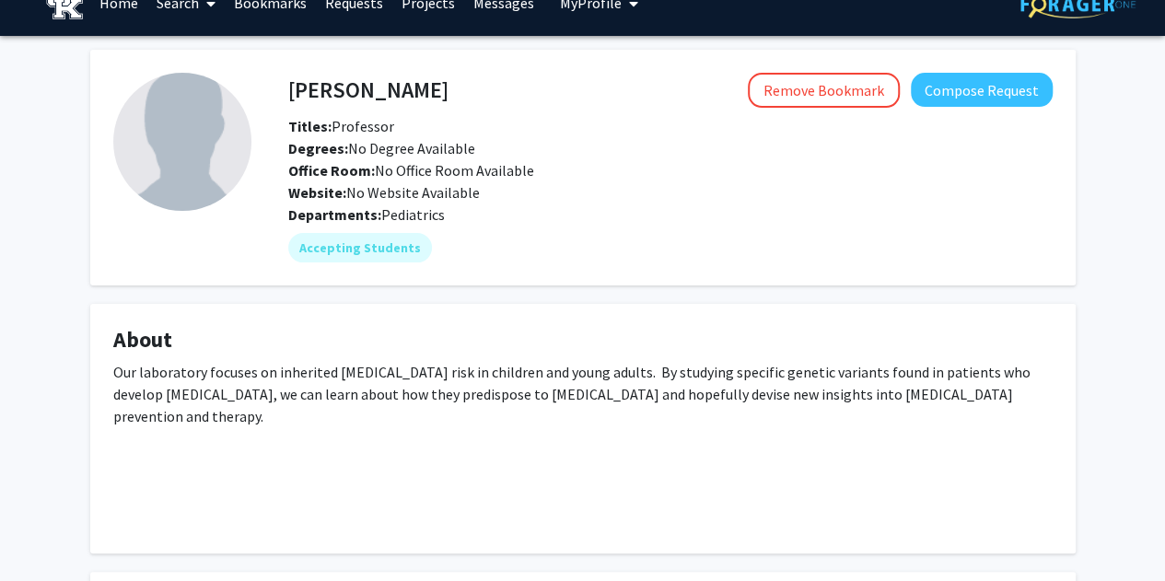
scroll to position [34, 0]
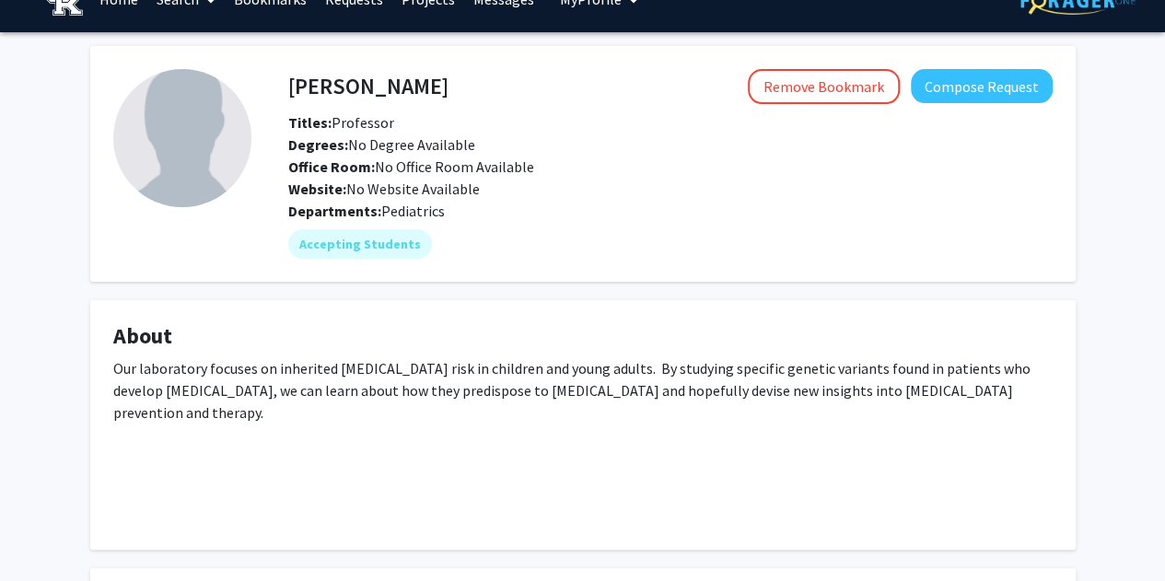
click at [471, 412] on div "Our laboratory focuses on inherited [MEDICAL_DATA] risk in children and young a…" at bounding box center [583, 442] width 940 height 170
click at [343, 105] on div "[PERSON_NAME] Remove Bookmark Compose Request Titles: Professor Degrees: No Deg…" at bounding box center [671, 134] width 792 height 131
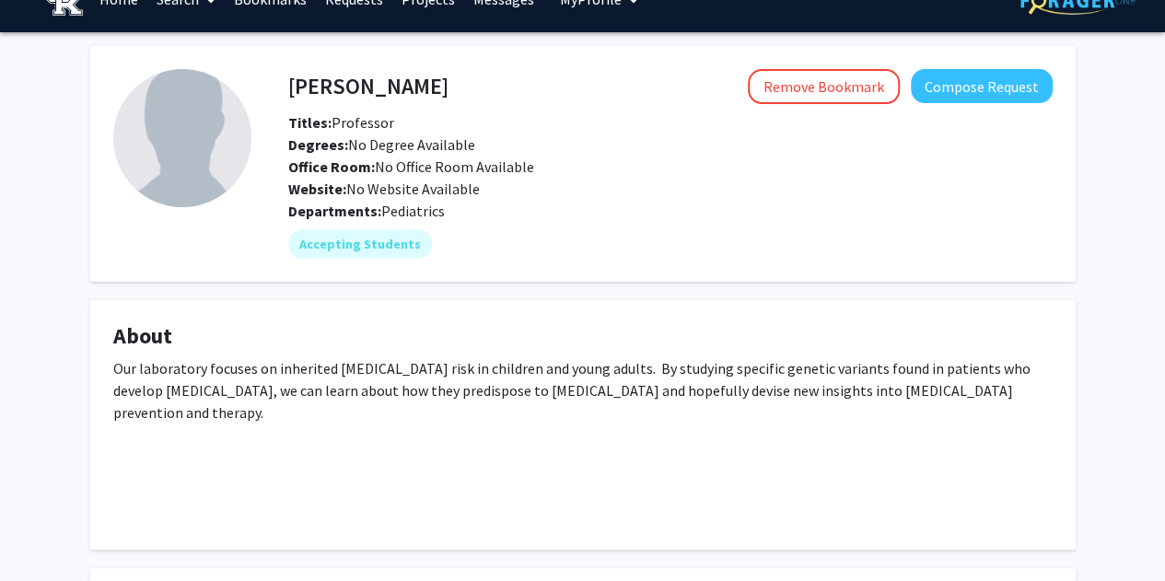
click at [393, 77] on h4 "[PERSON_NAME]" at bounding box center [368, 86] width 160 height 34
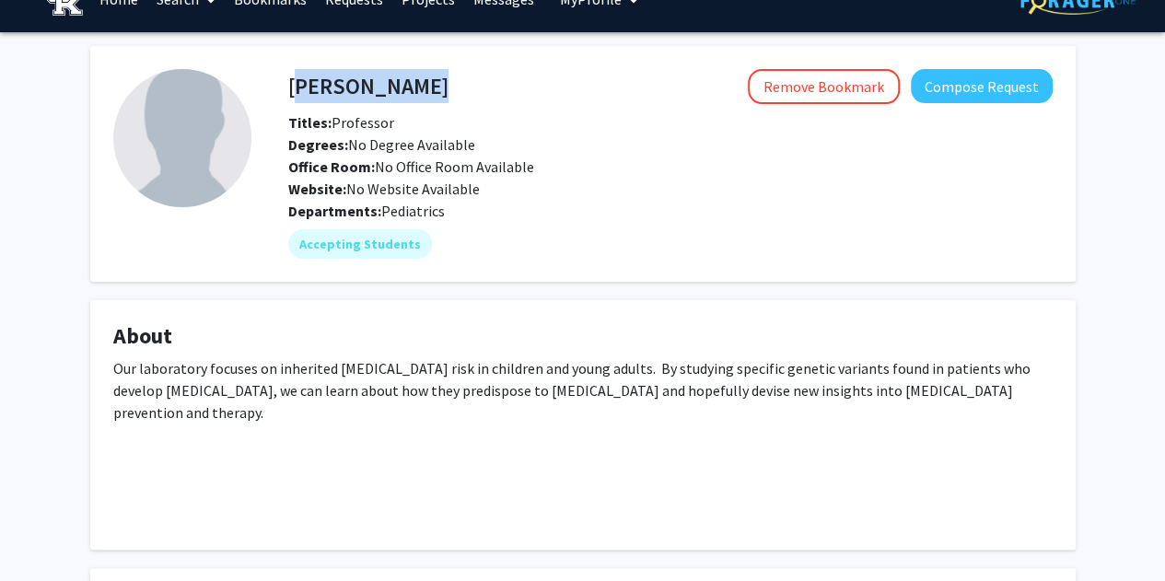
click at [393, 77] on h4 "[PERSON_NAME]" at bounding box center [368, 86] width 160 height 34
click at [449, 77] on div "Remove Bookmark Compose Request" at bounding box center [751, 86] width 604 height 35
click at [462, 118] on div "Titles: Professor" at bounding box center [671, 122] width 792 height 22
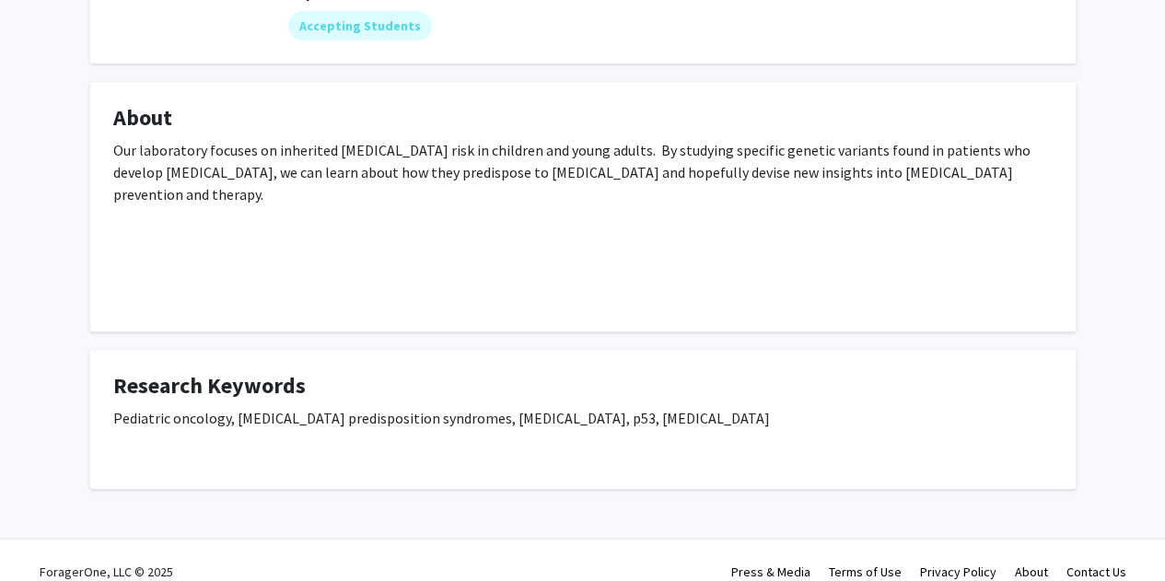
scroll to position [0, 0]
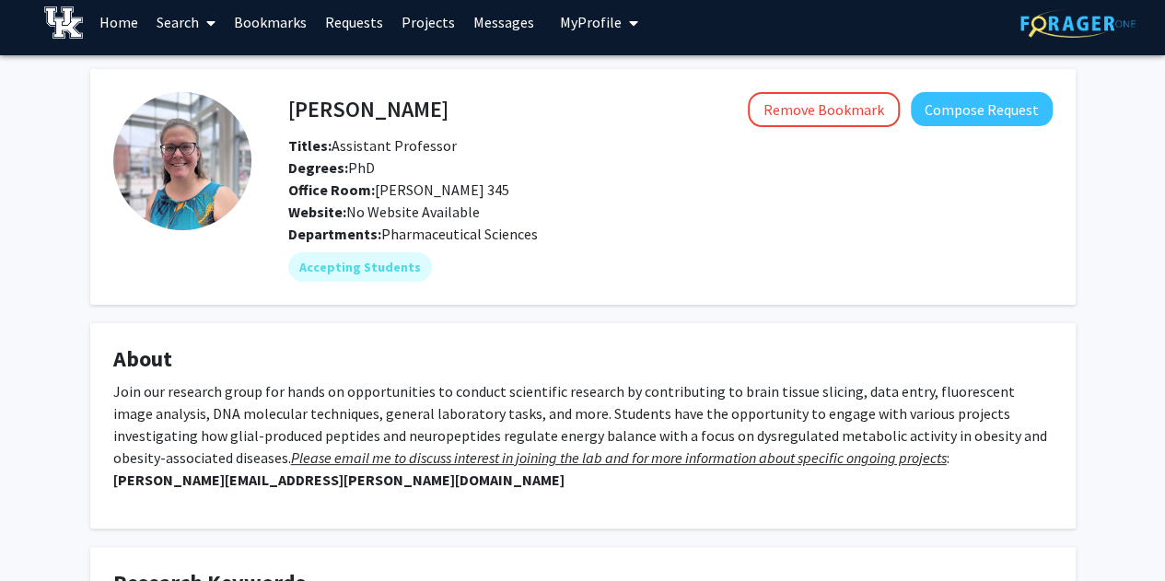
scroll to position [10, 0]
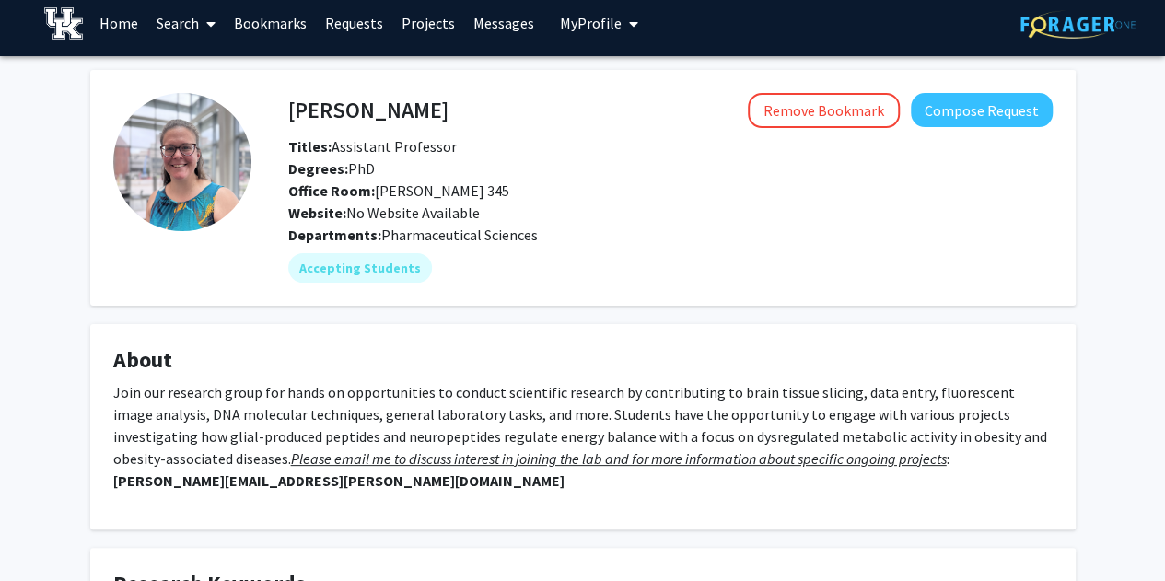
click at [173, 173] on img at bounding box center [182, 162] width 138 height 138
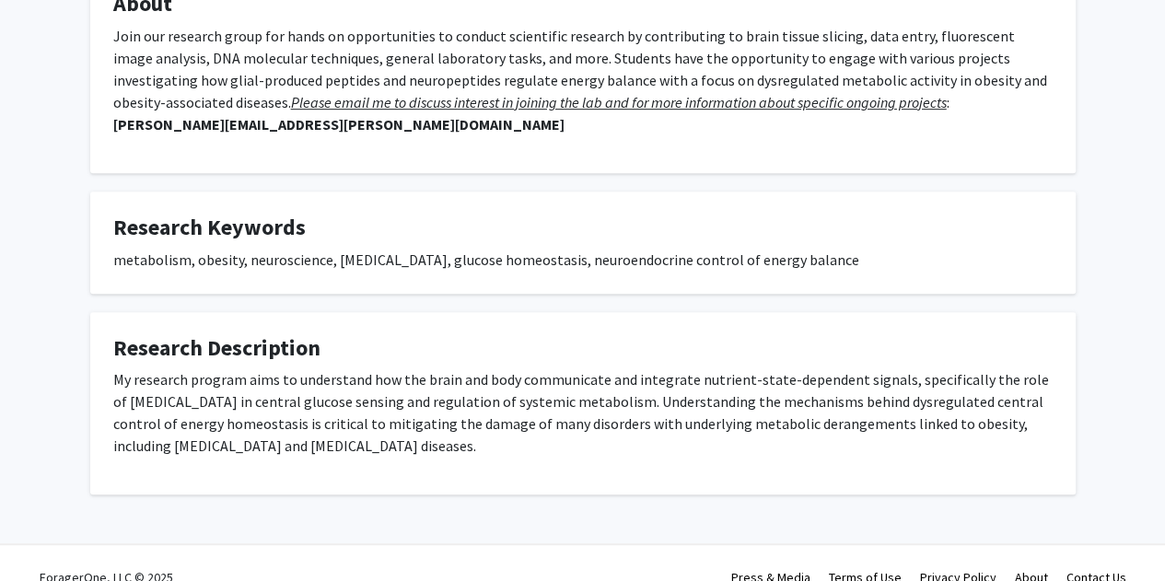
scroll to position [370, 0]
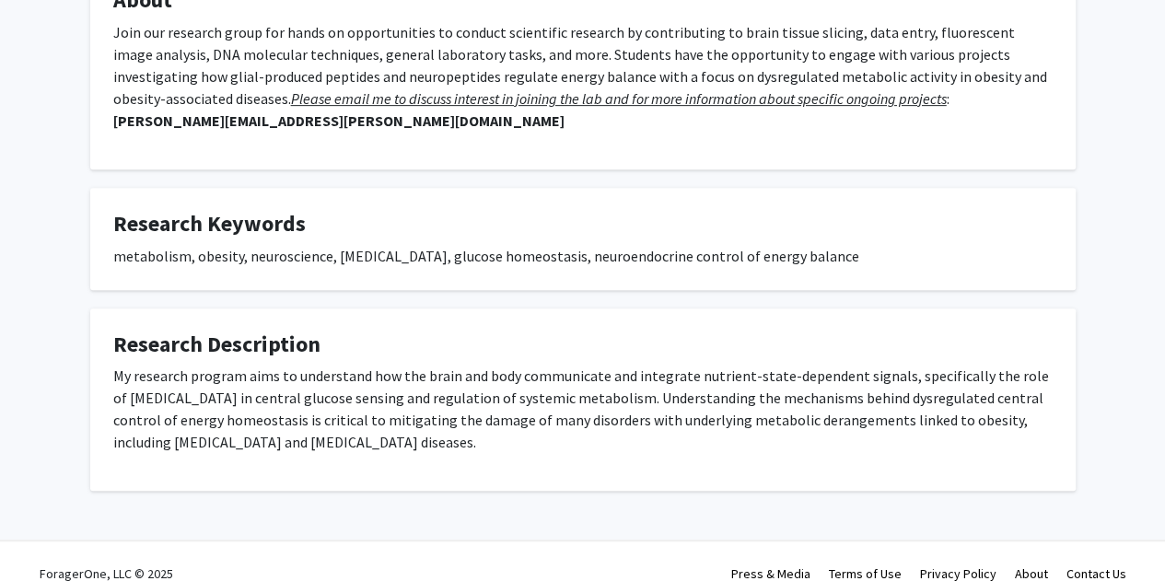
click at [399, 410] on p "My research program aims to understand how the brain and body communicate and i…" at bounding box center [583, 409] width 940 height 88
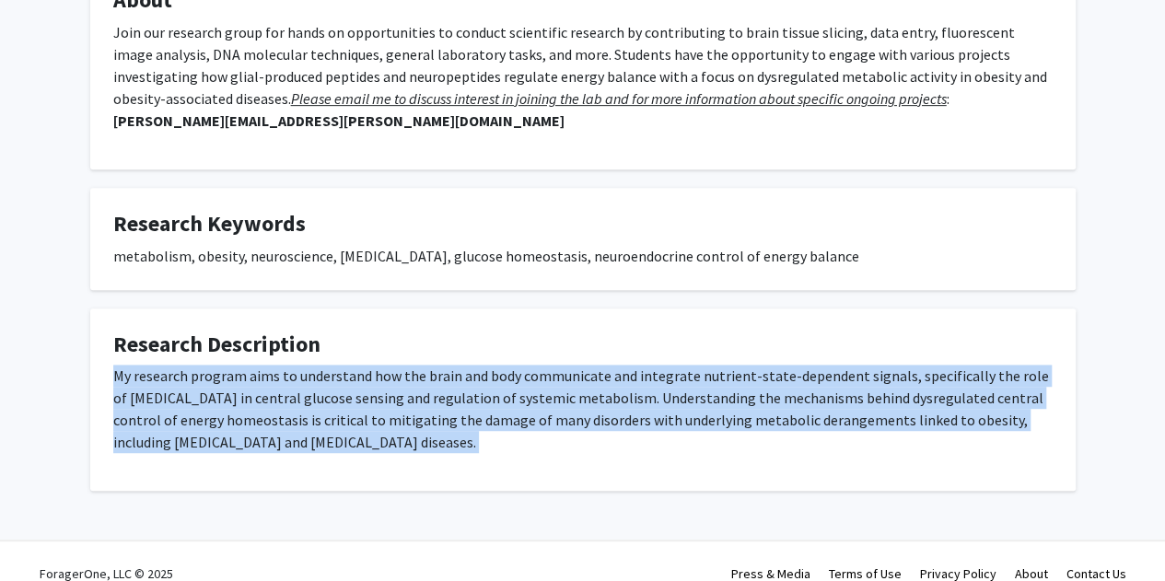
click at [399, 410] on p "My research program aims to understand how the brain and body communicate and i…" at bounding box center [583, 409] width 940 height 88
click at [374, 365] on p "My research program aims to understand how the brain and body communicate and i…" at bounding box center [583, 409] width 940 height 88
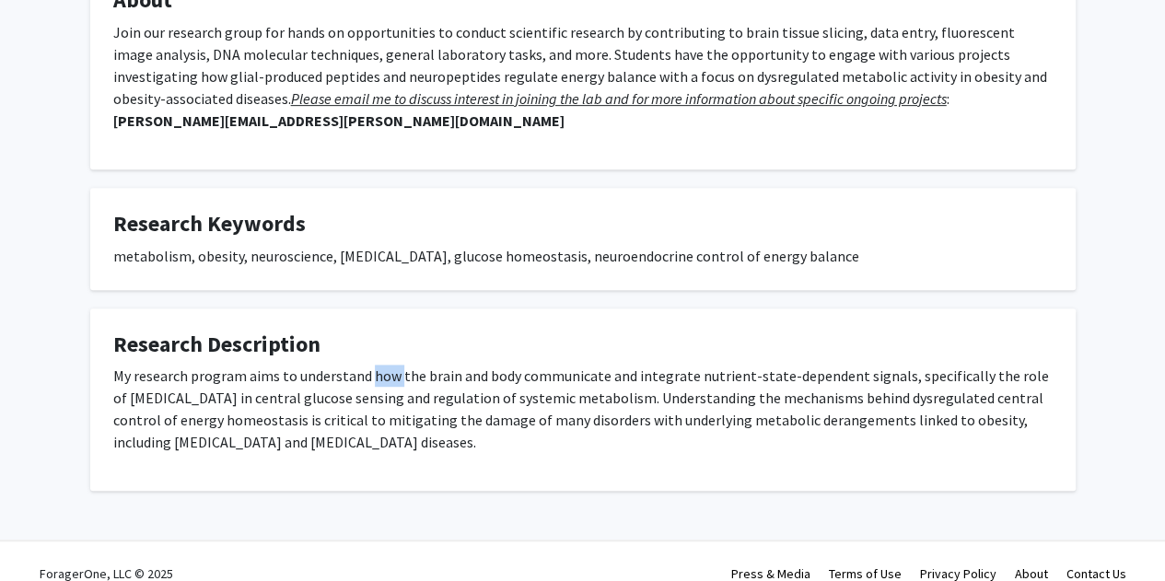
click at [374, 365] on p "My research program aims to understand how the brain and body communicate and i…" at bounding box center [583, 409] width 940 height 88
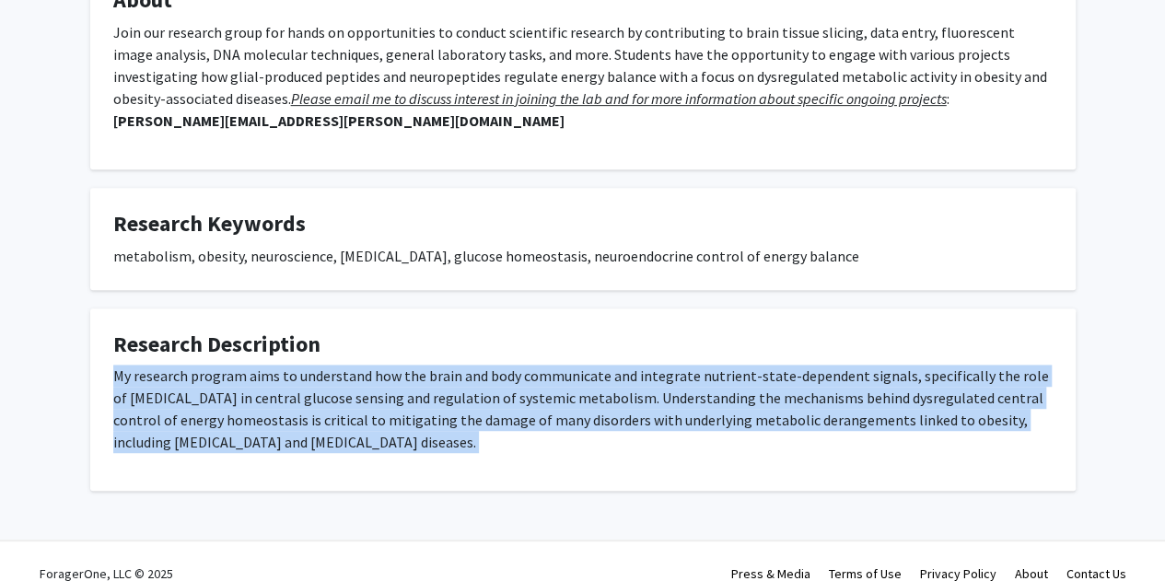
click at [374, 365] on p "My research program aims to understand how the brain and body communicate and i…" at bounding box center [583, 409] width 940 height 88
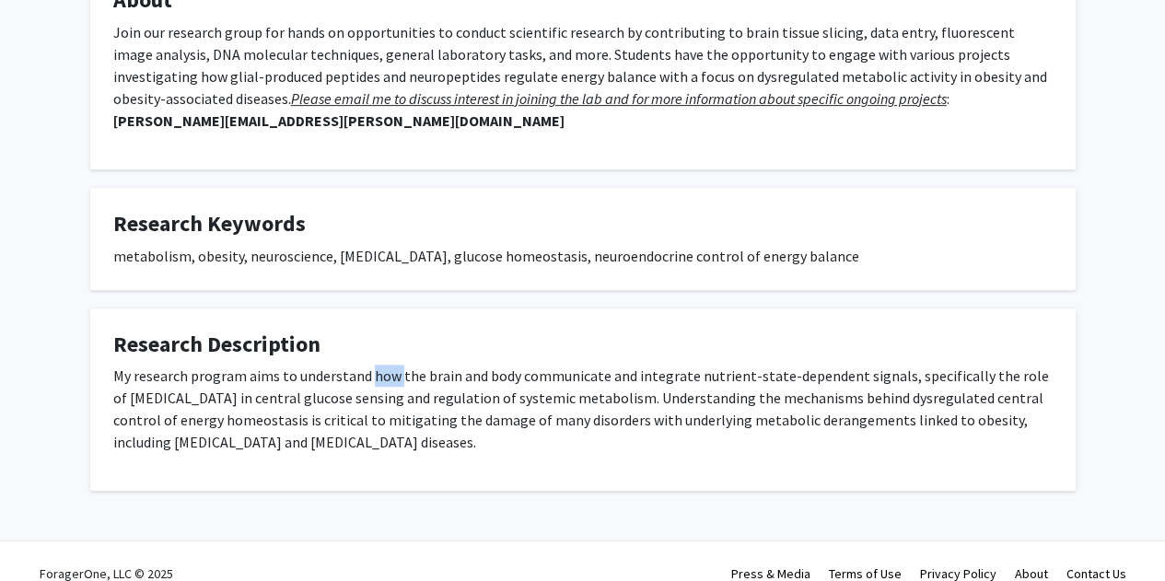
click at [374, 365] on p "My research program aims to understand how the brain and body communicate and i…" at bounding box center [583, 409] width 940 height 88
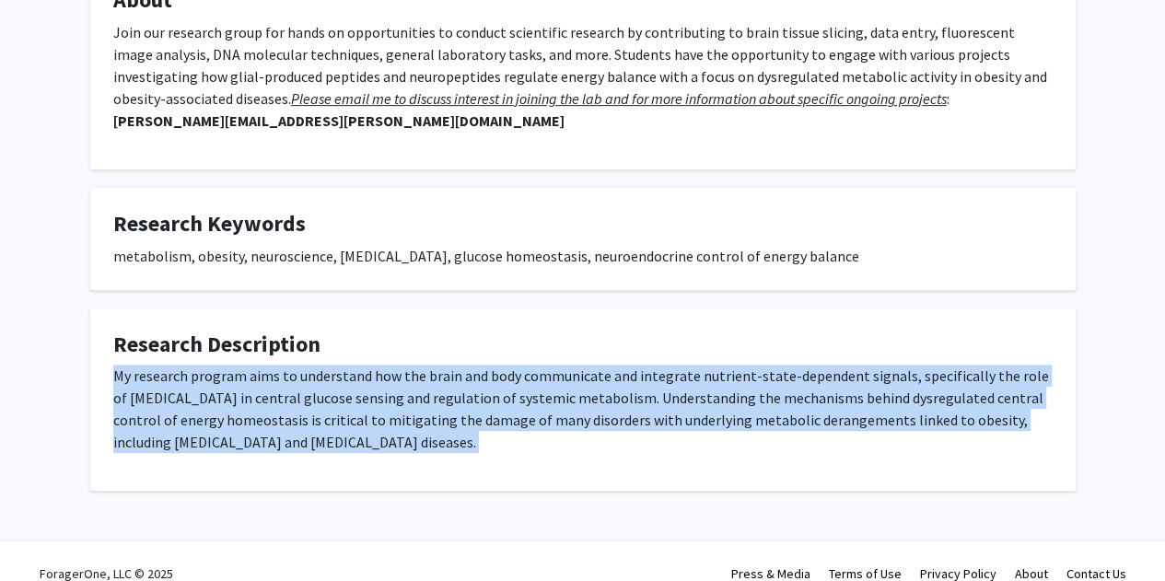
click at [374, 365] on p "My research program aims to understand how the brain and body communicate and i…" at bounding box center [583, 409] width 940 height 88
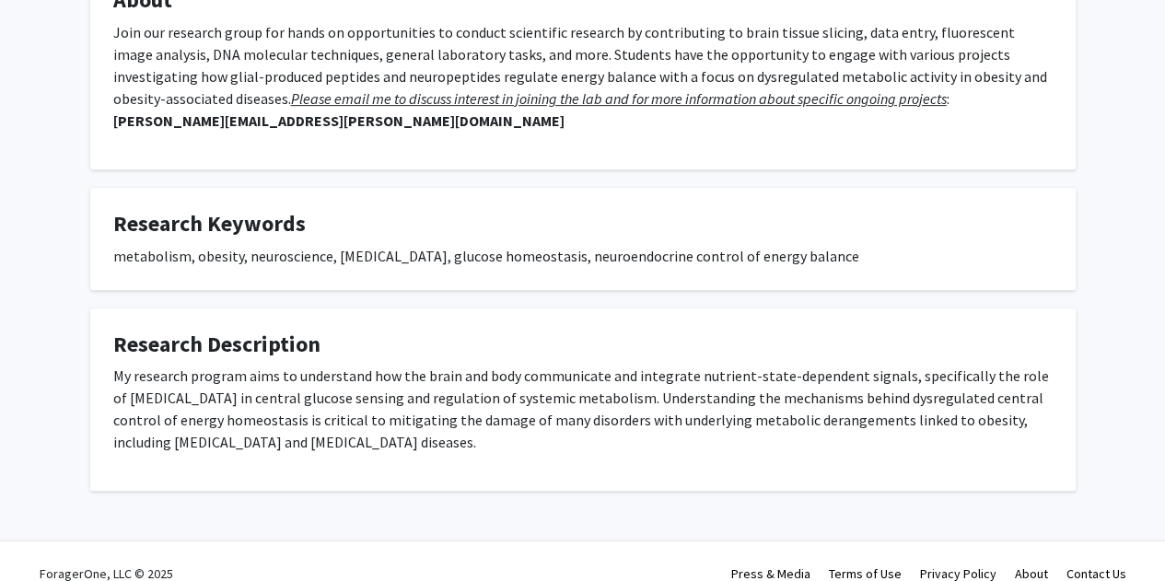
click at [386, 340] on fg-card-title "Research Description" at bounding box center [583, 349] width 940 height 34
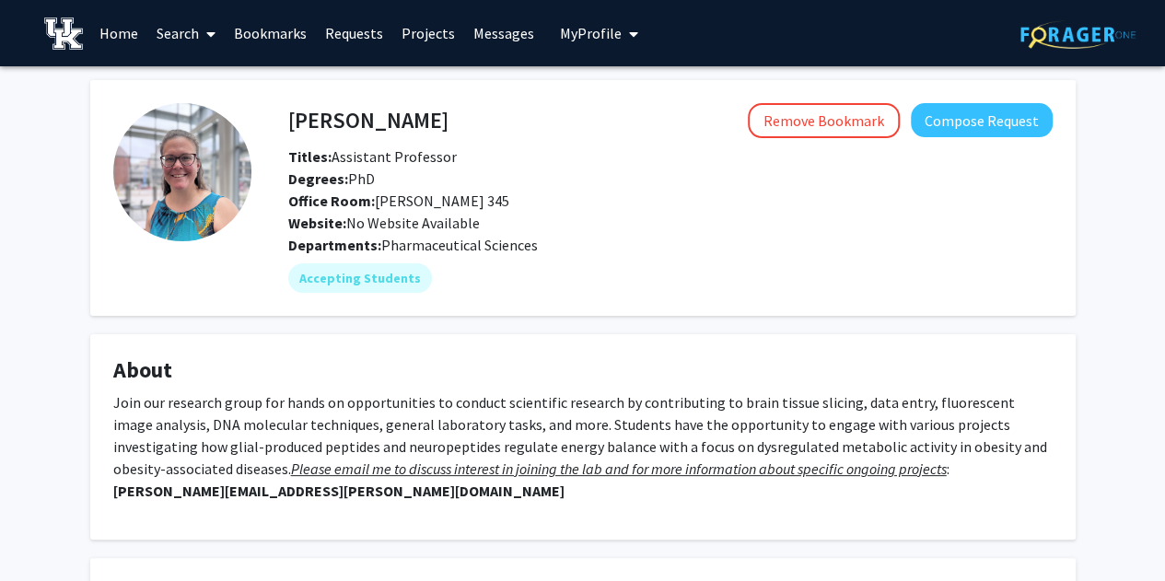
click at [512, 452] on p "Join our research group for hands on opportunities to conduct scientific resear…" at bounding box center [583, 447] width 940 height 111
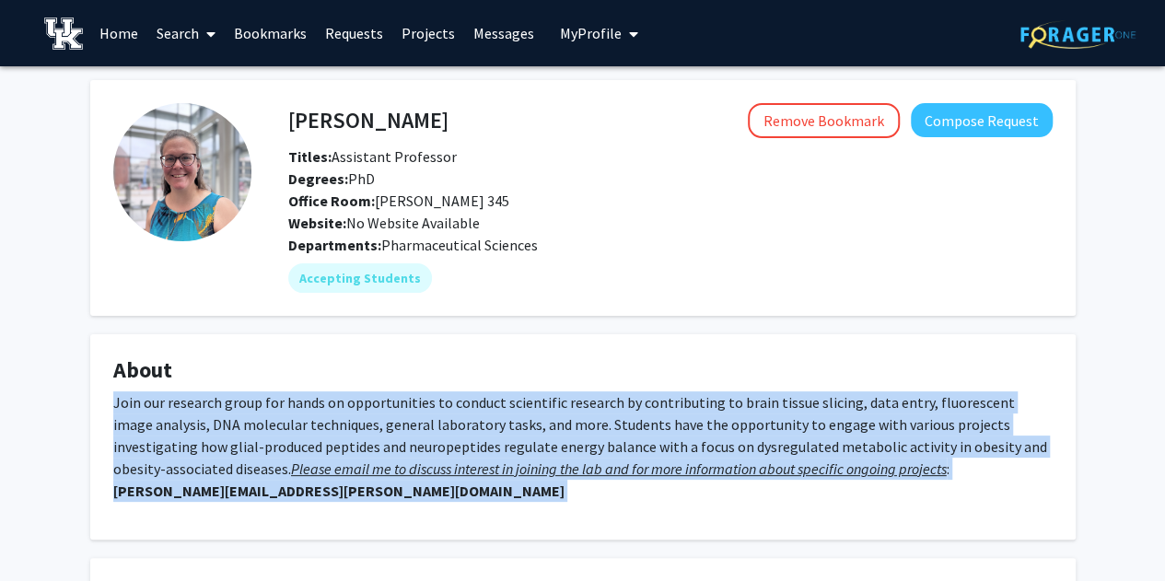
click at [512, 452] on p "Join our research group for hands on opportunities to conduct scientific resear…" at bounding box center [583, 447] width 940 height 111
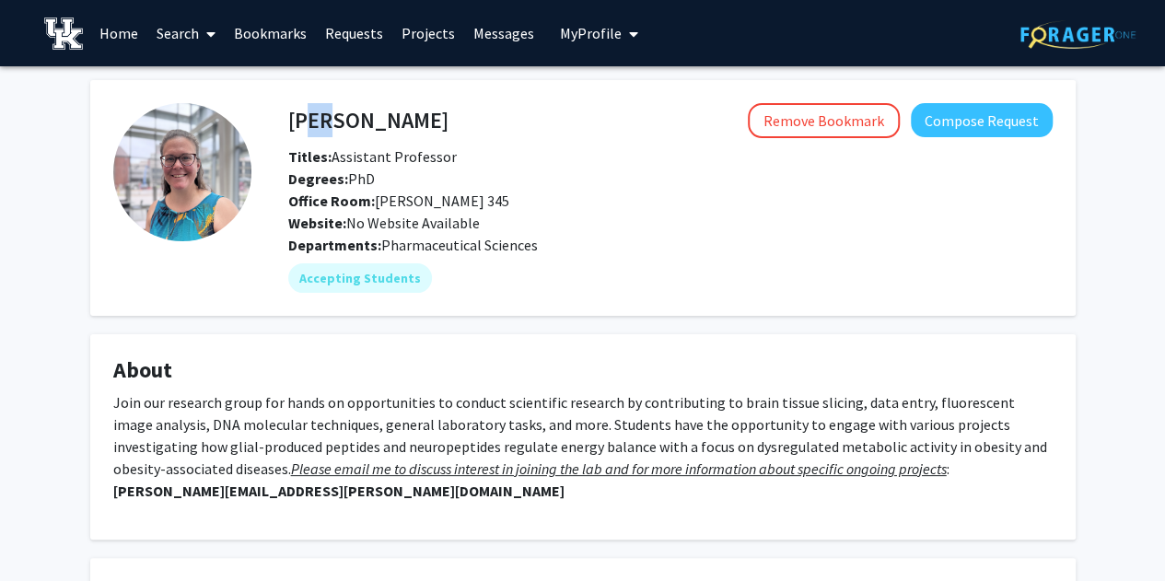
drag, startPoint x: 297, startPoint y: 123, endPoint x: 319, endPoint y: 119, distance: 22.4
click at [319, 119] on h4 "Caroline Geisler" at bounding box center [368, 120] width 160 height 34
drag, startPoint x: 291, startPoint y: 117, endPoint x: 455, endPoint y: 126, distance: 164.2
click at [455, 126] on div "Caroline Geisler Remove Bookmark Compose Request" at bounding box center [671, 120] width 792 height 35
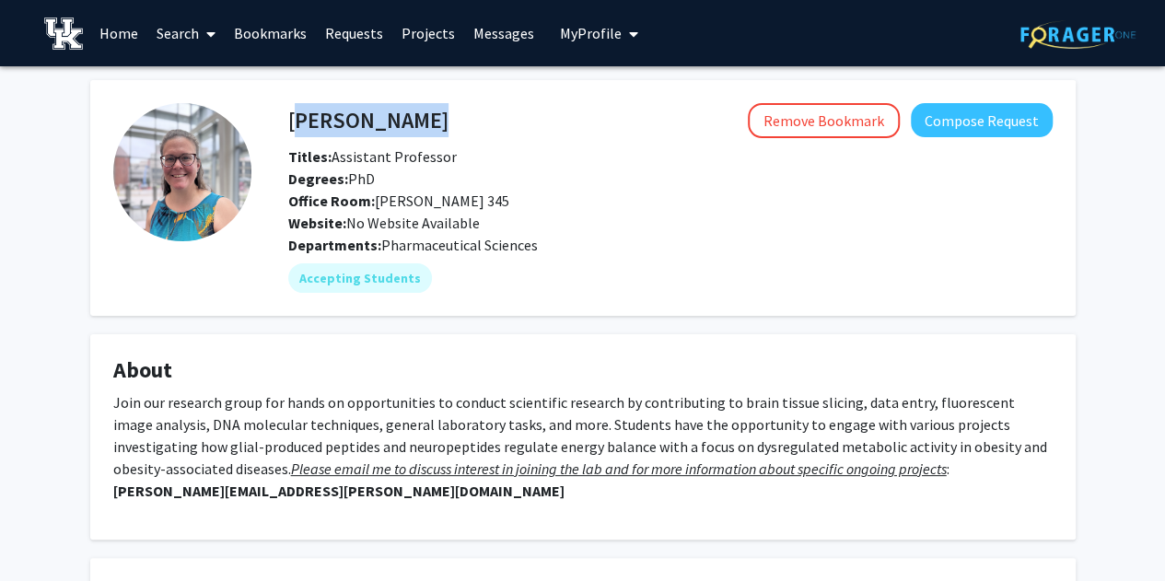
copy h4 "Caroline Geisler"
click at [468, 201] on div "Office Room: TODD 345" at bounding box center [664, 201] width 778 height 22
drag, startPoint x: 572, startPoint y: 310, endPoint x: 445, endPoint y: 373, distance: 142.1
click at [445, 373] on h4 "About" at bounding box center [583, 370] width 940 height 27
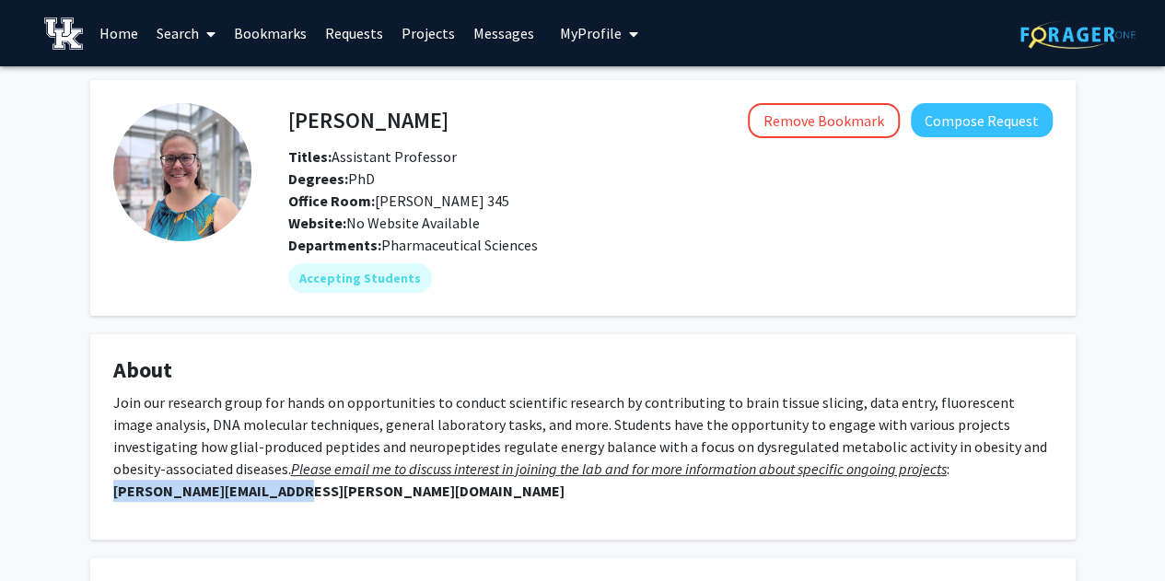
drag, startPoint x: 837, startPoint y: 471, endPoint x: 1004, endPoint y: 471, distance: 167.7
click at [1004, 471] on p "Join our research group for hands on opportunities to conduct scientific resear…" at bounding box center [583, 447] width 940 height 111
copy strong "caroline.geisler@uky.edu"
click at [1004, 471] on p "Join our research group for hands on opportunities to conduct scientific resear…" at bounding box center [583, 447] width 940 height 111
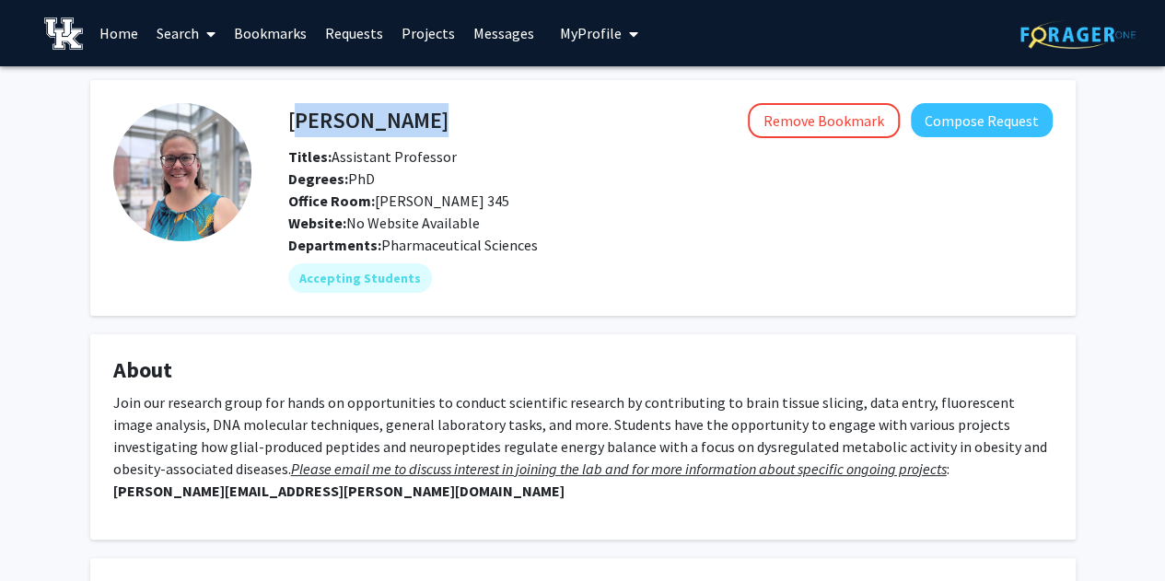
drag, startPoint x: 287, startPoint y: 121, endPoint x: 453, endPoint y: 118, distance: 165.9
click at [453, 118] on div "Caroline Geisler Remove Bookmark Compose Request" at bounding box center [671, 120] width 792 height 35
copy h4 "Caroline Geisler"
click at [556, 427] on p "Join our research group for hands on opportunities to conduct scientific resear…" at bounding box center [583, 447] width 940 height 111
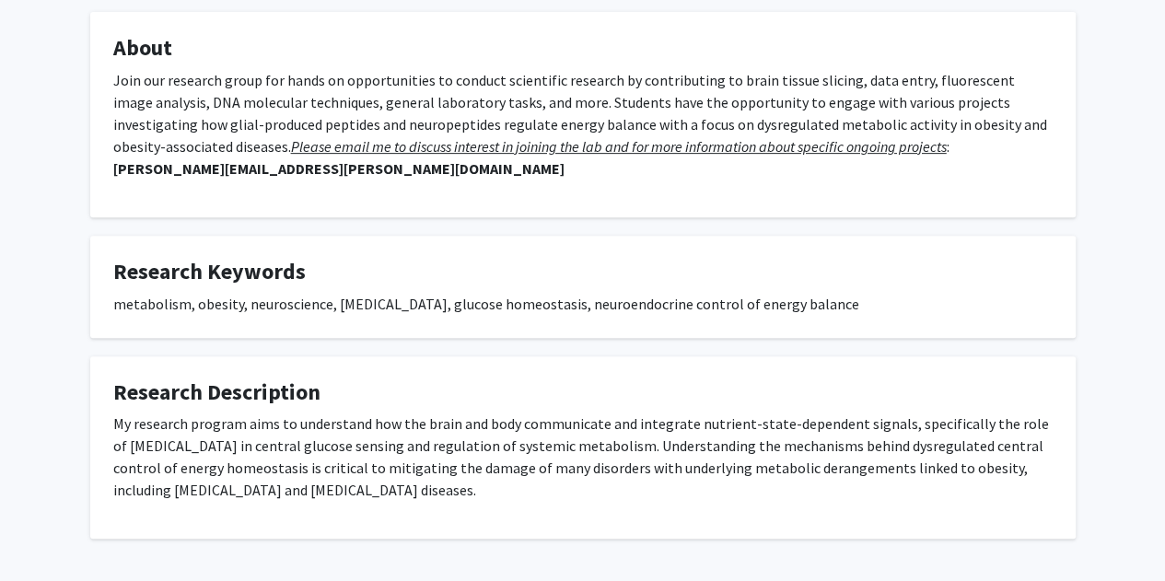
scroll to position [328, 0]
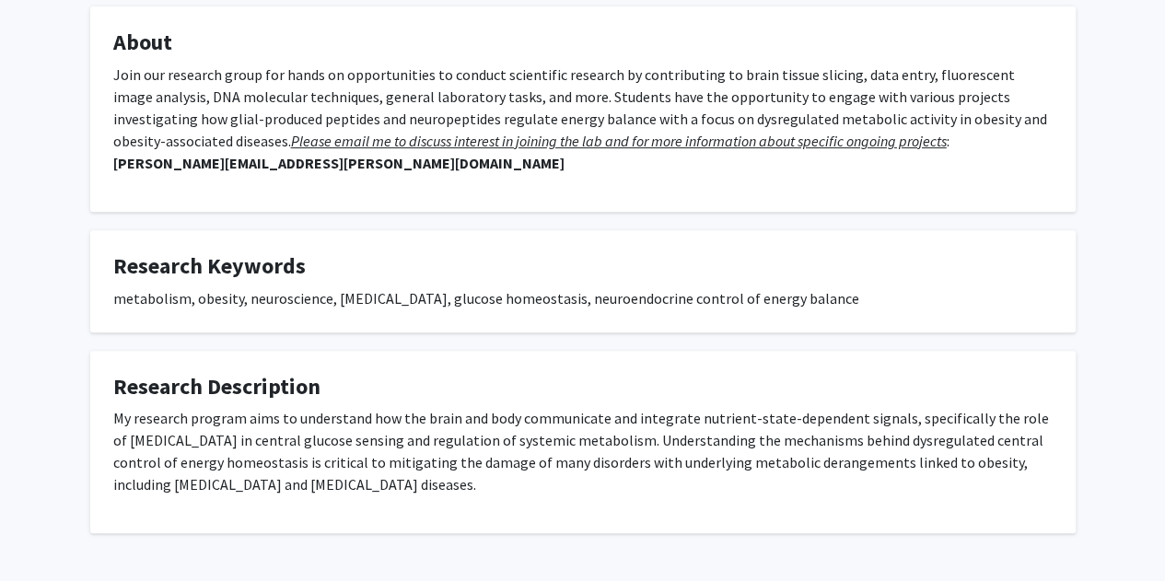
click at [556, 427] on p "My research program aims to understand how the brain and body communicate and i…" at bounding box center [583, 451] width 940 height 88
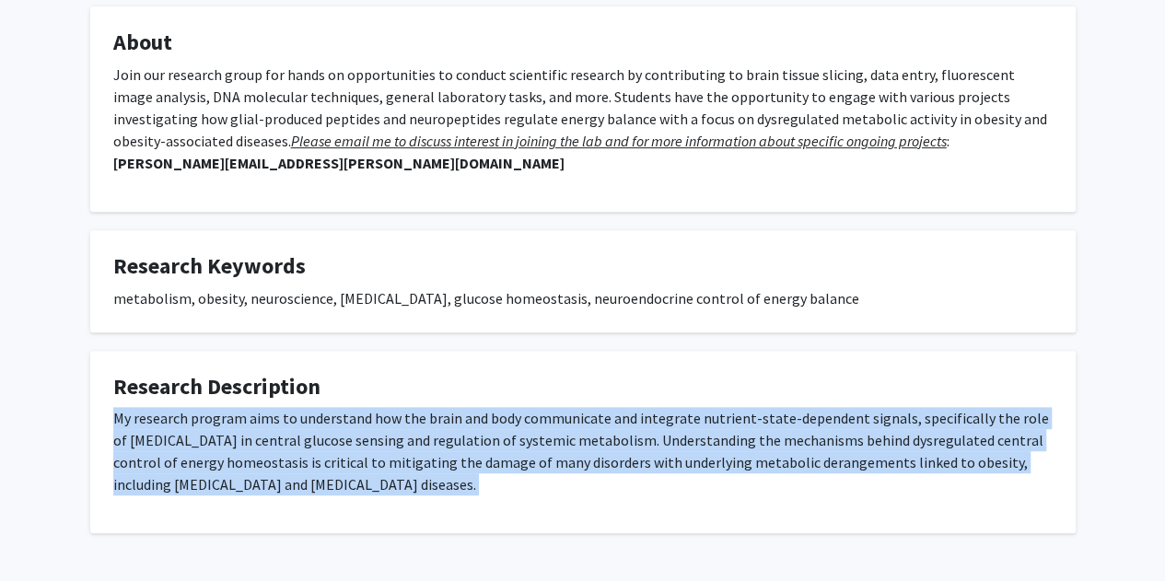
click at [556, 427] on p "My research program aims to understand how the brain and body communicate and i…" at bounding box center [583, 451] width 940 height 88
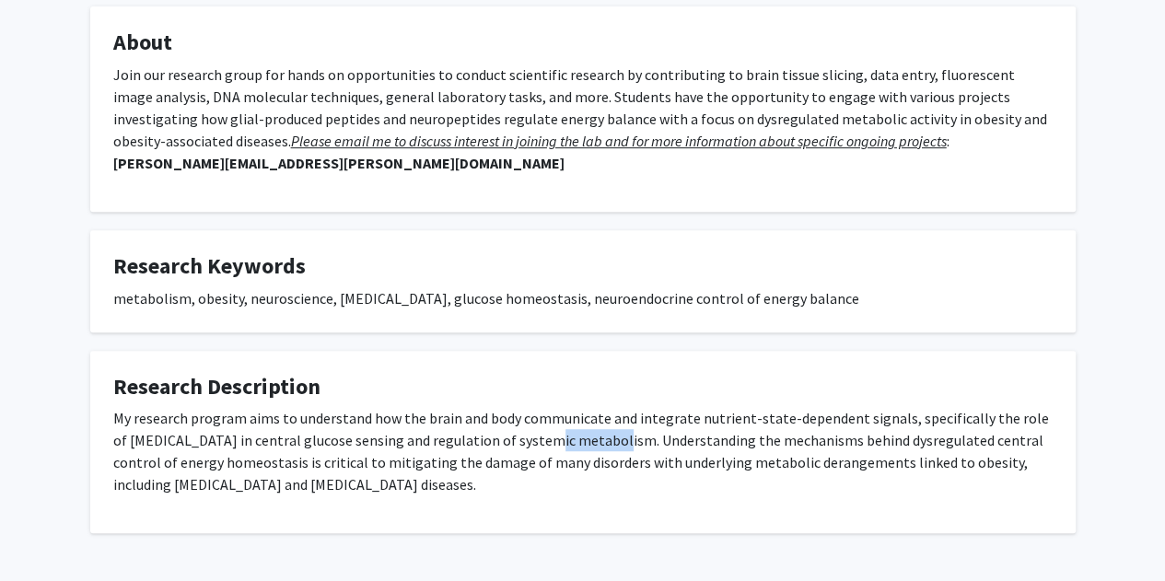
click at [556, 427] on p "My research program aims to understand how the brain and body communicate and i…" at bounding box center [583, 451] width 940 height 88
click at [513, 407] on p "My research program aims to understand how the brain and body communicate and i…" at bounding box center [583, 451] width 940 height 88
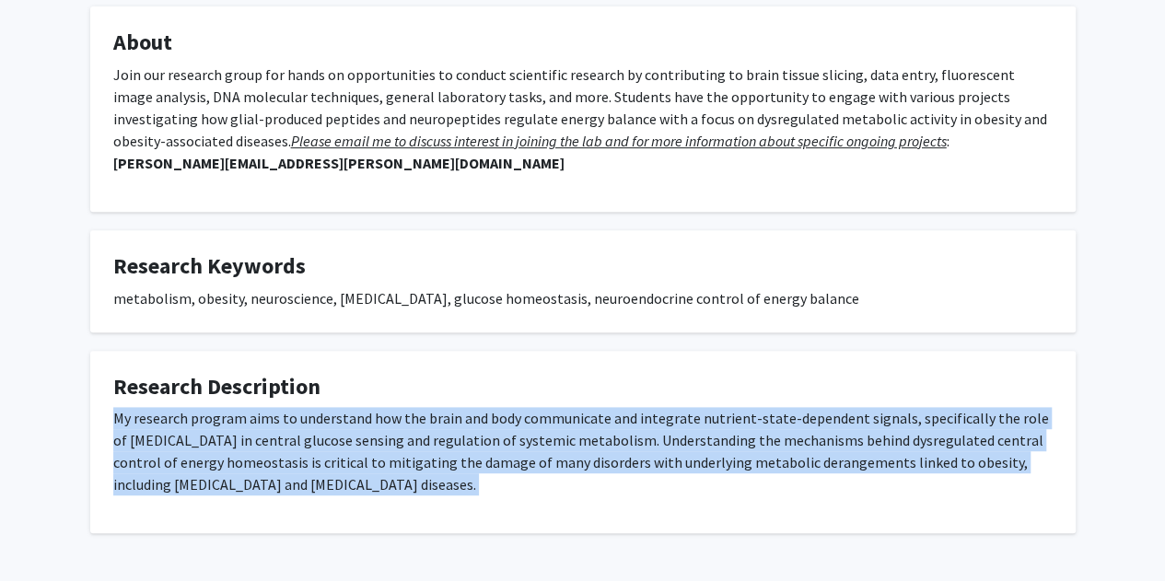
click at [513, 407] on p "My research program aims to understand how the brain and body communicate and i…" at bounding box center [583, 451] width 940 height 88
click at [534, 423] on p "My research program aims to understand how the brain and body communicate and i…" at bounding box center [583, 451] width 940 height 88
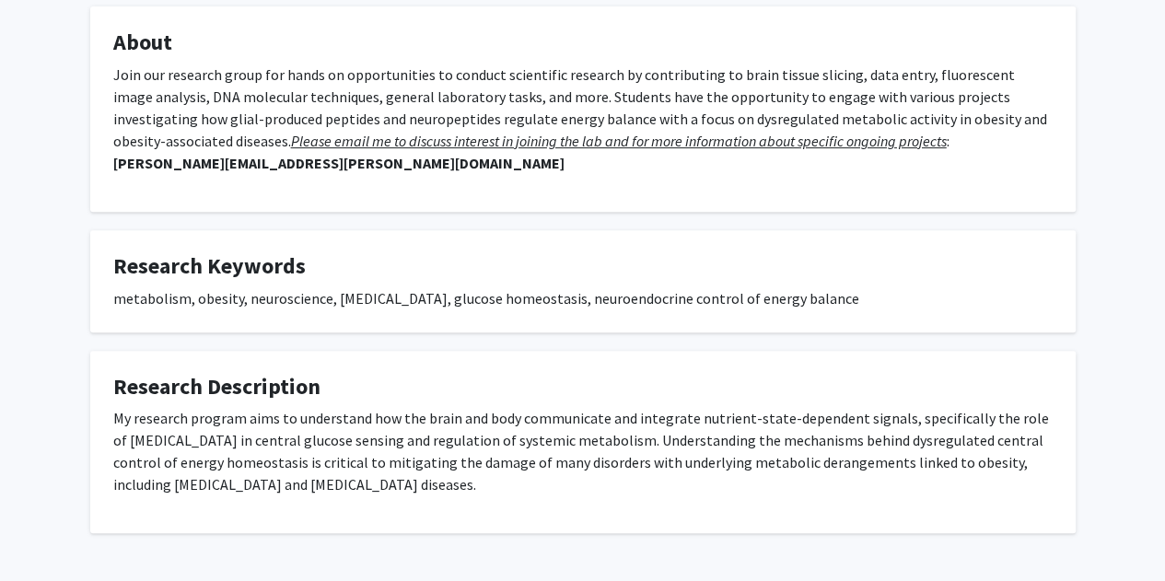
click at [534, 423] on p "My research program aims to understand how the brain and body communicate and i…" at bounding box center [583, 451] width 940 height 88
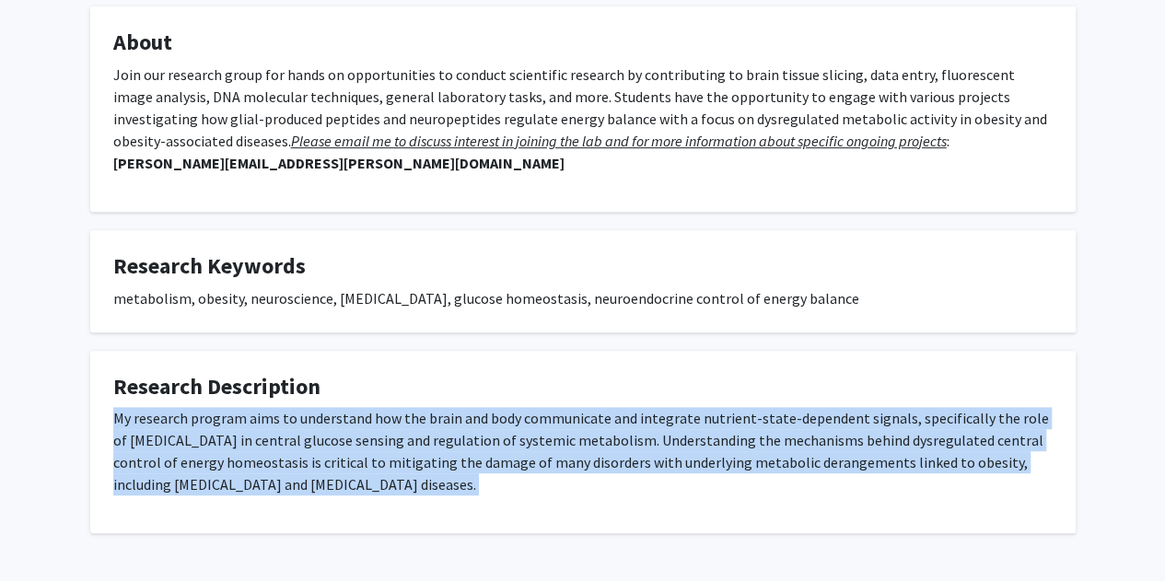
click at [534, 423] on p "My research program aims to understand how the brain and body communicate and i…" at bounding box center [583, 451] width 940 height 88
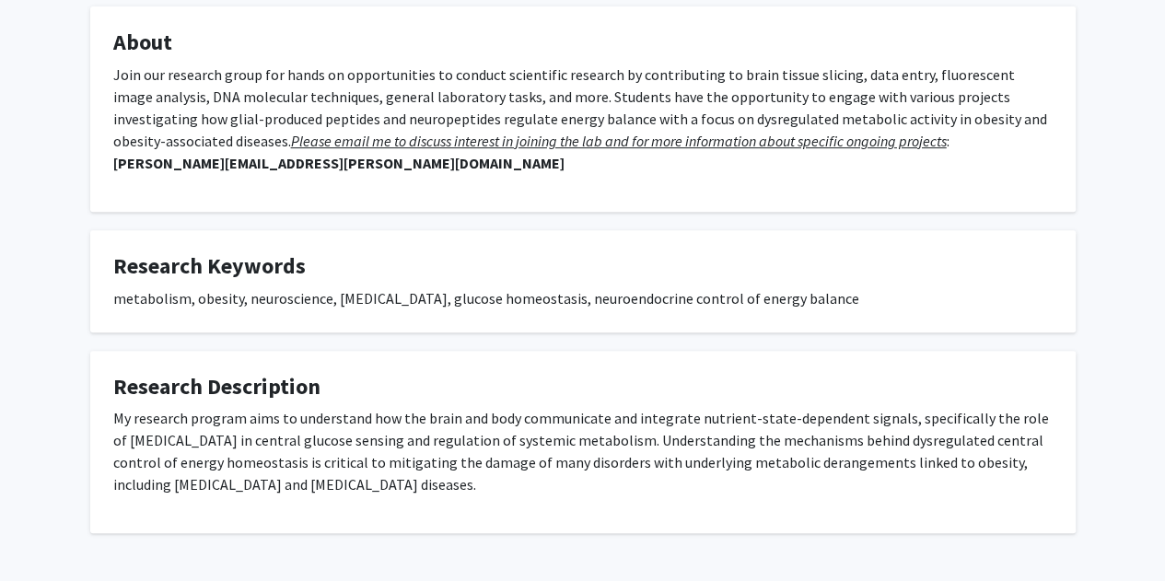
scroll to position [296, 0]
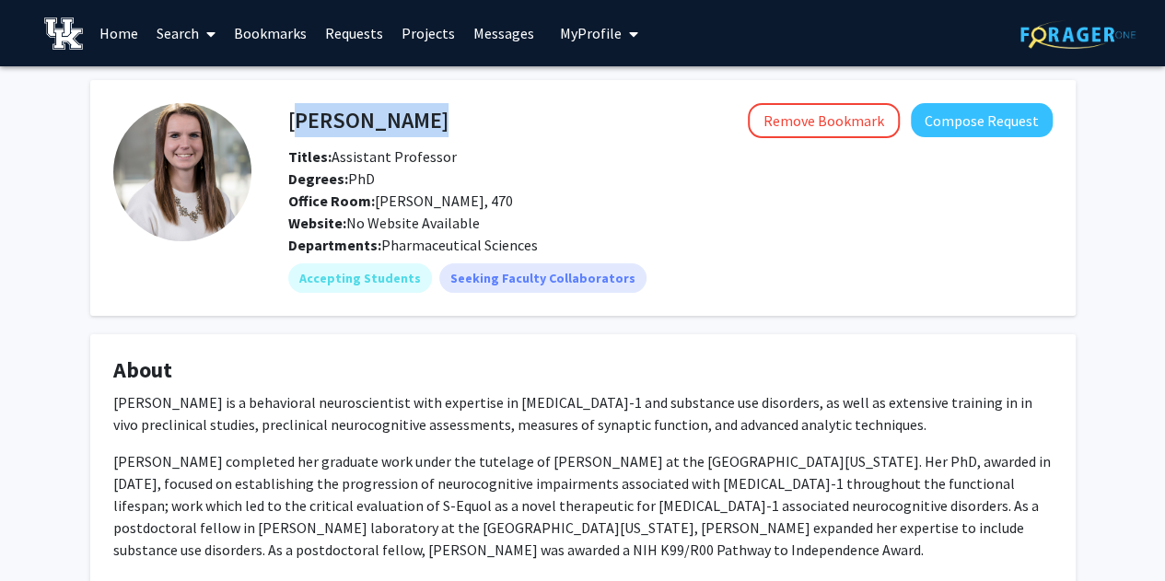
click at [287, 110] on div "[PERSON_NAME] Remove Bookmark Compose Request" at bounding box center [671, 120] width 792 height 35
copy h4 "[PERSON_NAME]"
